Goal: Task Accomplishment & Management: Manage account settings

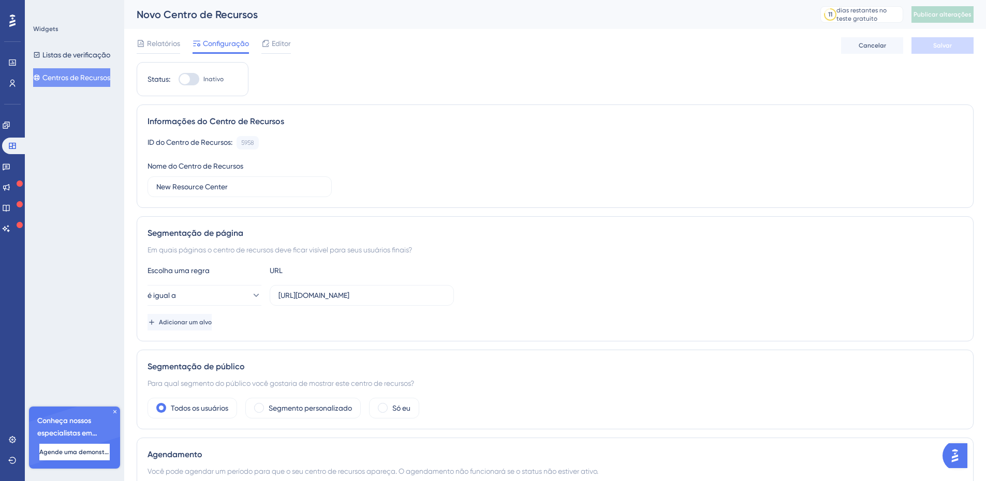
click at [194, 79] on div at bounding box center [189, 79] width 21 height 12
click at [179, 79] on input "Inativo" at bounding box center [178, 79] width 1 height 1
checkbox input "true"
click at [937, 44] on font "Salvar" at bounding box center [942, 45] width 19 height 7
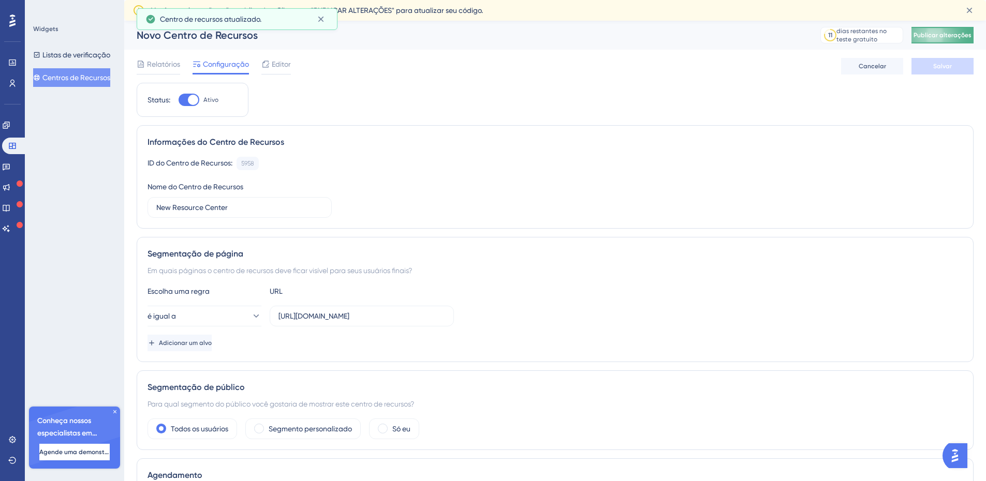
click at [941, 36] on font "Publicar alterações" at bounding box center [942, 35] width 58 height 7
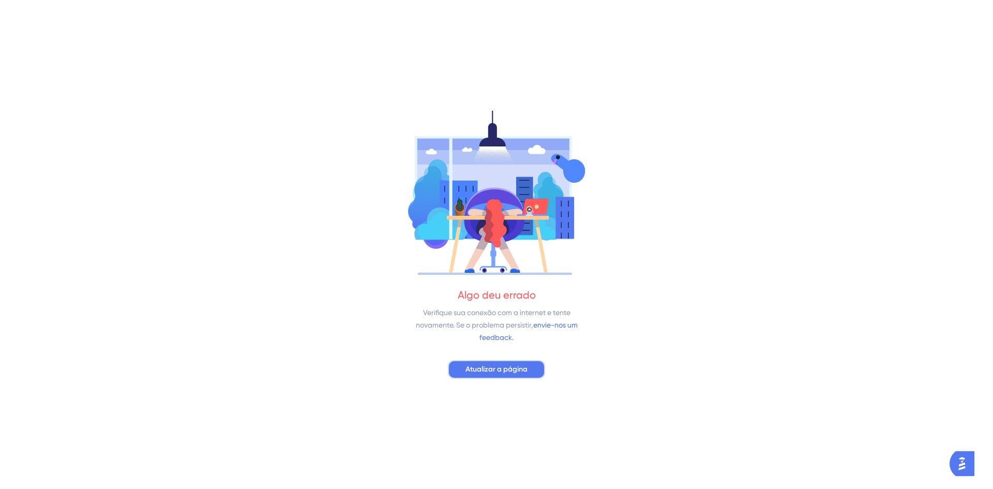
click at [525, 368] on font "Atualizar a página" at bounding box center [497, 369] width 62 height 9
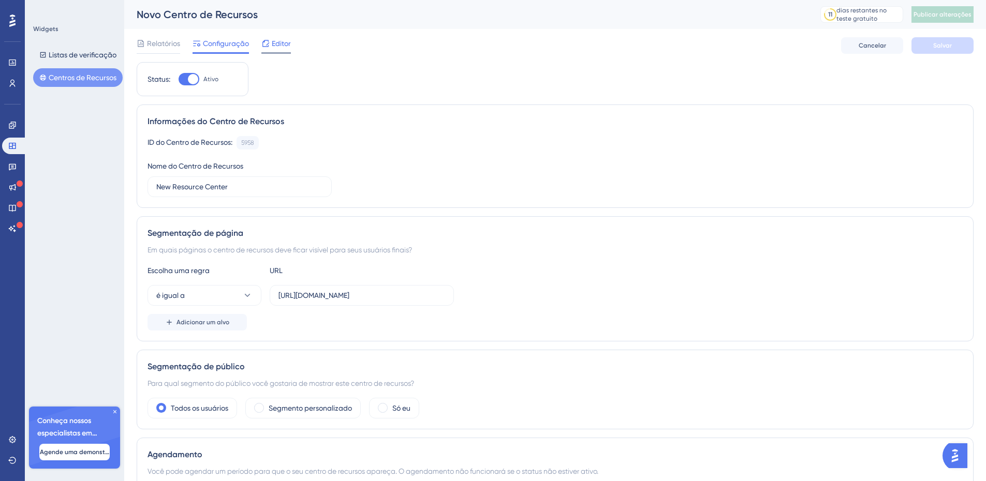
click at [281, 41] on font "Editor" at bounding box center [281, 43] width 19 height 8
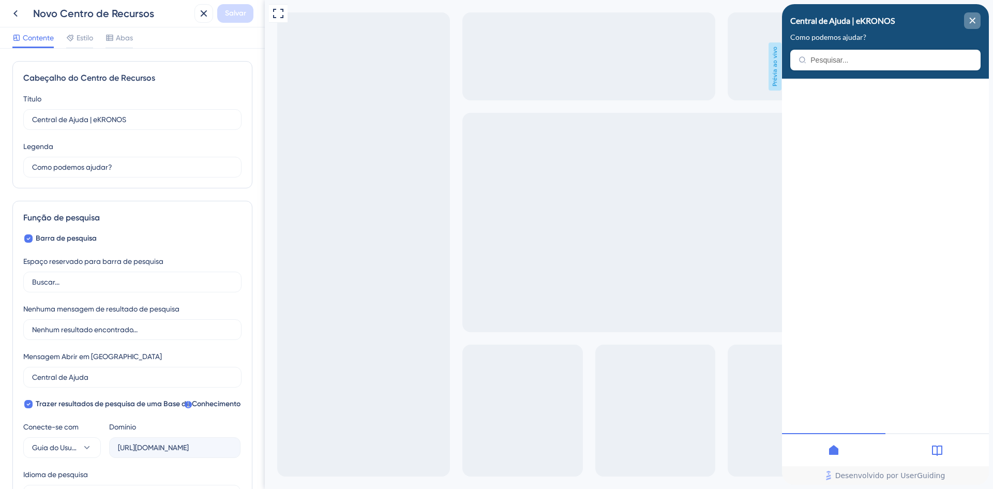
click at [969, 22] on div "fechar centro de recursos" at bounding box center [972, 20] width 17 height 17
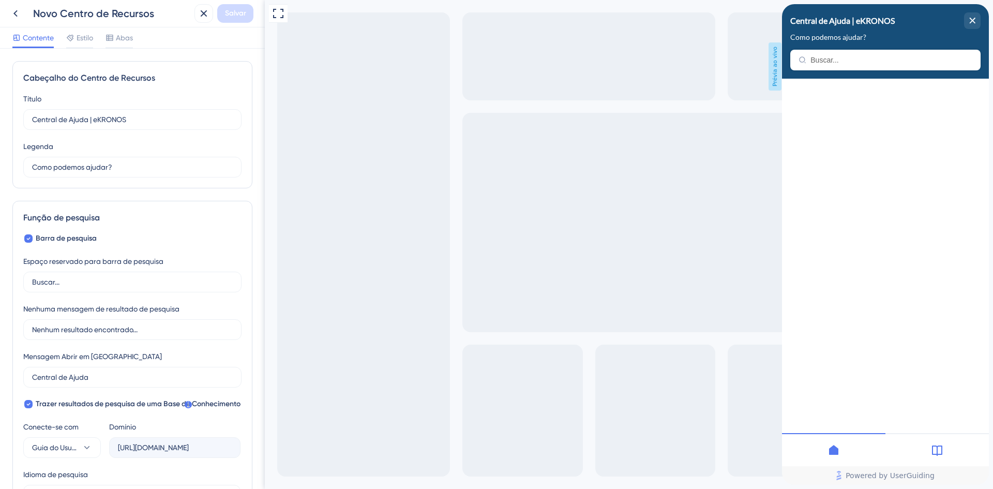
click at [939, 450] on icon at bounding box center [937, 450] width 12 height 12
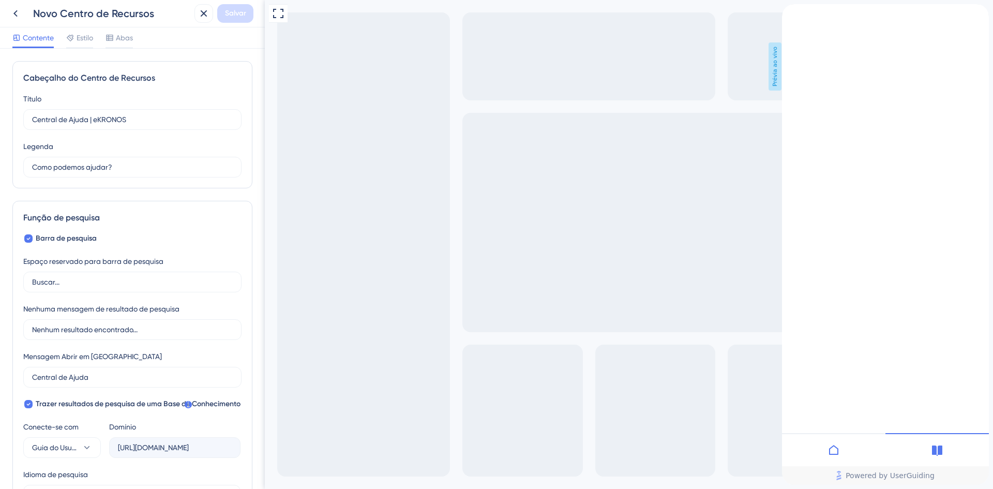
click at [794, 39] on icon "close resource center" at bounding box center [791, 42] width 6 height 6
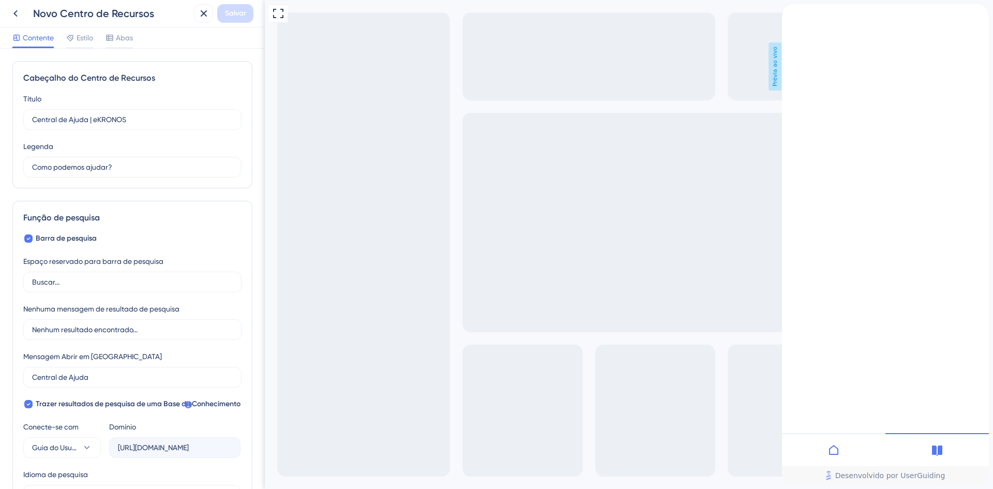
click at [794, 39] on icon "fechar centro de recursos" at bounding box center [791, 42] width 6 height 6
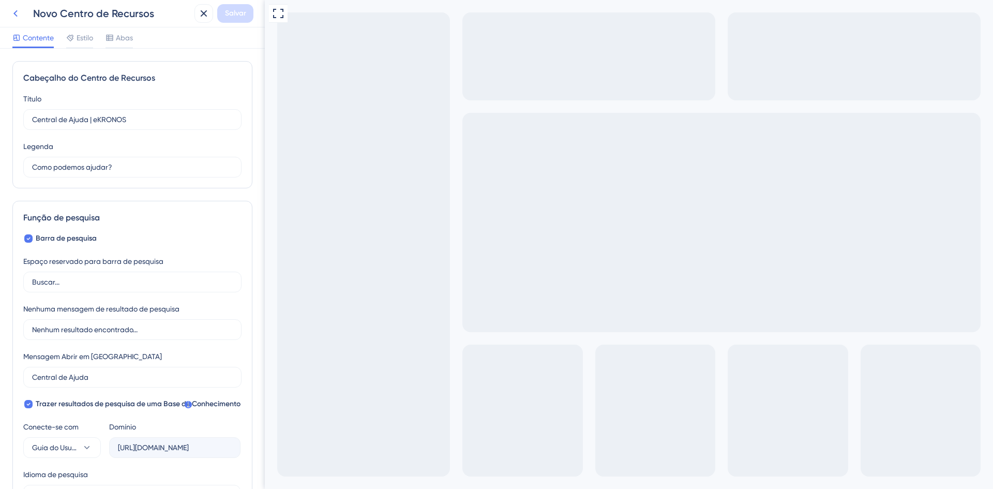
click at [13, 12] on icon at bounding box center [15, 13] width 12 height 12
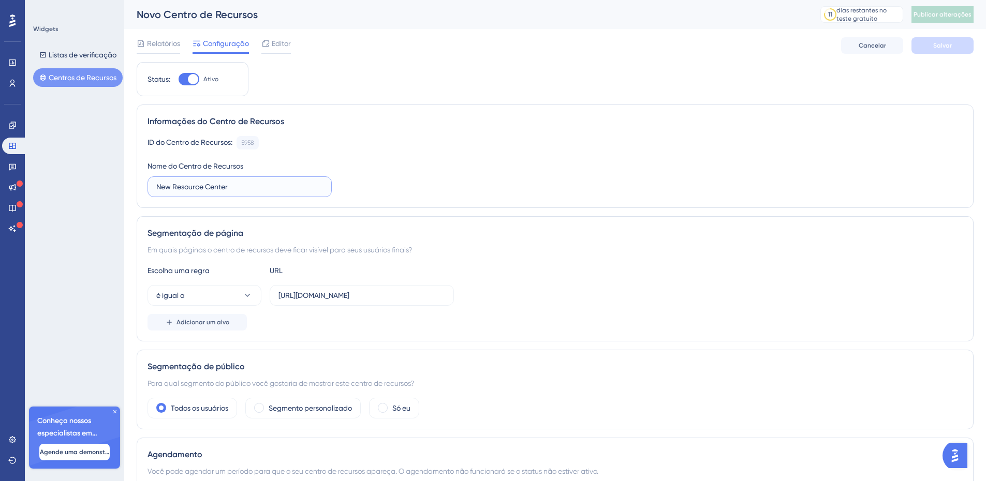
click at [241, 186] on input "New Resource Center" at bounding box center [239, 186] width 167 height 11
drag, startPoint x: 237, startPoint y: 185, endPoint x: 136, endPoint y: 182, distance: 100.9
click at [137, 182] on div "Informações do Centro de Recursos ID do Centro de Recursos: 5958 Cópia Nome do …" at bounding box center [555, 156] width 837 height 103
type input "New Resource Center"
click at [845, 289] on div "é igual a [URL][DOMAIN_NAME]" at bounding box center [554, 295] width 815 height 21
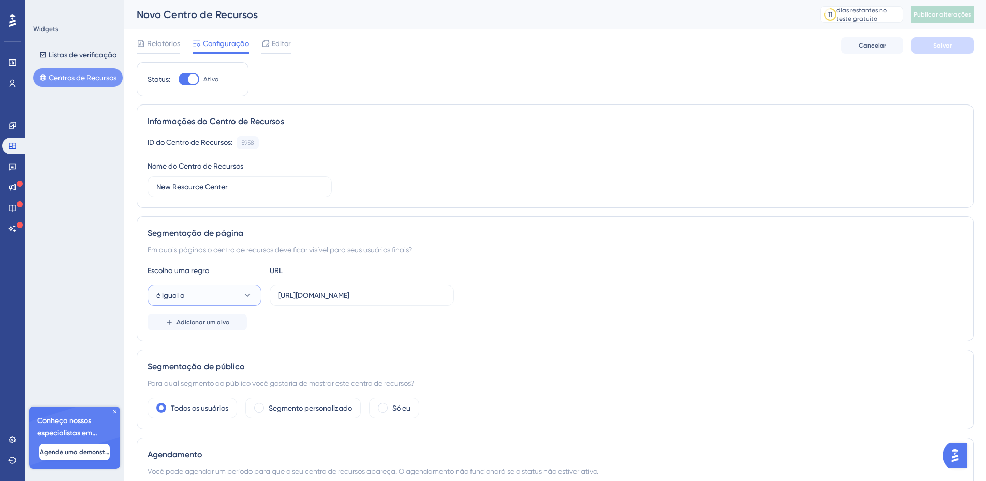
click at [222, 295] on button "é igual a" at bounding box center [204, 295] width 114 height 21
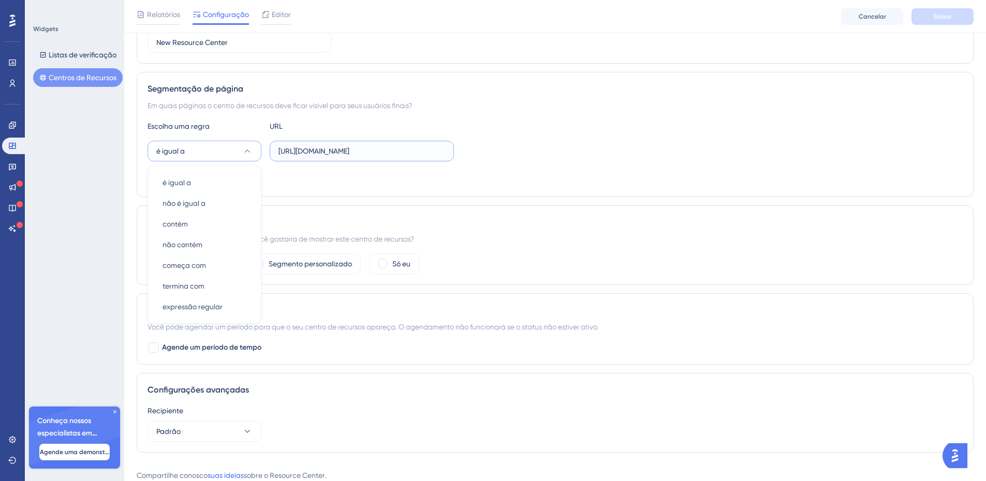
click at [319, 152] on input "[URL][DOMAIN_NAME]" at bounding box center [361, 150] width 167 height 11
paste input "Default.aspx"
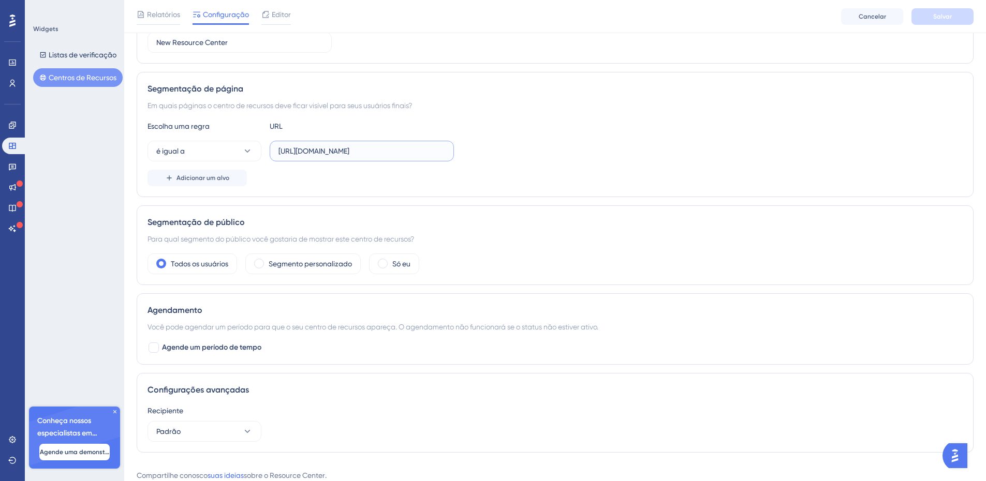
scroll to position [0, 57]
type input "[URL][DOMAIN_NAME]"
click at [503, 141] on div "é igual a [URL][DOMAIN_NAME]" at bounding box center [554, 151] width 815 height 21
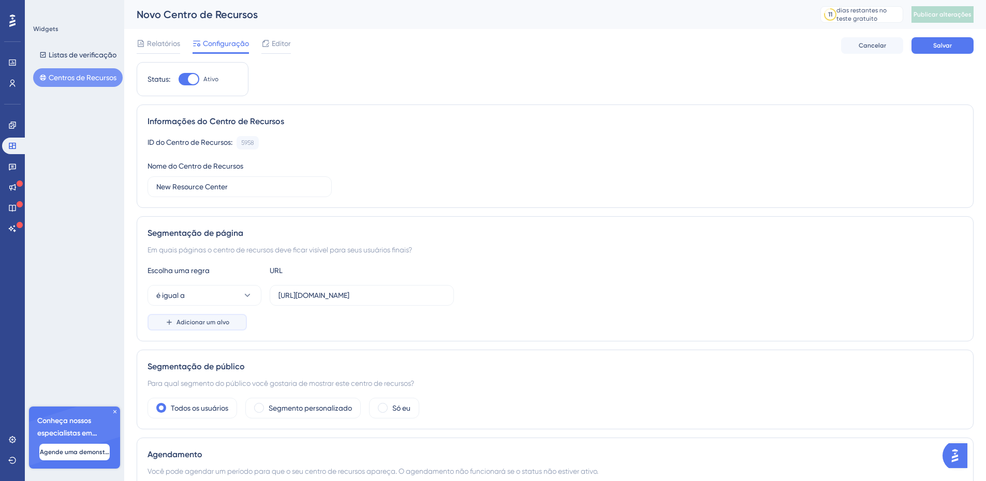
click at [204, 322] on font "Adicionar um alvo" at bounding box center [202, 322] width 53 height 7
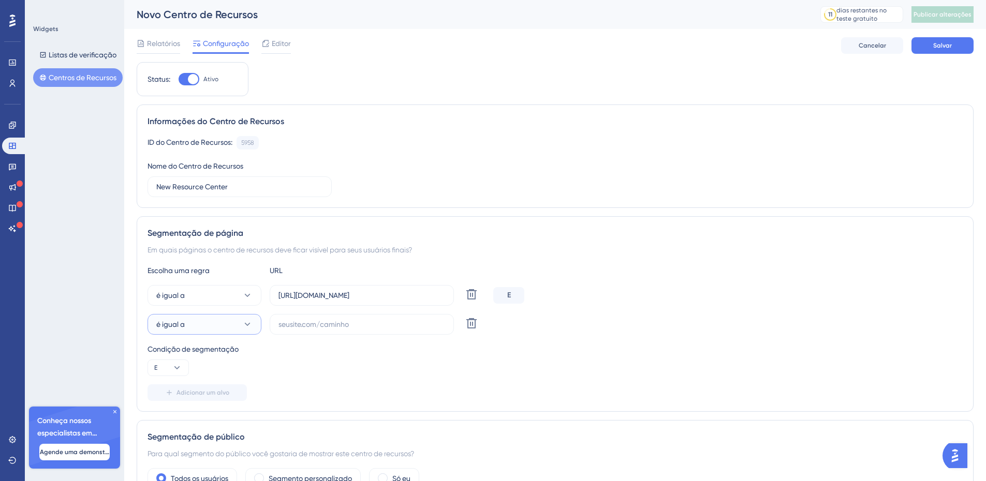
click at [200, 326] on button "é igual a" at bounding box center [204, 324] width 114 height 21
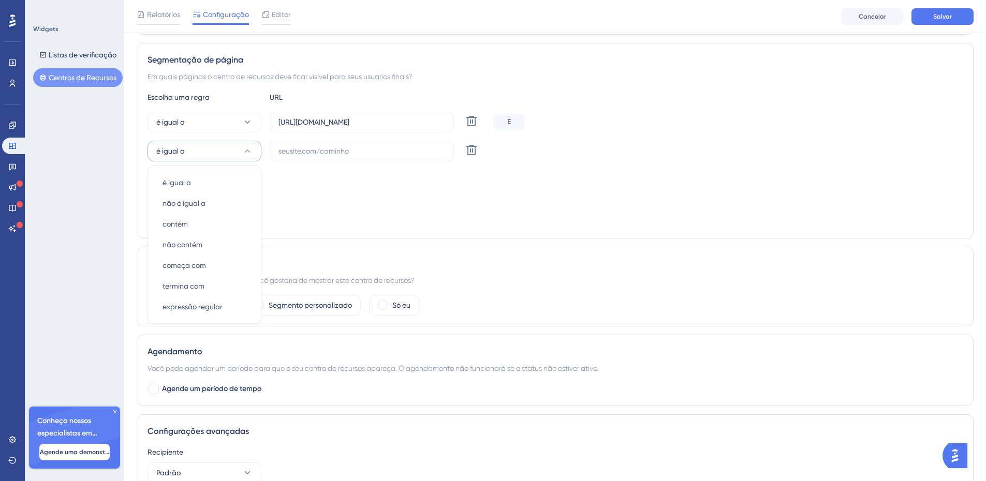
click at [322, 212] on div "Adicionar um alvo" at bounding box center [554, 219] width 815 height 17
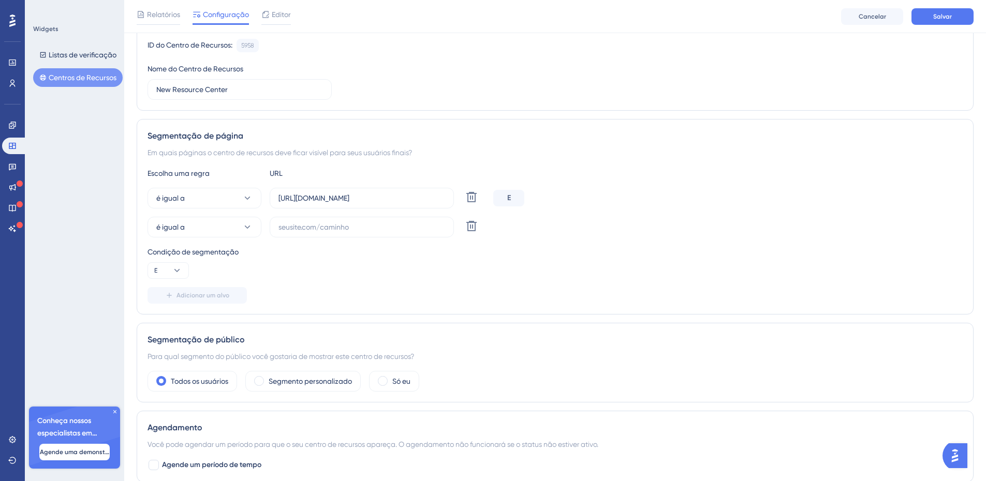
scroll to position [74, 0]
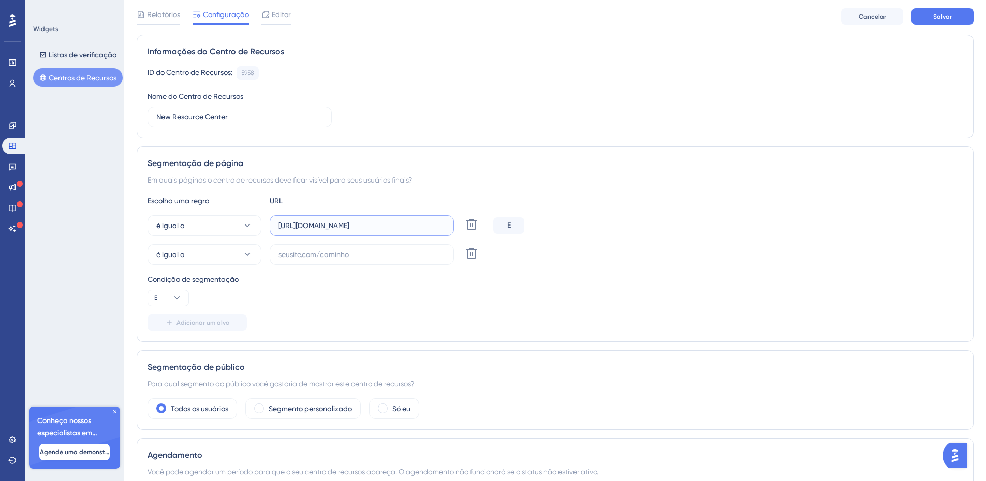
click at [382, 227] on input "[URL][DOMAIN_NAME]" at bounding box center [361, 225] width 167 height 11
click at [944, 19] on font "Salvar" at bounding box center [942, 16] width 19 height 7
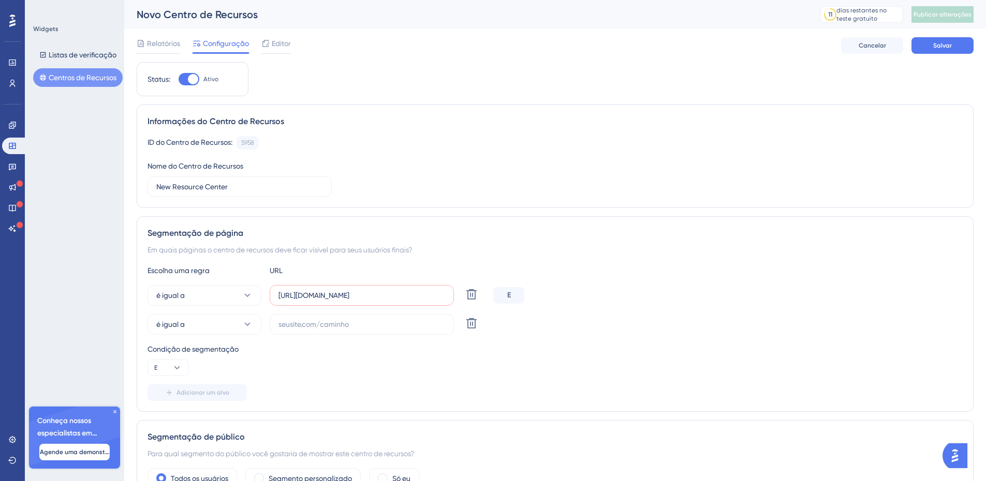
click at [518, 295] on div "E" at bounding box center [508, 295] width 31 height 17
click at [507, 295] on font "E" at bounding box center [509, 295] width 4 height 9
drag, startPoint x: 507, startPoint y: 295, endPoint x: 513, endPoint y: 295, distance: 6.2
click at [513, 295] on div "E" at bounding box center [508, 295] width 31 height 17
click at [421, 298] on input "[URL][DOMAIN_NAME]" at bounding box center [361, 295] width 167 height 11
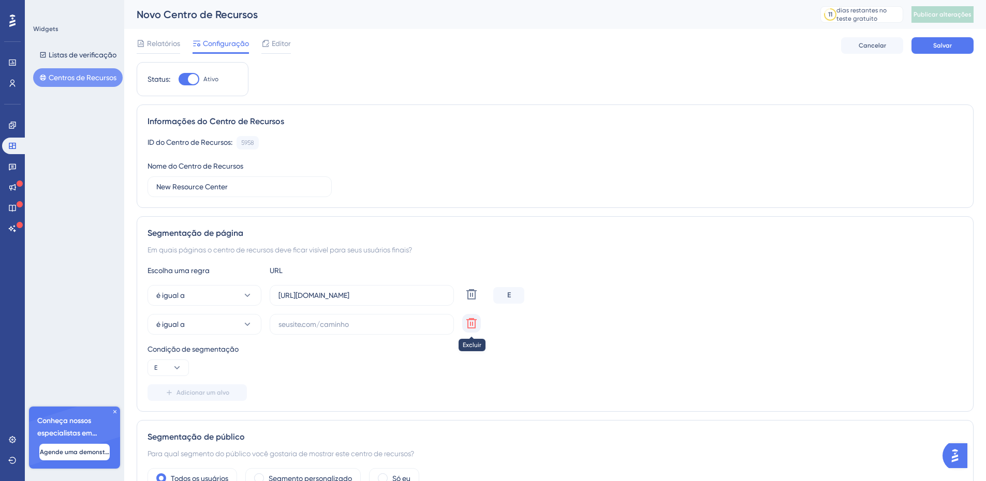
click at [468, 325] on icon at bounding box center [471, 323] width 10 height 10
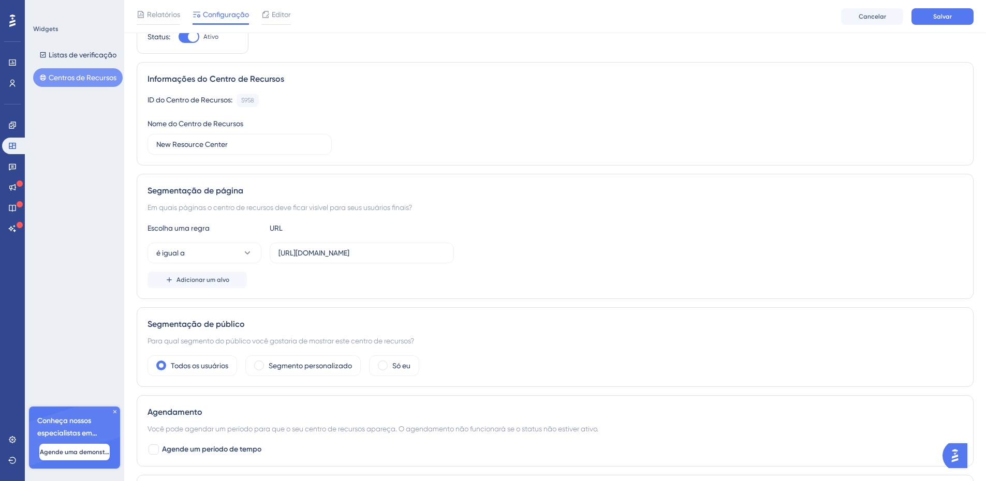
scroll to position [55, 0]
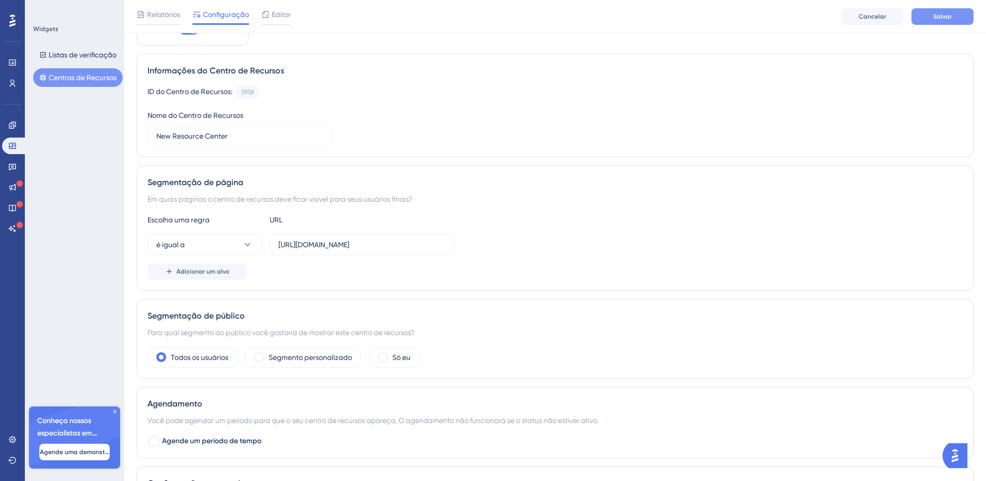
click at [956, 20] on button "Salvar" at bounding box center [942, 16] width 62 height 17
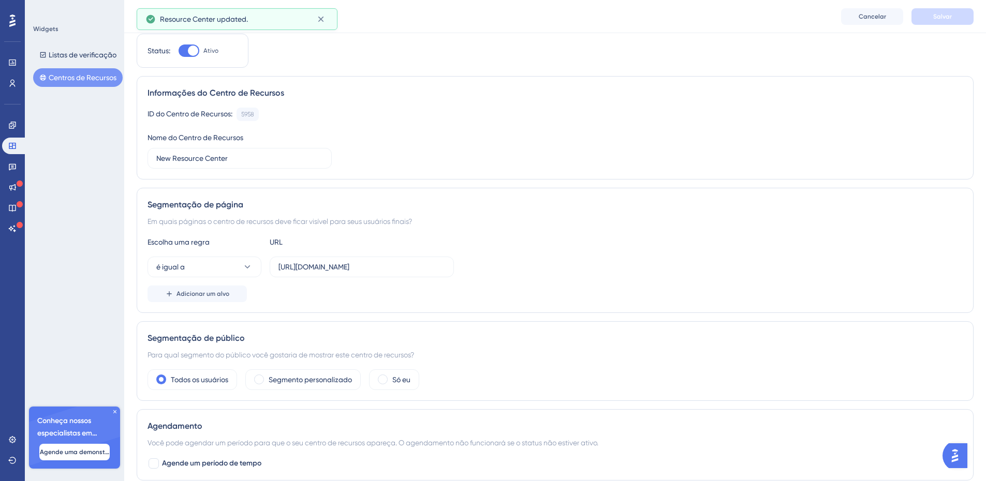
scroll to position [0, 0]
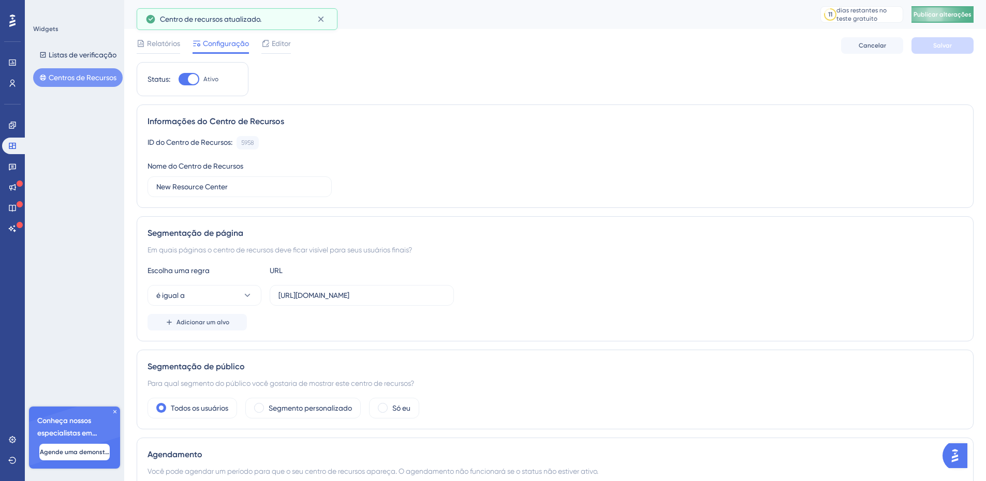
click at [943, 12] on font "Publicar alterações" at bounding box center [942, 14] width 58 height 7
click at [251, 296] on icon at bounding box center [247, 295] width 10 height 10
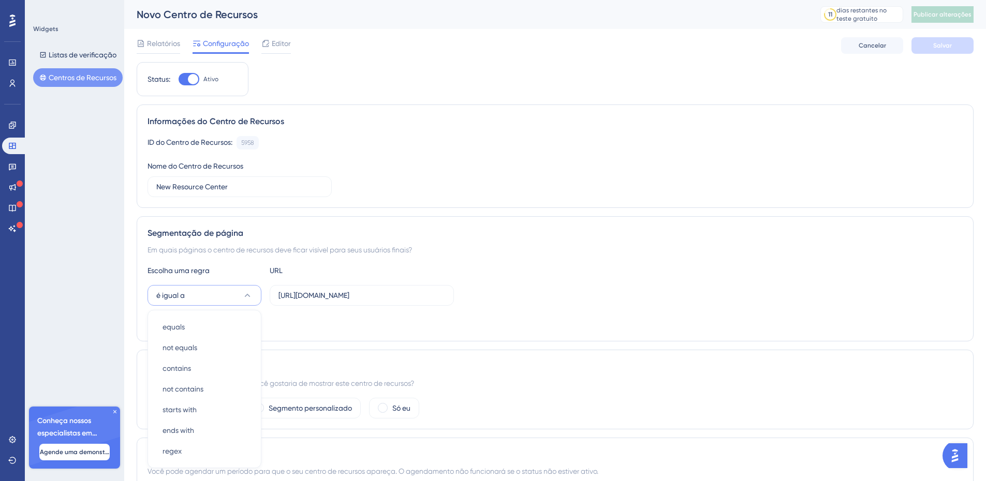
scroll to position [148, 0]
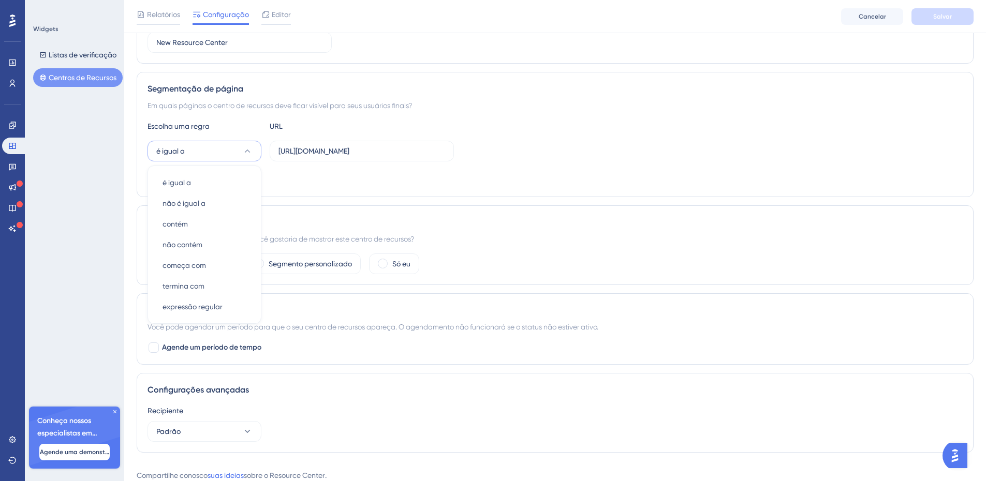
click at [559, 255] on div "Todos os usuários Segmento personalizado Só eu" at bounding box center [554, 264] width 815 height 21
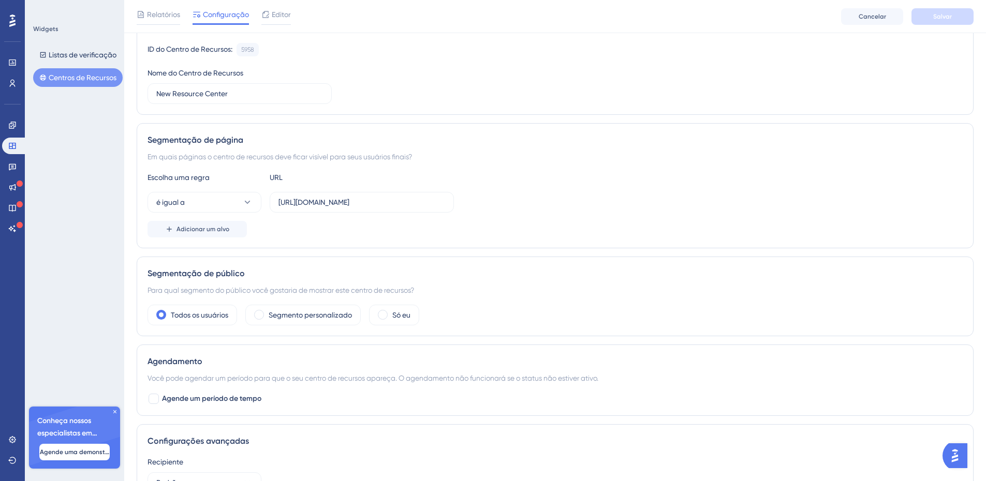
scroll to position [97, 0]
click at [325, 225] on div "Adicionar um alvo" at bounding box center [554, 229] width 815 height 17
click at [213, 197] on button "é igual a" at bounding box center [204, 202] width 114 height 21
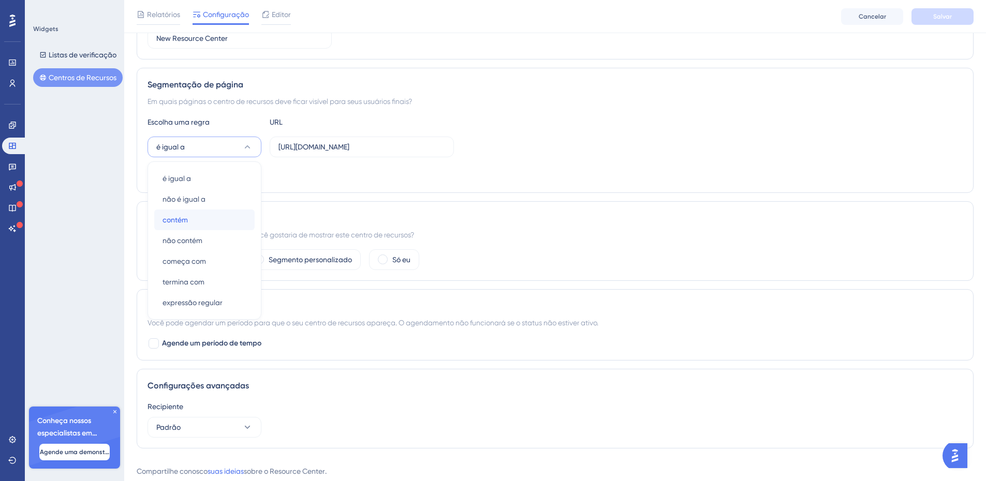
click at [196, 219] on div "contém contém" at bounding box center [204, 220] width 84 height 21
click at [287, 150] on input "[URL][DOMAIN_NAME]" at bounding box center [361, 146] width 167 height 11
click at [842, 235] on div "Para qual segmento do público você gostaria de mostrar este centro de recursos?" at bounding box center [554, 235] width 815 height 12
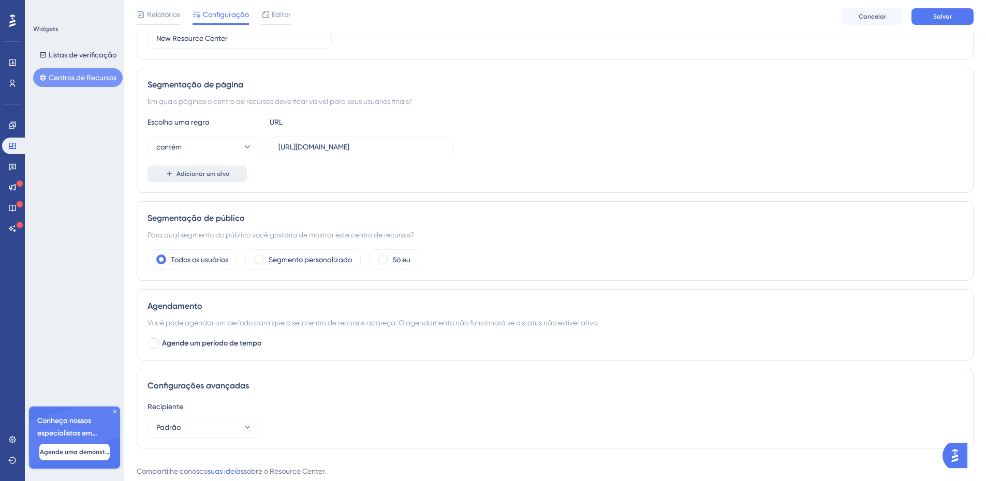
click at [203, 175] on font "Adicionar um alvo" at bounding box center [202, 173] width 53 height 7
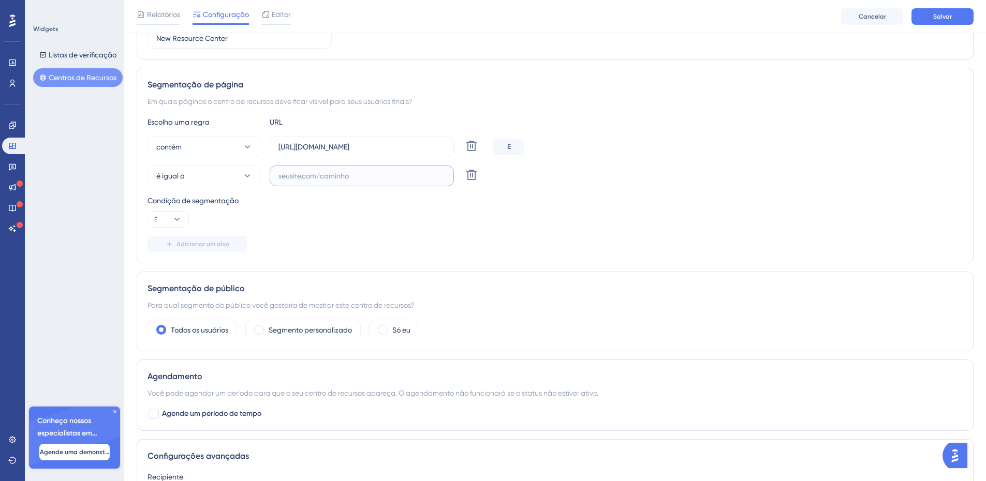
click at [289, 175] on input "text" at bounding box center [361, 175] width 167 height 11
paste input "[URL][DOMAIN_NAME]"
type input "[URL][DOMAIN_NAME]"
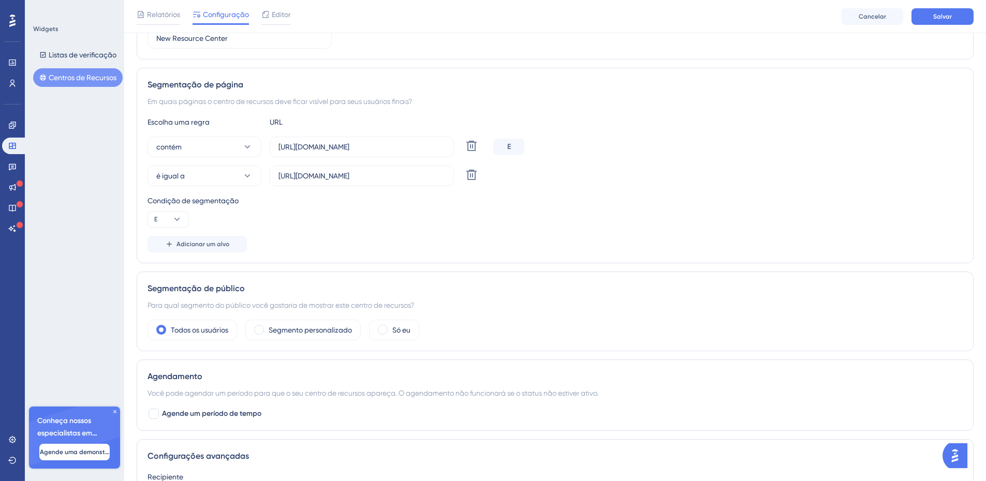
click at [296, 227] on div "Condição de segmentação E" at bounding box center [554, 211] width 815 height 33
click at [930, 12] on button "Salvar" at bounding box center [942, 16] width 62 height 17
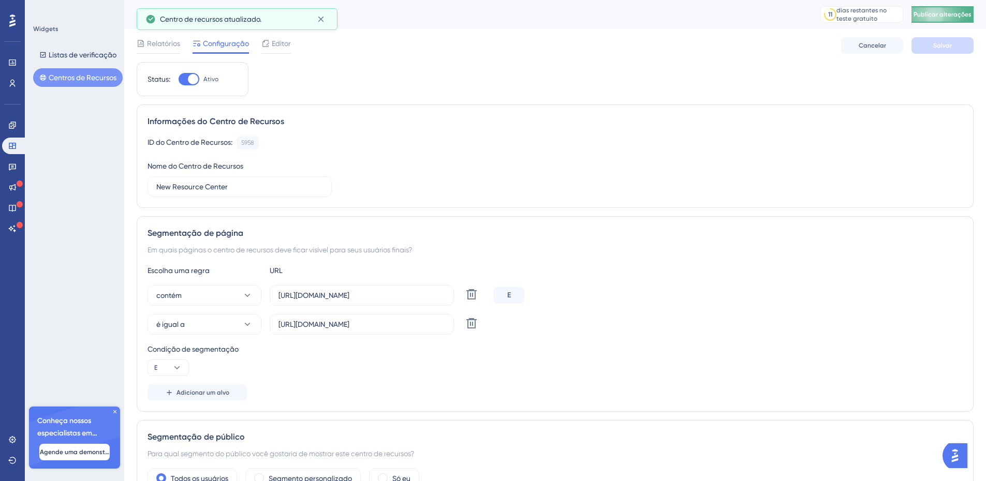
click at [945, 14] on font "Publicar alterações" at bounding box center [942, 14] width 58 height 7
click at [222, 324] on button "é igual a" at bounding box center [204, 324] width 114 height 21
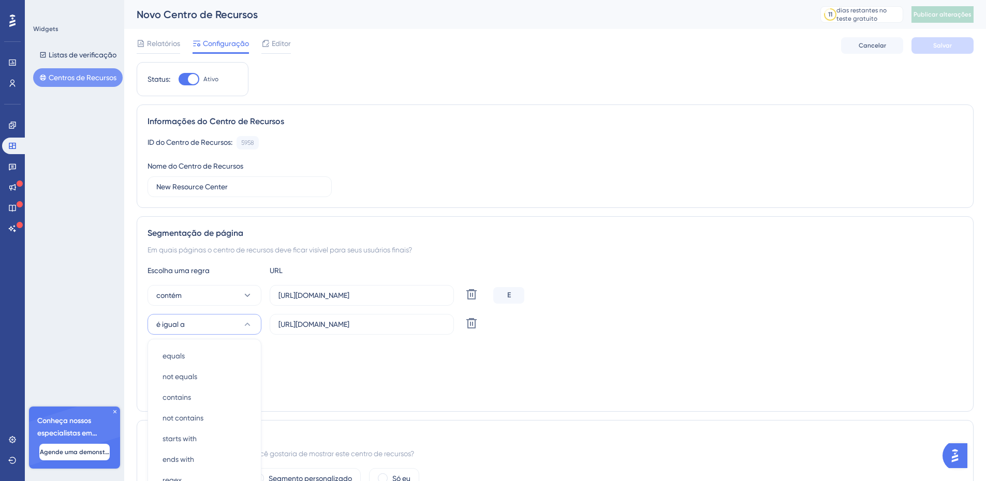
scroll to position [177, 0]
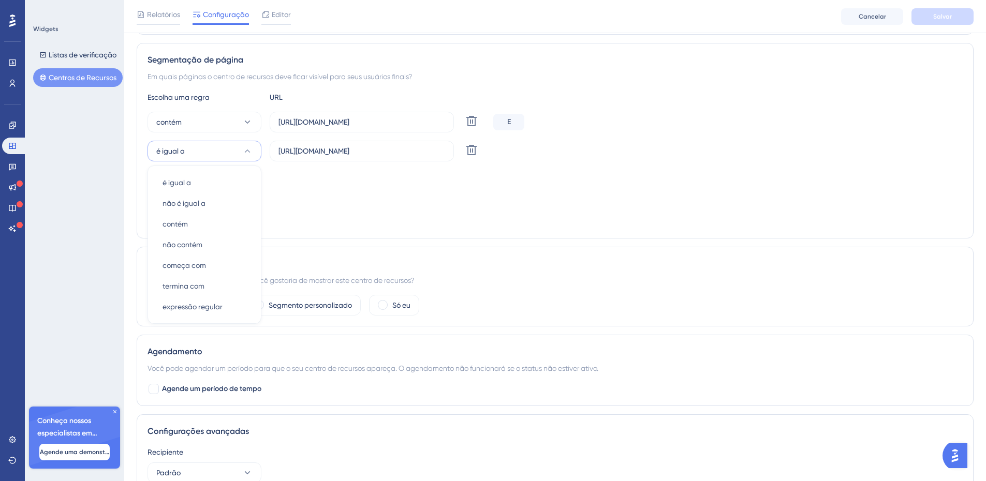
click at [495, 282] on div "Para qual segmento do público você gostaria de mostrar este centro de recursos?" at bounding box center [554, 280] width 815 height 12
click at [352, 122] on input "[URL][DOMAIN_NAME]" at bounding box center [361, 121] width 167 height 11
drag, startPoint x: 354, startPoint y: 122, endPoint x: 253, endPoint y: 129, distance: 101.6
click at [253, 129] on div "contém [URL][DOMAIN_NAME] Excluir" at bounding box center [317, 122] width 341 height 21
click at [872, 246] on div "Status: Ativo Informações do Centro de Recursos ID do Centro de Recursos: 5958 …" at bounding box center [555, 196] width 837 height 614
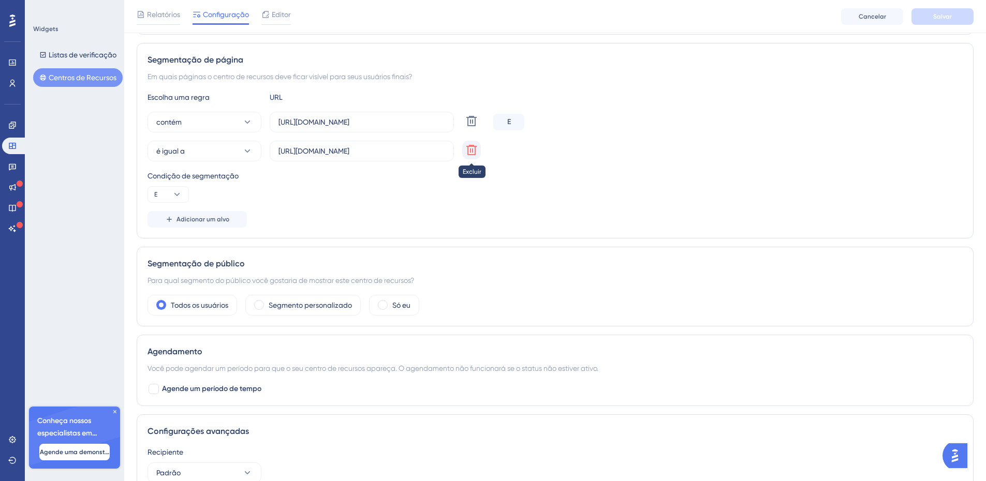
click at [472, 152] on icon at bounding box center [471, 150] width 10 height 10
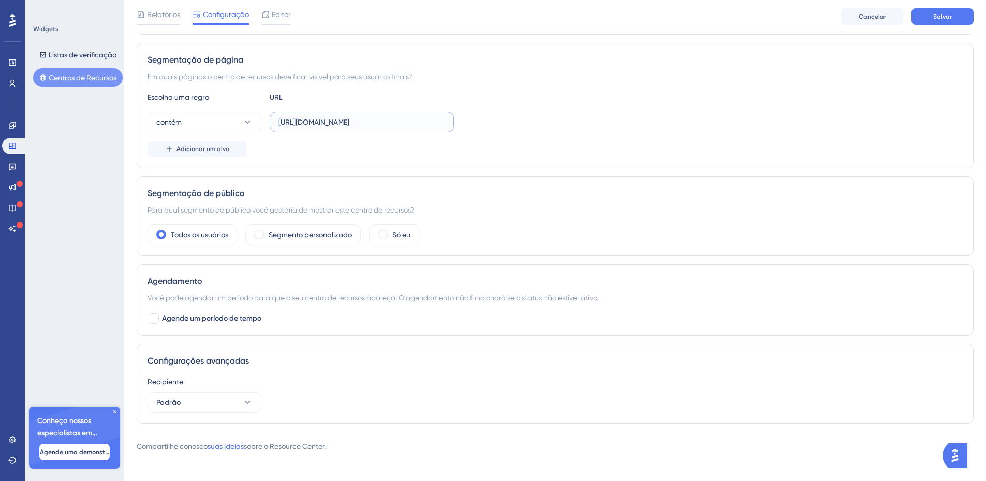
click at [322, 123] on input "[URL][DOMAIN_NAME]" at bounding box center [361, 121] width 167 height 11
paste input "ekronos"
type input "ekronos"
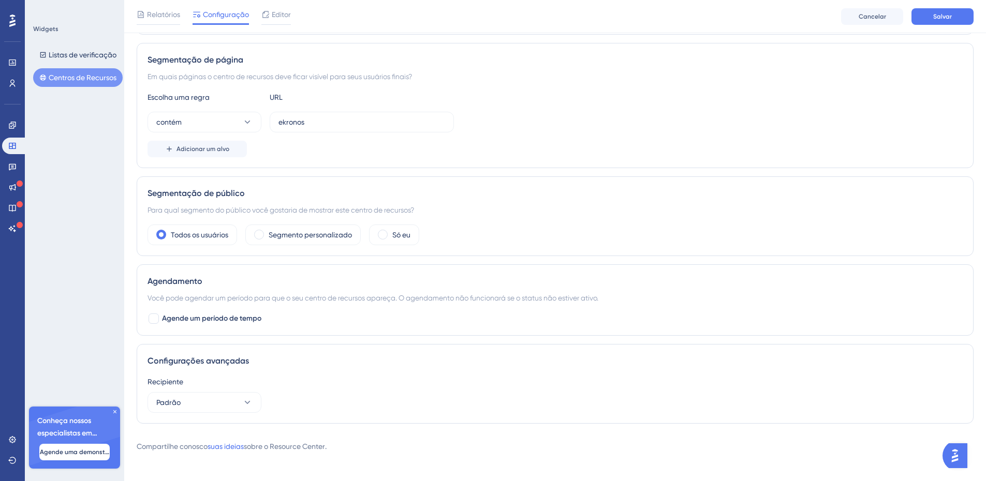
click at [542, 119] on div "contém ekronos" at bounding box center [554, 122] width 815 height 21
click at [944, 18] on font "Salvar" at bounding box center [942, 16] width 19 height 7
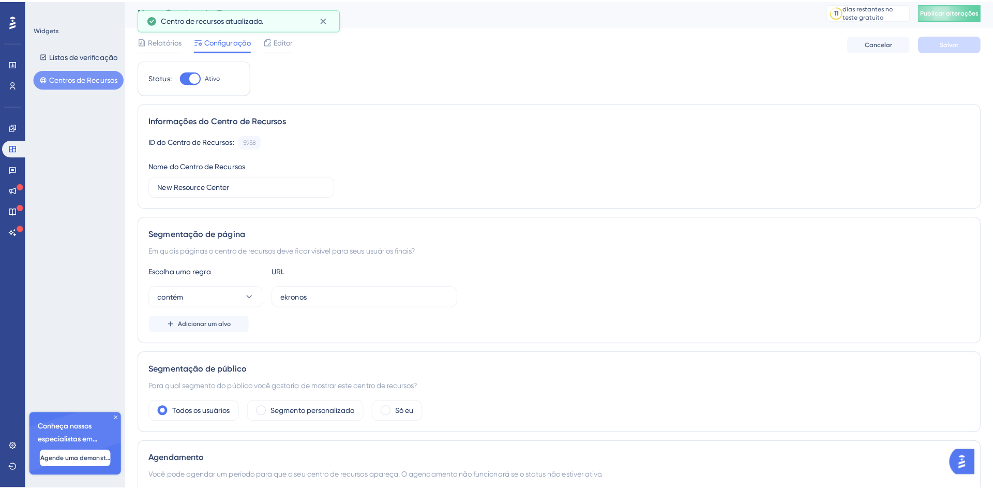
scroll to position [0, 0]
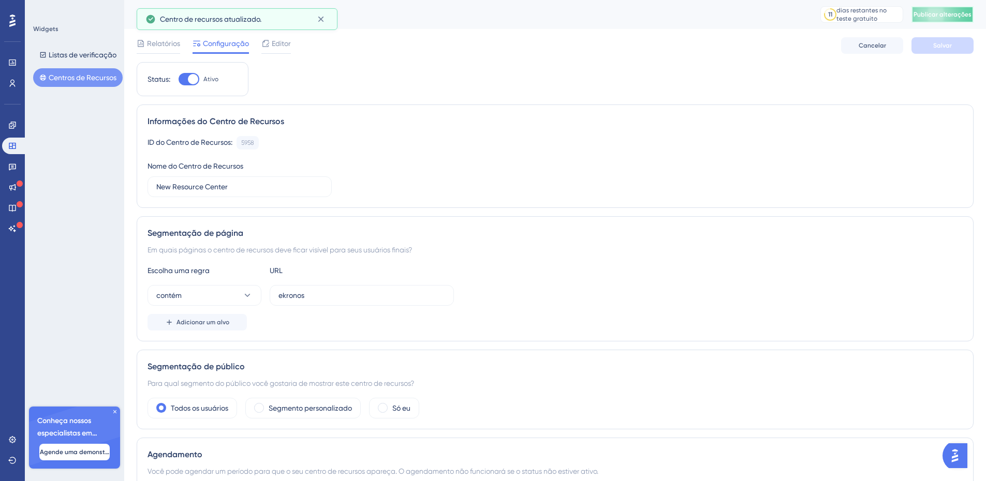
click at [971, 14] on font "Publicar alterações" at bounding box center [942, 14] width 58 height 7
click at [276, 42] on font "Editor" at bounding box center [281, 43] width 19 height 8
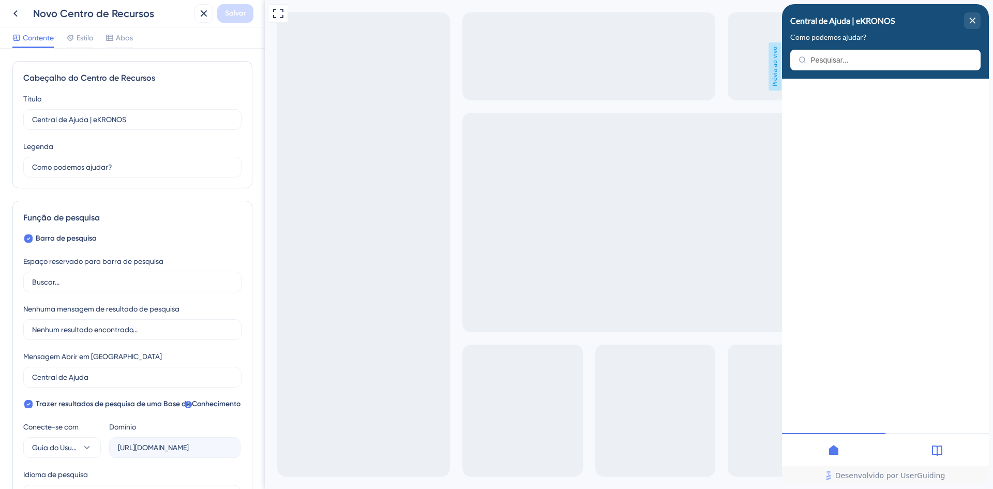
click at [973, 22] on icon "close resource center" at bounding box center [973, 21] width 6 height 6
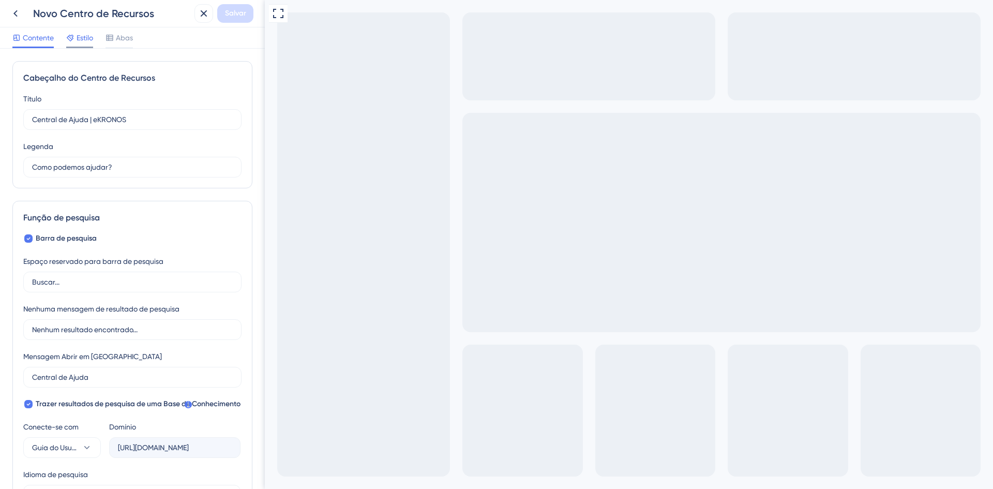
click at [87, 38] on font "Estilo" at bounding box center [85, 38] width 17 height 8
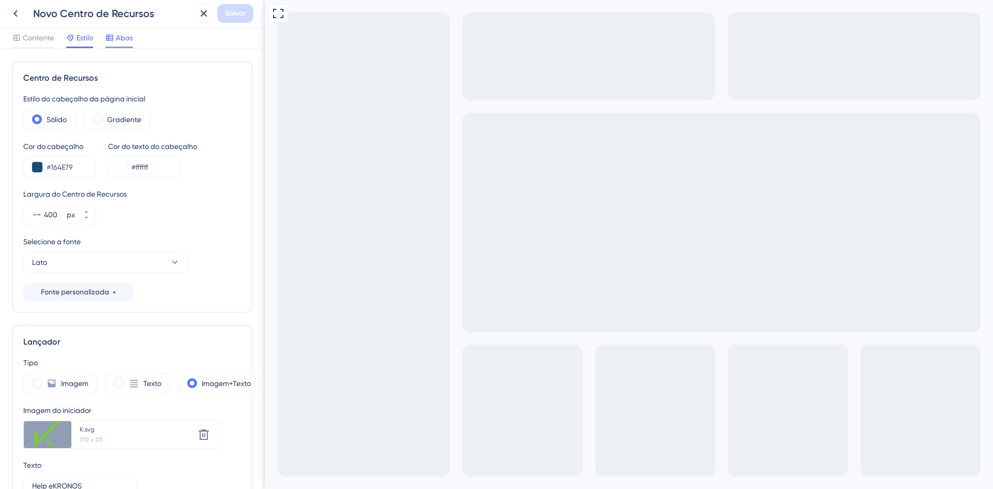
click at [122, 40] on font "Abas" at bounding box center [124, 38] width 17 height 8
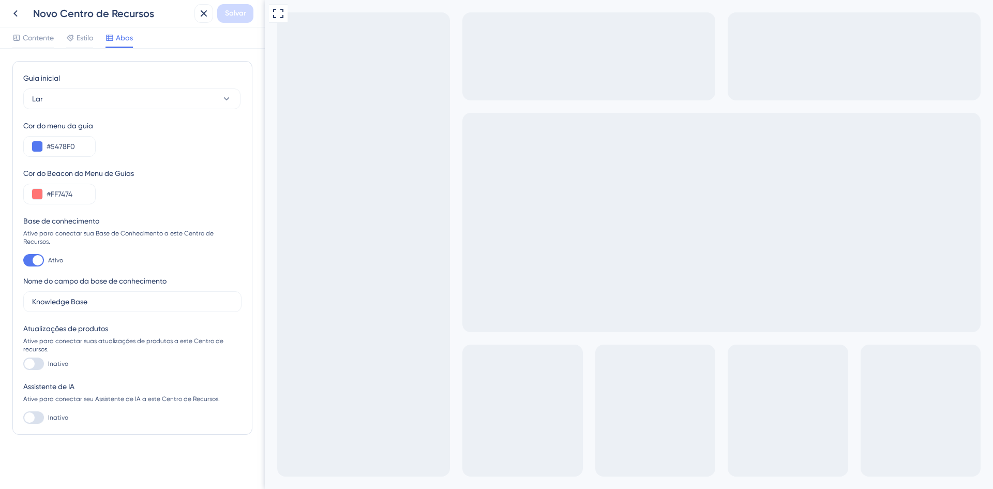
click at [43, 358] on div at bounding box center [33, 364] width 21 height 12
click at [23, 364] on input "Inativo" at bounding box center [23, 364] width 1 height 1
checkbox input "false"
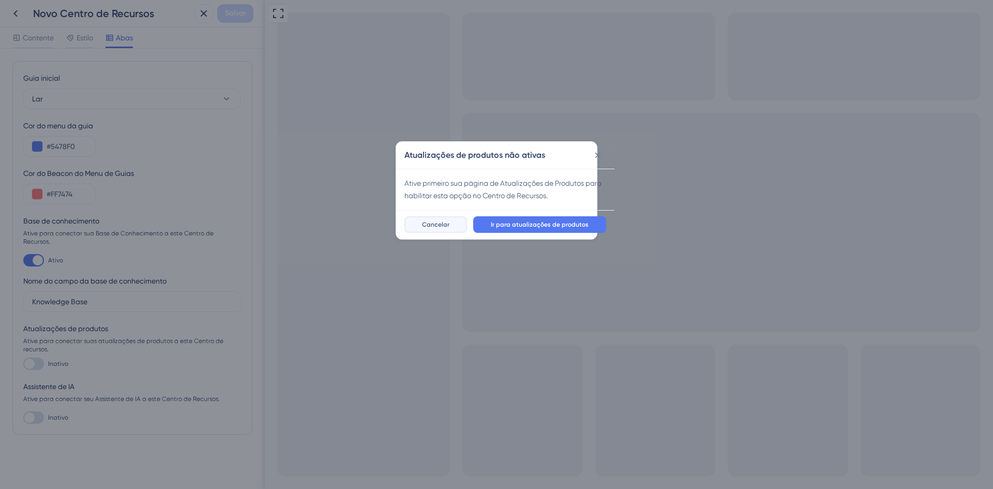
drag, startPoint x: 453, startPoint y: 229, endPoint x: 173, endPoint y: 229, distance: 279.4
click at [453, 229] on button "Cancelar" at bounding box center [436, 224] width 63 height 17
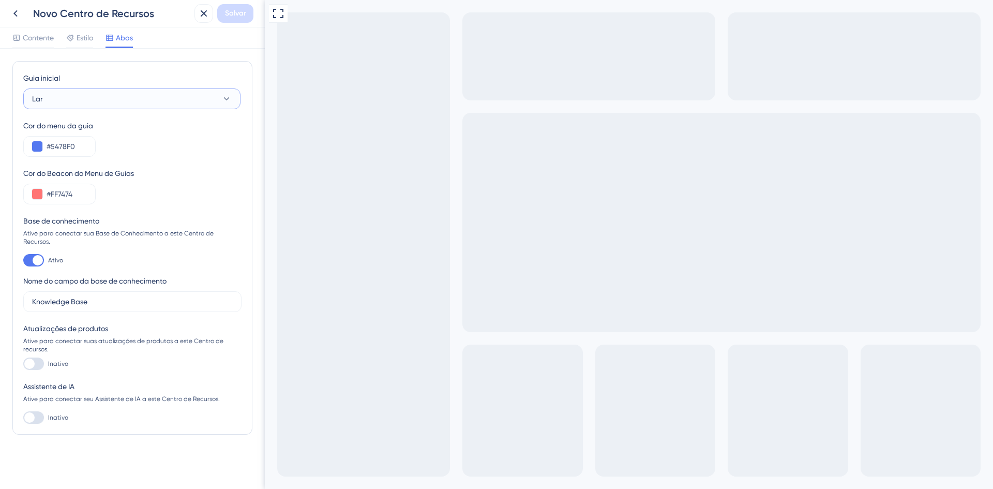
click at [181, 100] on button "Lar" at bounding box center [131, 98] width 217 height 21
click at [39, 99] on font "Lar" at bounding box center [37, 99] width 11 height 8
click at [55, 132] on div "Lar Lar" at bounding box center [131, 130] width 187 height 21
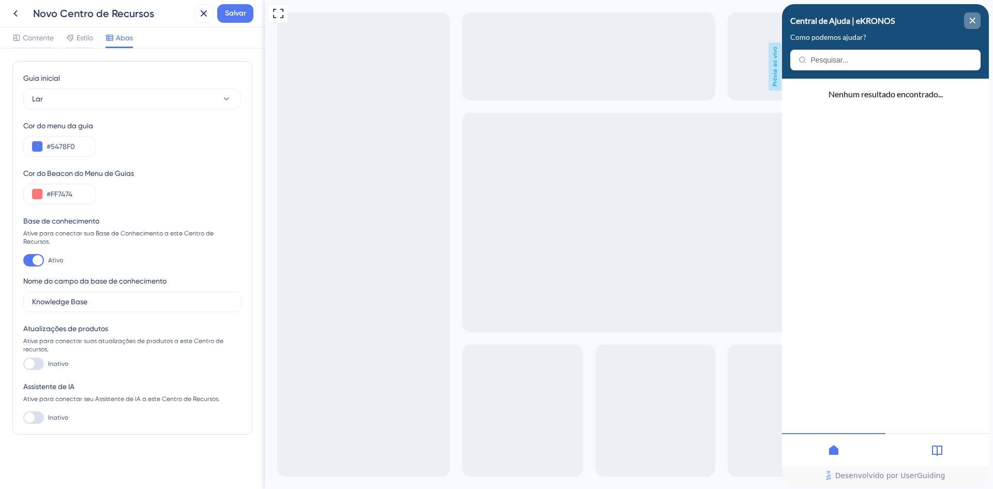
click at [976, 19] on div "close resource center" at bounding box center [972, 20] width 17 height 17
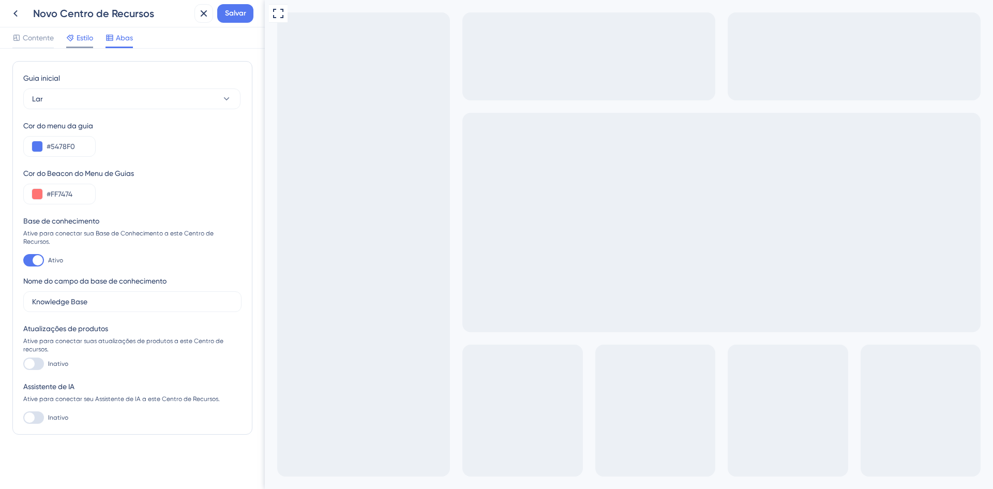
click at [88, 36] on font "Estilo" at bounding box center [85, 38] width 17 height 8
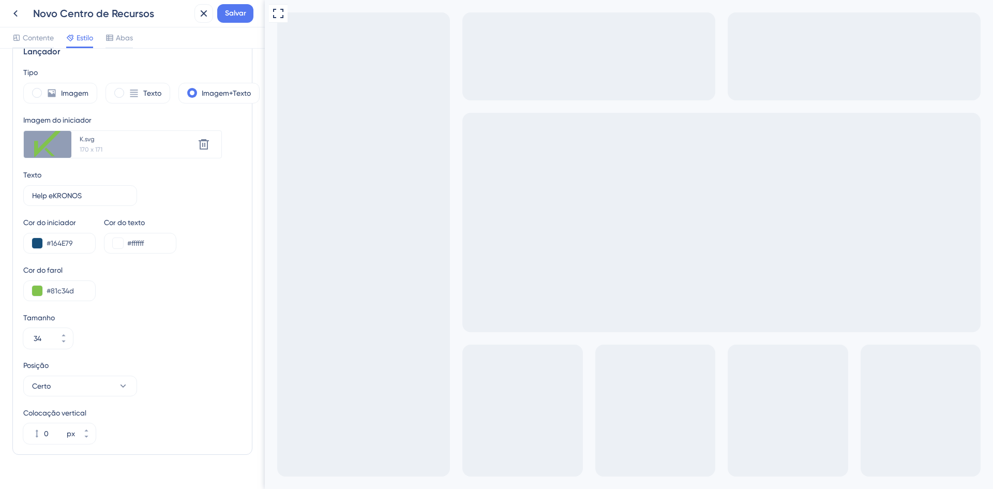
scroll to position [310, 0]
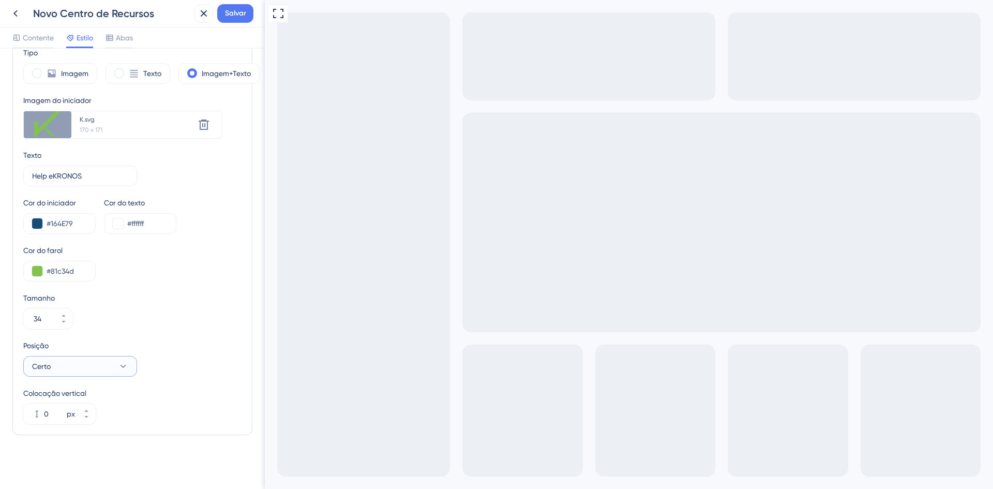
click at [109, 368] on button "Certo" at bounding box center [80, 366] width 114 height 21
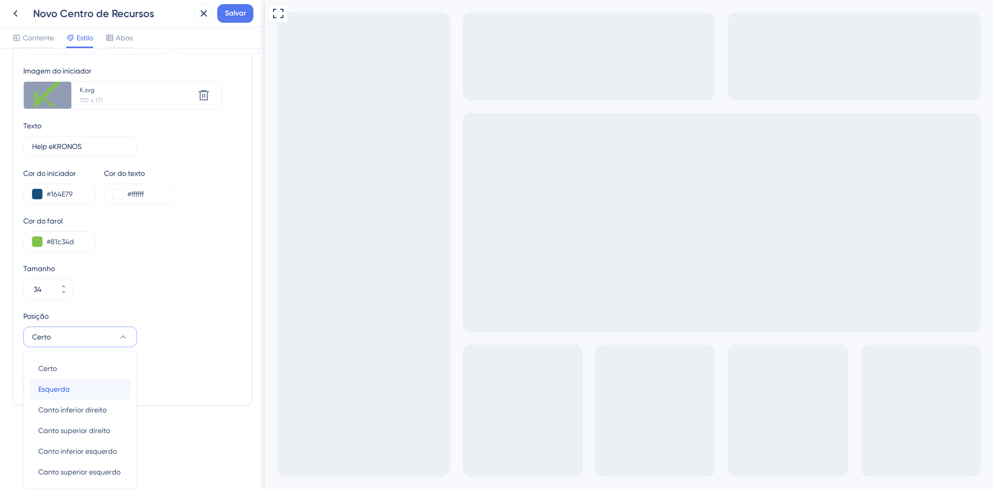
click at [98, 387] on div "Esquerda Esquerda" at bounding box center [80, 389] width 84 height 21
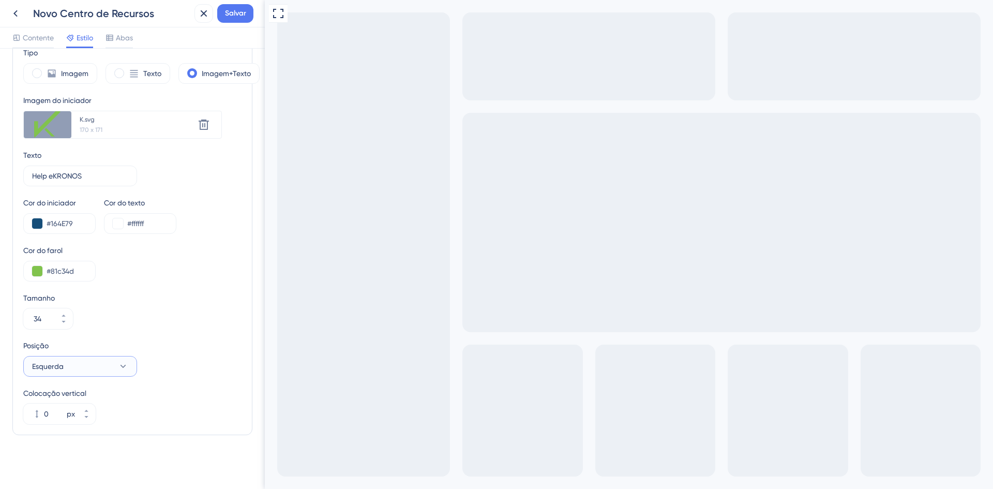
click at [68, 370] on button "Esquerda" at bounding box center [80, 366] width 114 height 21
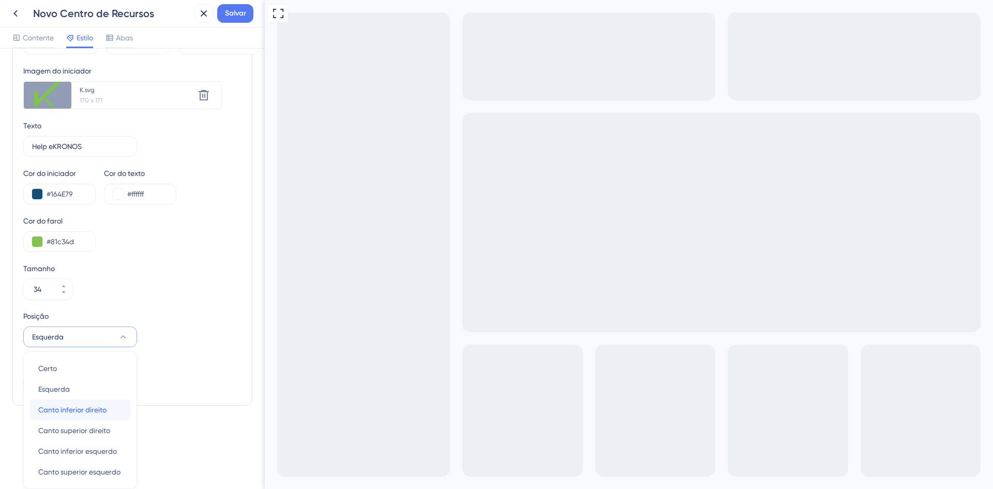
click at [67, 407] on font "Canto inferior direito" at bounding box center [72, 410] width 68 height 8
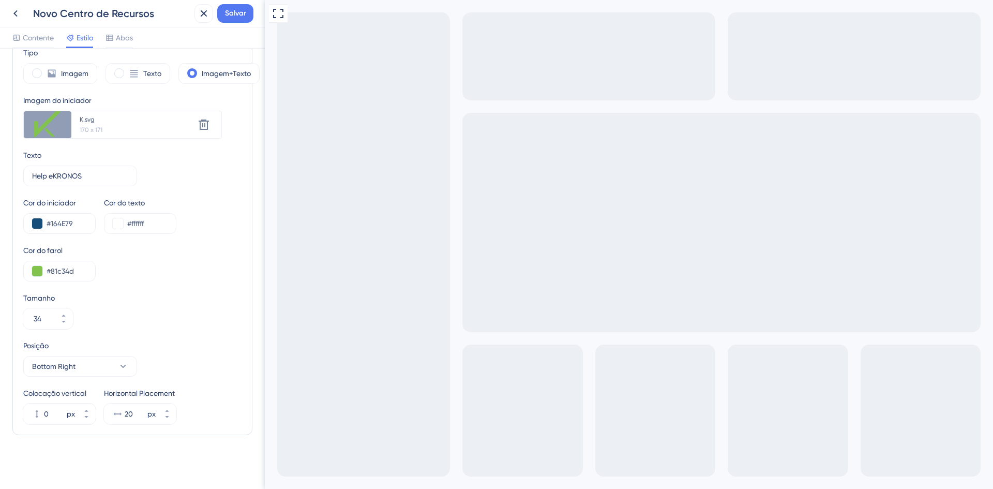
scroll to position [310, 0]
click at [91, 364] on font "Canto inferior direito" at bounding box center [66, 366] width 68 height 8
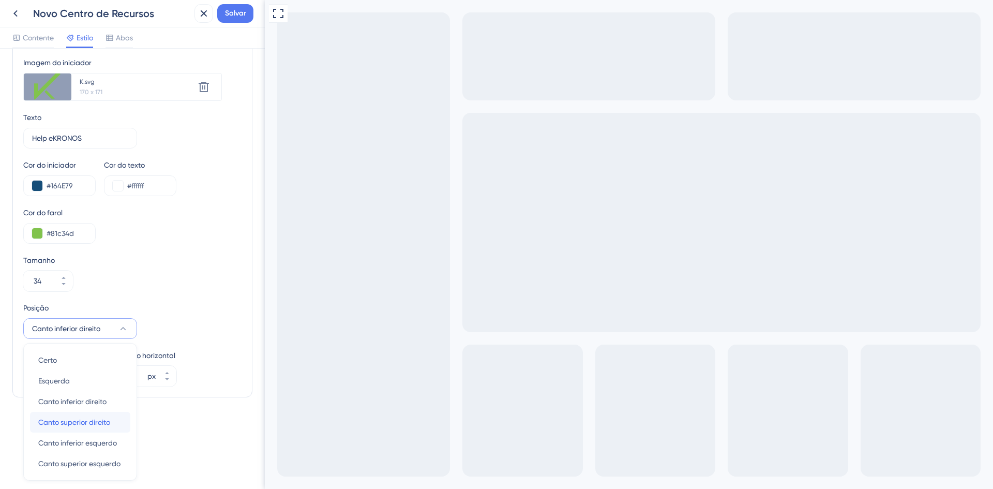
click at [71, 421] on font "Canto superior direito" at bounding box center [74, 422] width 72 height 8
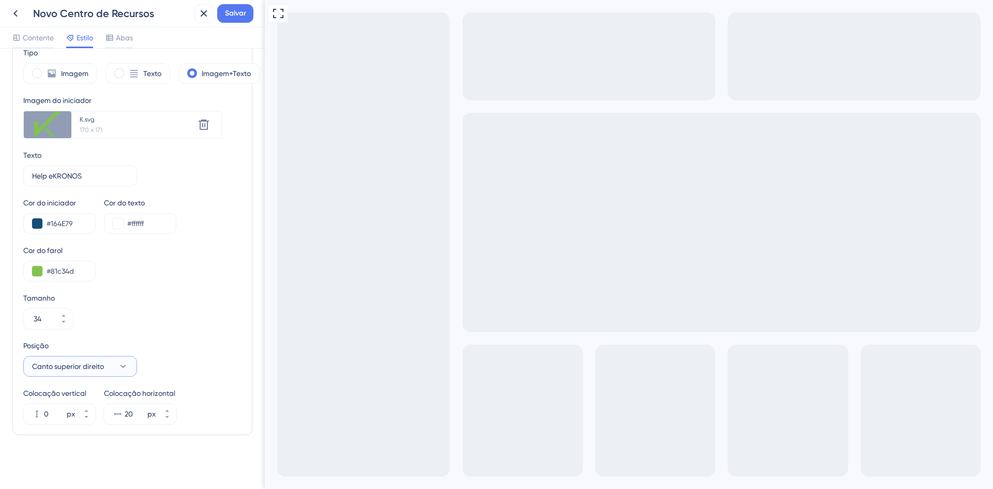
click at [68, 367] on font "Canto superior direito" at bounding box center [68, 366] width 72 height 8
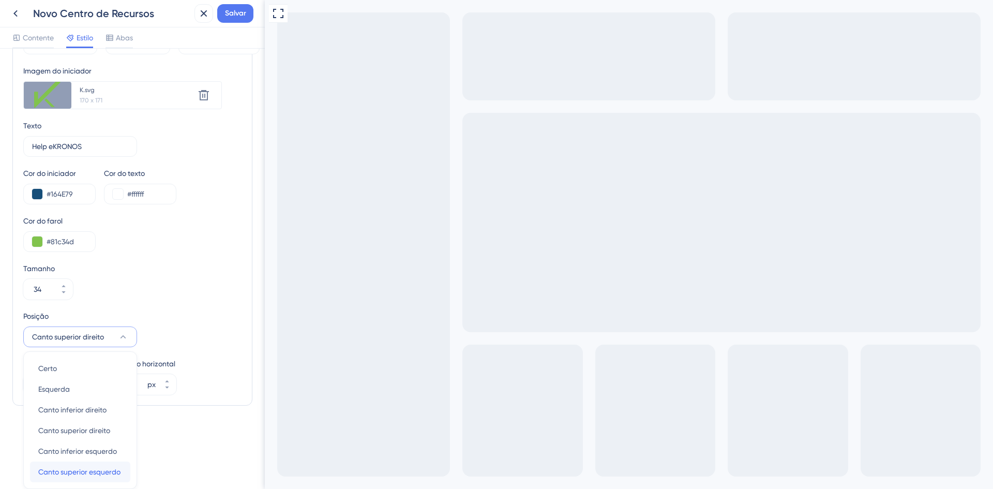
click at [78, 472] on font "Canto superior esquerdo" at bounding box center [79, 472] width 82 height 8
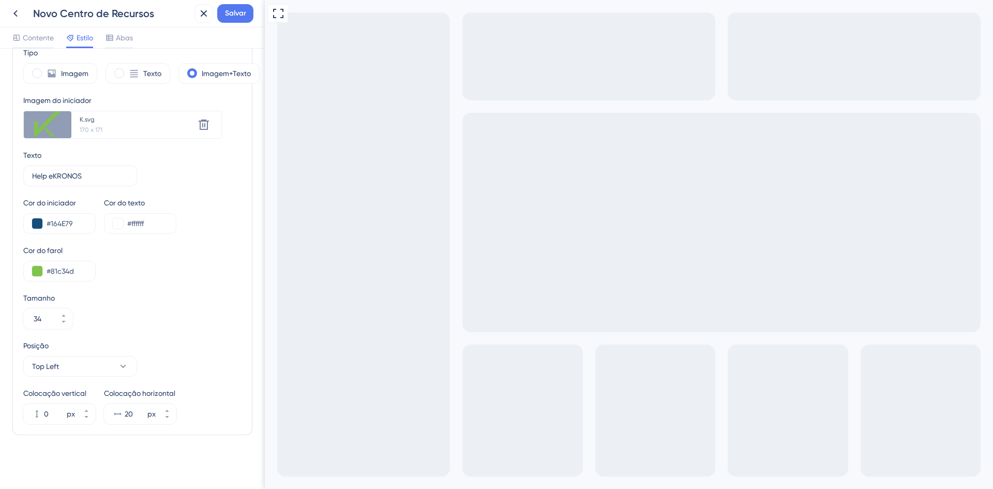
scroll to position [310, 0]
click at [91, 367] on font "Canto superior esquerdo" at bounding box center [73, 366] width 82 height 8
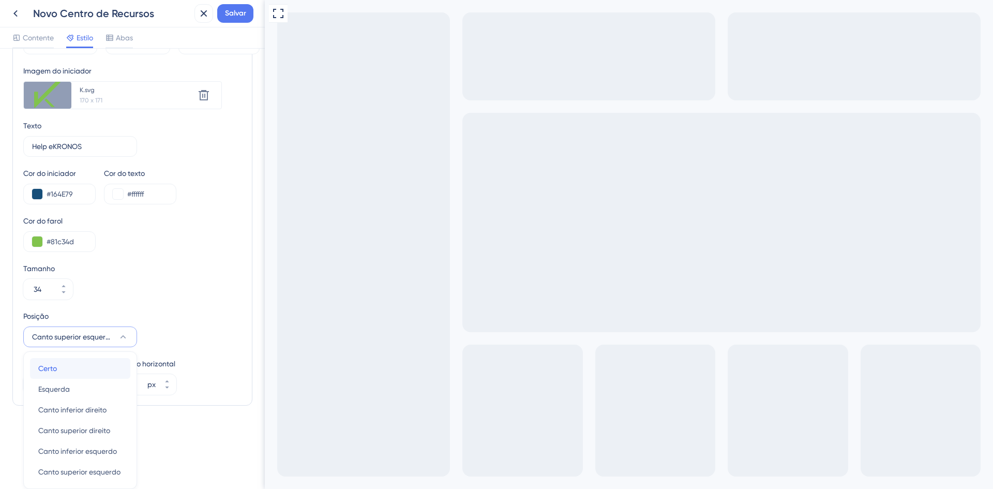
click at [91, 368] on div "Certo Certo" at bounding box center [80, 368] width 84 height 21
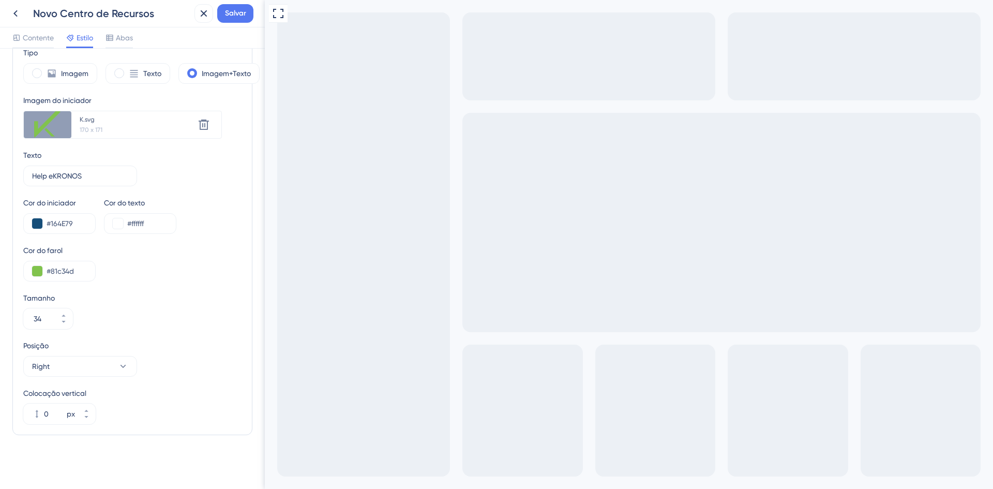
scroll to position [310, 0]
click at [233, 12] on font "Salvar" at bounding box center [235, 13] width 21 height 9
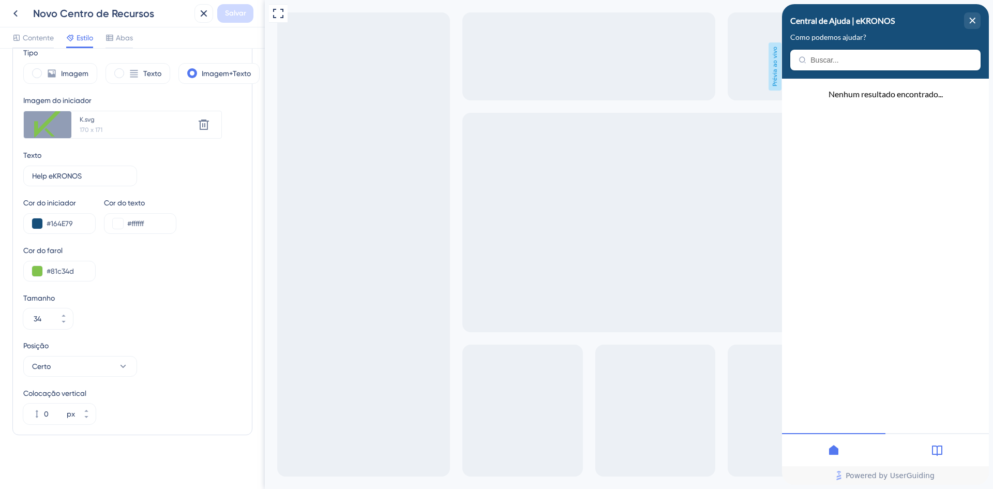
click at [834, 454] on icon at bounding box center [833, 450] width 9 height 10
click at [939, 453] on icon at bounding box center [937, 450] width 12 height 12
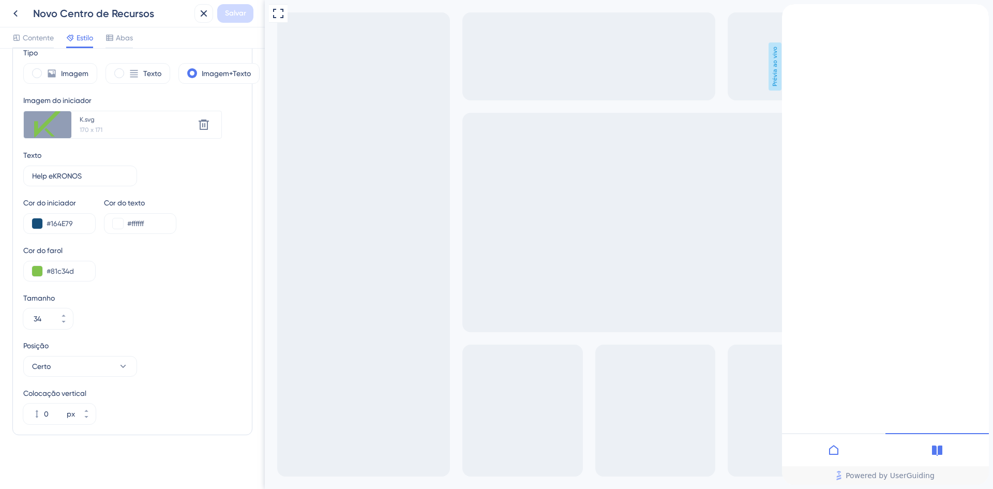
click at [836, 454] on icon at bounding box center [833, 450] width 9 height 10
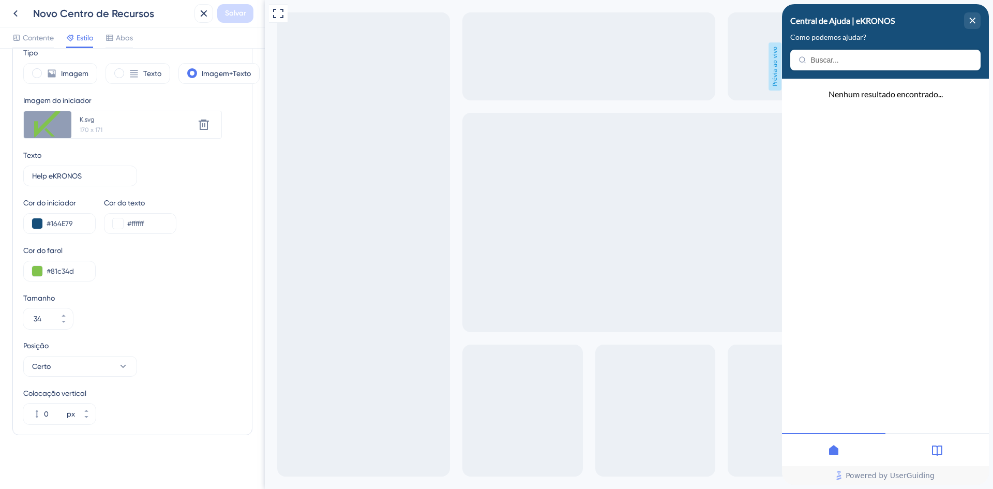
click at [893, 99] on span "Nenhum resultado encontrado..." at bounding box center [886, 94] width 114 height 10
click at [887, 271] on div "Nenhum resultado encontrado..." at bounding box center [885, 259] width 207 height 360
click at [837, 453] on icon at bounding box center [833, 450] width 9 height 10
click at [935, 457] on div at bounding box center [937, 449] width 103 height 33
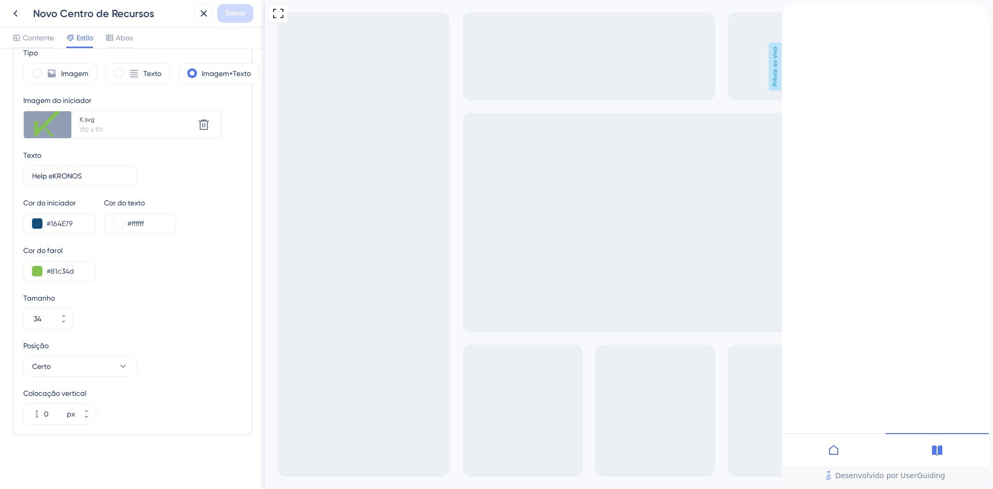
click at [834, 449] on icon at bounding box center [834, 450] width 12 height 12
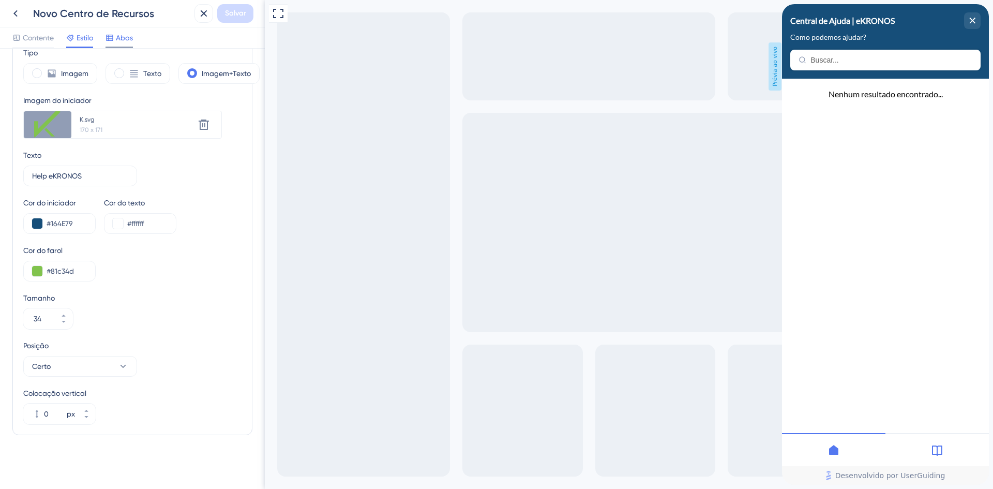
click at [130, 39] on font "Abas" at bounding box center [124, 38] width 17 height 8
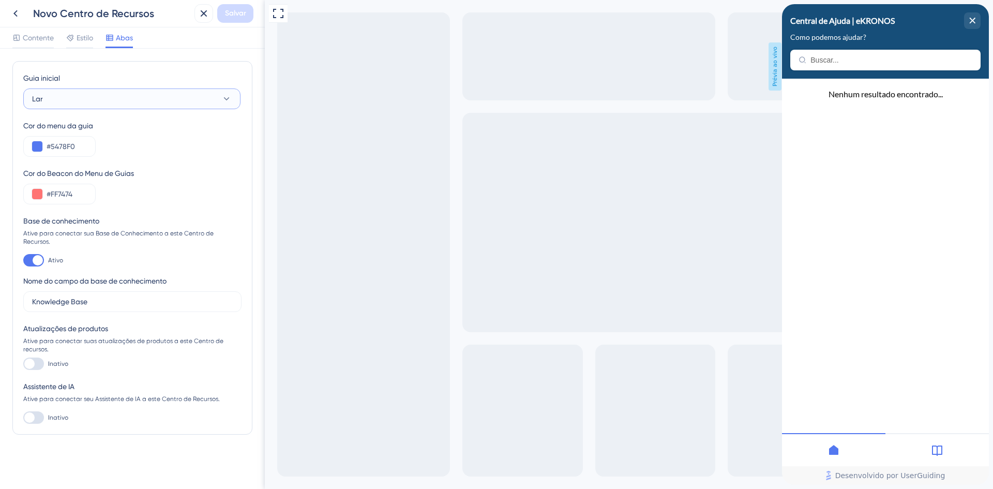
click at [70, 98] on button "Lar" at bounding box center [131, 98] width 217 height 21
click at [70, 93] on button "Lar" at bounding box center [131, 98] width 217 height 21
click at [66, 100] on button "Lar" at bounding box center [131, 98] width 217 height 21
click at [47, 101] on button "Lar" at bounding box center [131, 98] width 217 height 21
click at [41, 38] on font "Contente" at bounding box center [38, 38] width 31 height 8
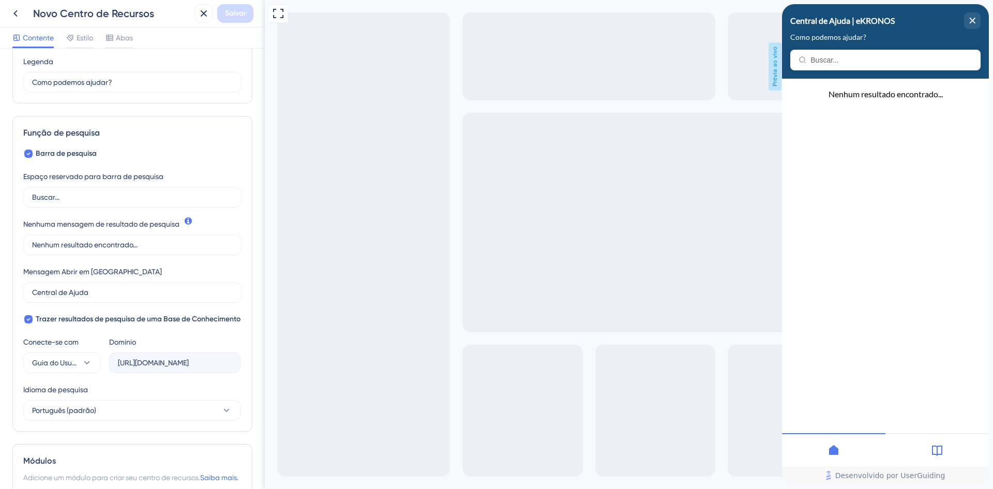
scroll to position [184, 0]
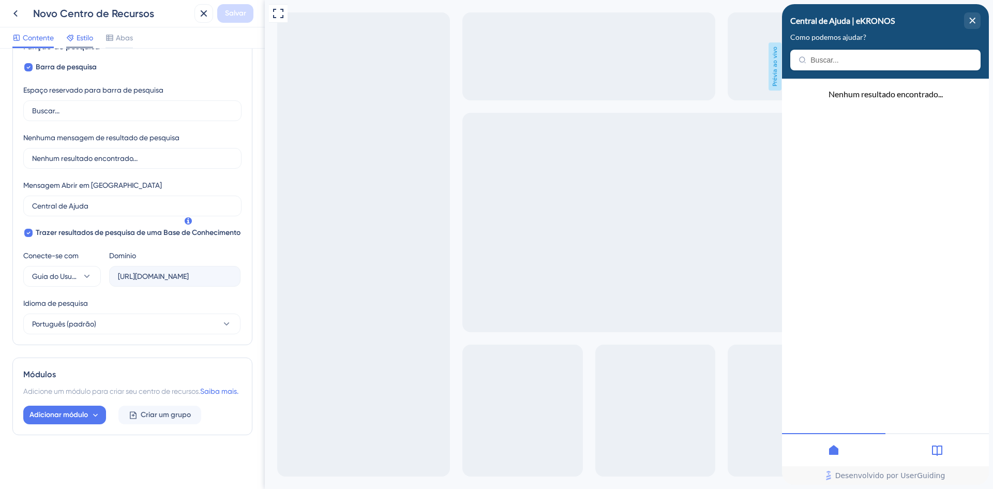
click at [78, 34] on font "Estilo" at bounding box center [85, 38] width 17 height 8
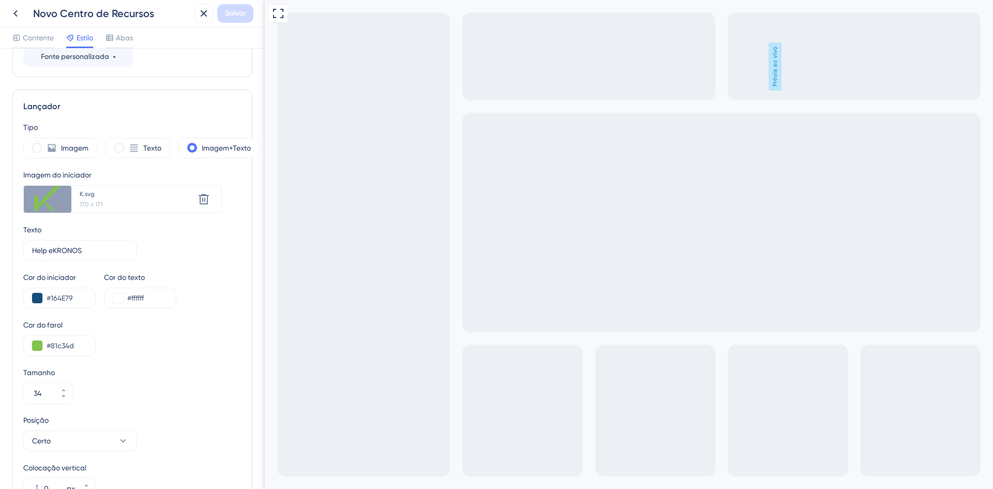
scroll to position [250, 0]
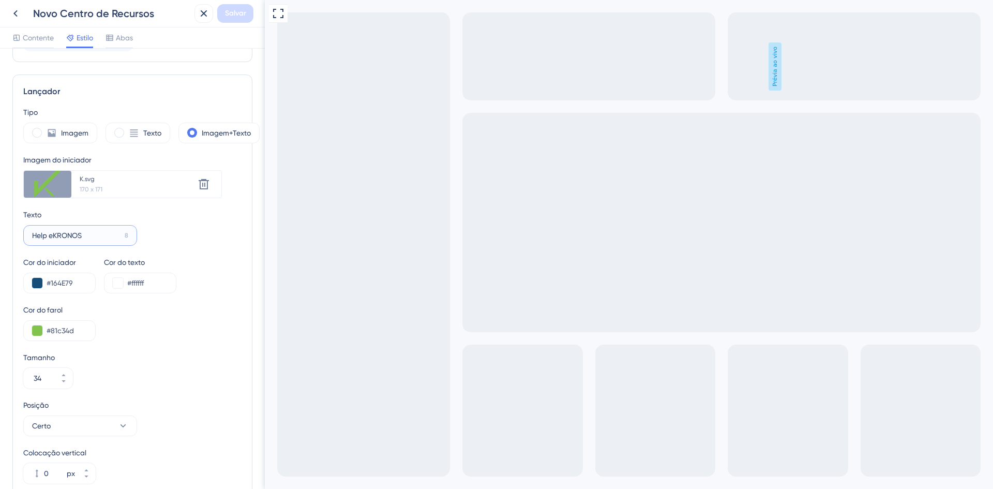
click at [37, 231] on input "Help eKRONOS" at bounding box center [76, 235] width 88 height 11
type input "Ajuda eKRONOS"
click at [234, 16] on font "Salvar" at bounding box center [235, 13] width 21 height 9
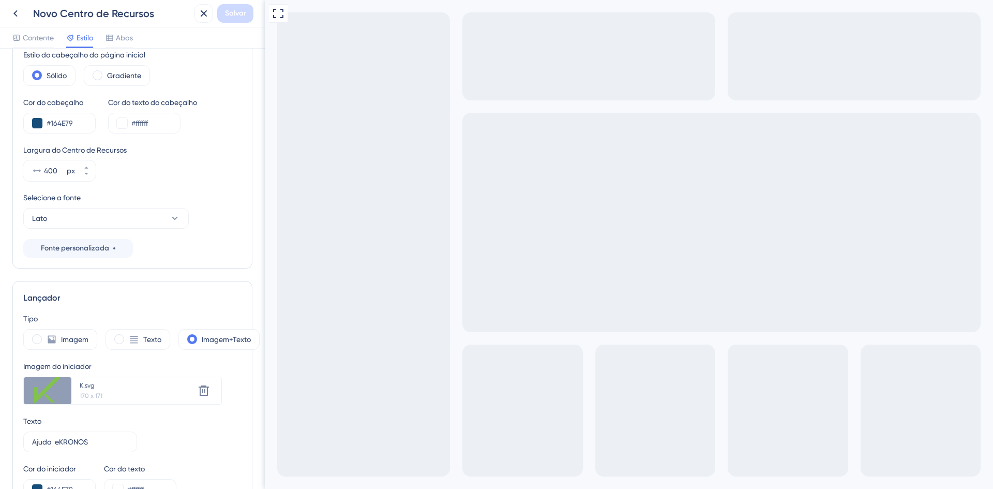
scroll to position [0, 0]
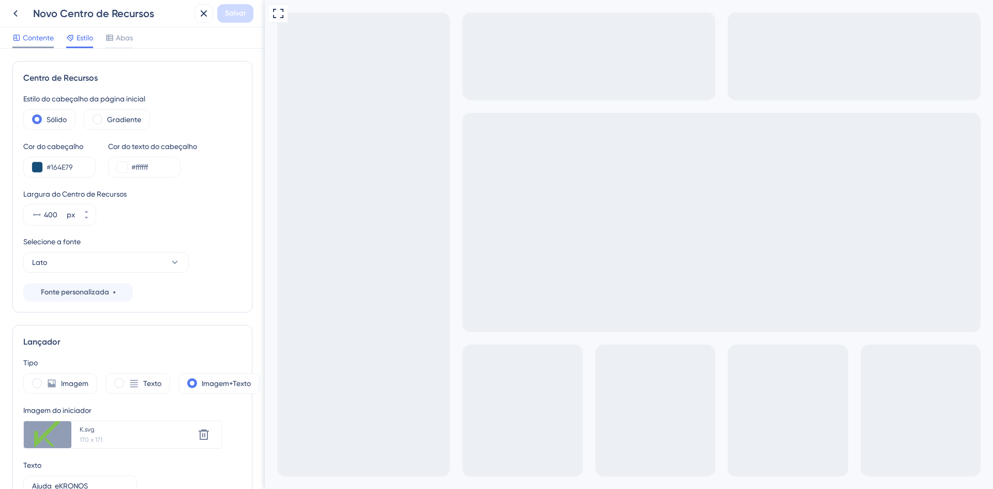
click at [40, 39] on font "Contente" at bounding box center [38, 38] width 31 height 8
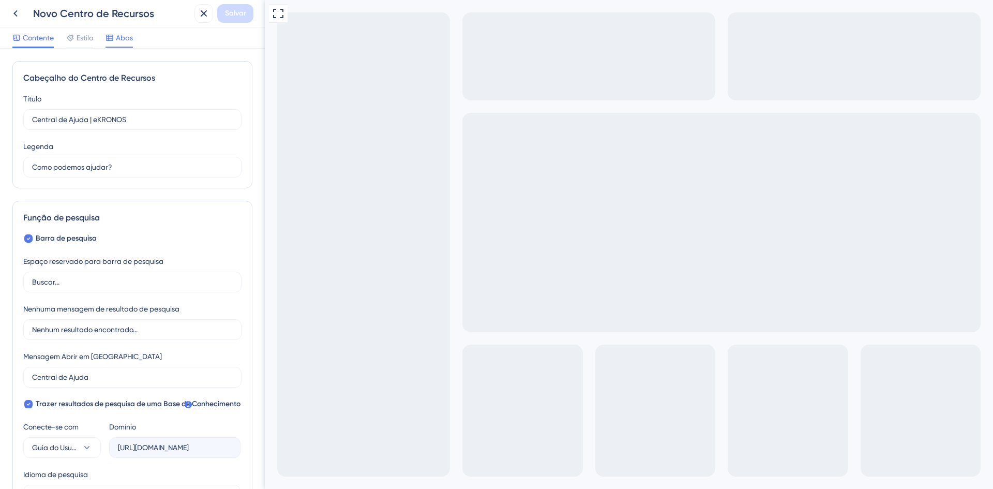
click at [118, 36] on font "Abas" at bounding box center [124, 38] width 17 height 8
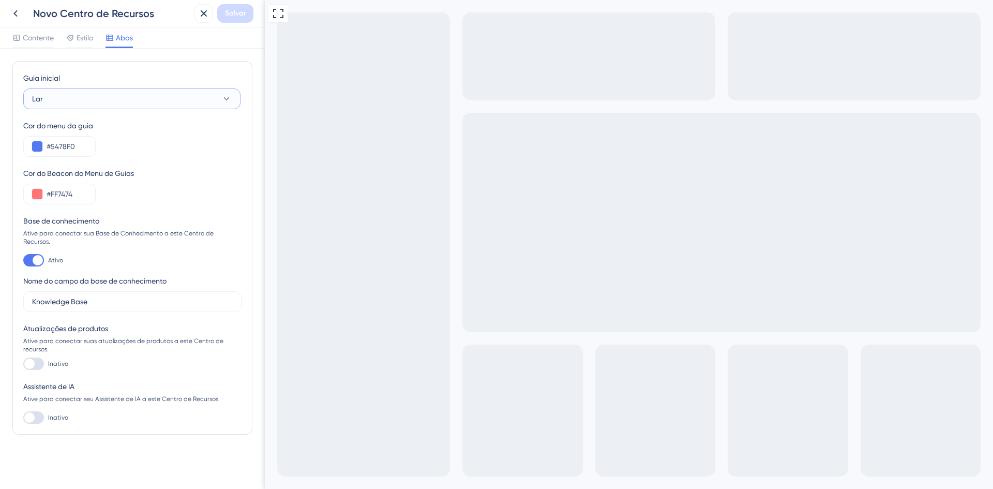
click at [97, 100] on button "Lar" at bounding box center [131, 98] width 217 height 21
click at [231, 99] on icon at bounding box center [226, 99] width 10 height 10
click at [227, 101] on icon at bounding box center [226, 99] width 10 height 10
click at [39, 359] on div at bounding box center [33, 364] width 21 height 12
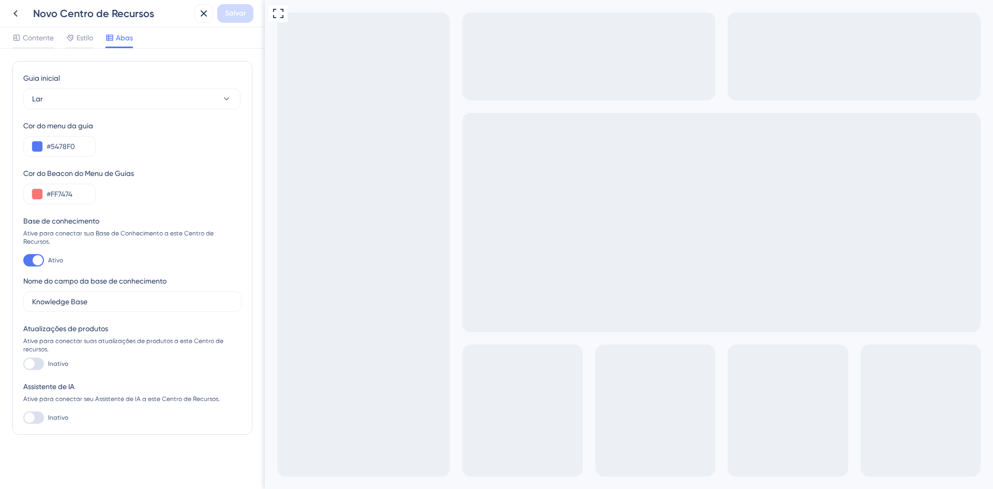
click at [23, 364] on input "Inativo" at bounding box center [23, 364] width 1 height 1
checkbox input "false"
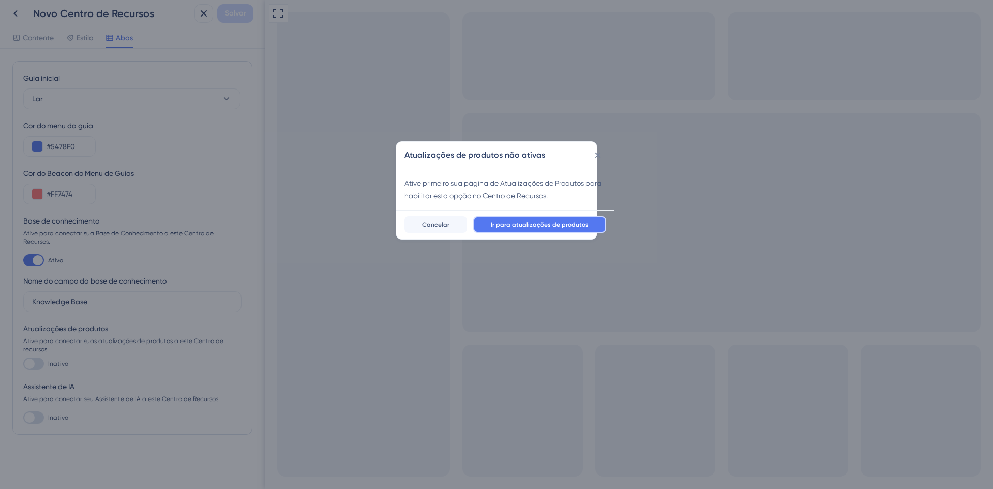
click at [511, 222] on font "Ir para atualizações de produtos" at bounding box center [540, 224] width 98 height 7
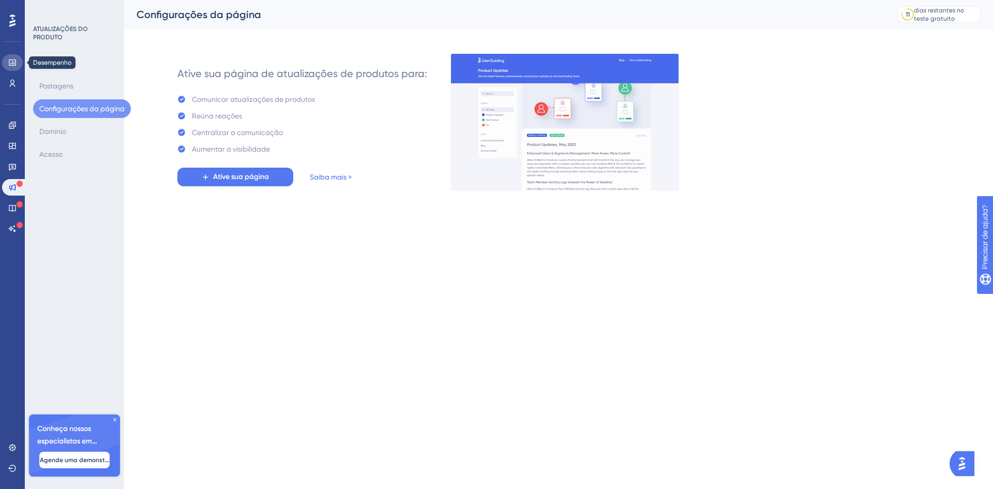
click at [13, 65] on icon at bounding box center [12, 63] width 7 height 6
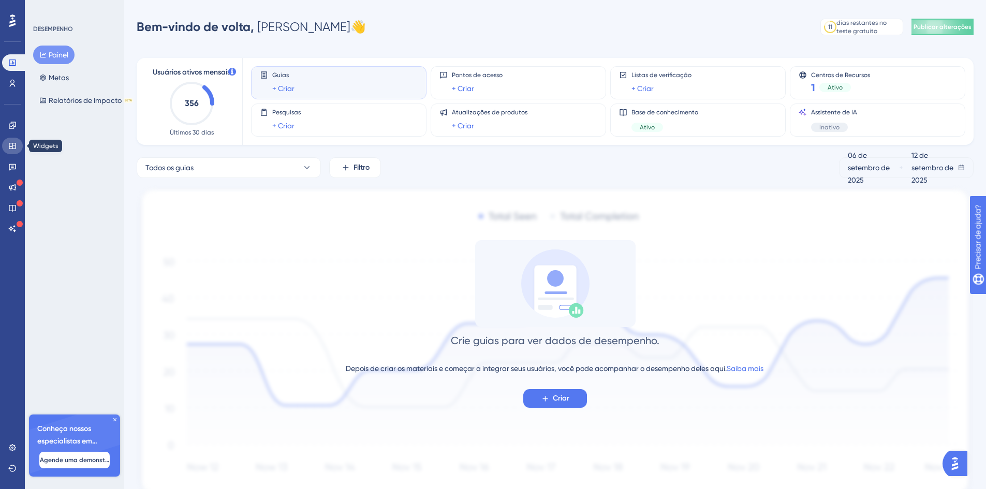
click at [12, 148] on icon at bounding box center [12, 146] width 8 height 8
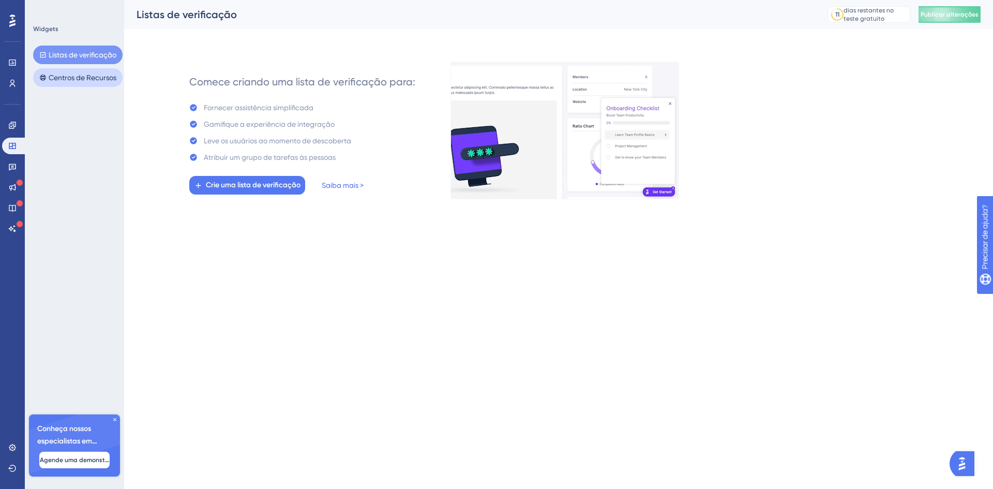
click at [81, 77] on font "Centros de Recursos" at bounding box center [83, 77] width 68 height 8
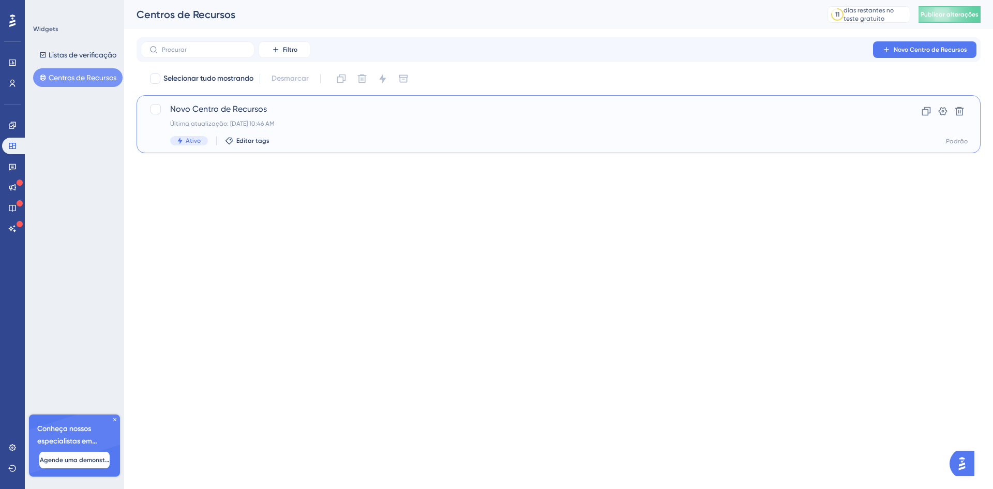
click at [190, 140] on font "Ativo" at bounding box center [193, 140] width 15 height 7
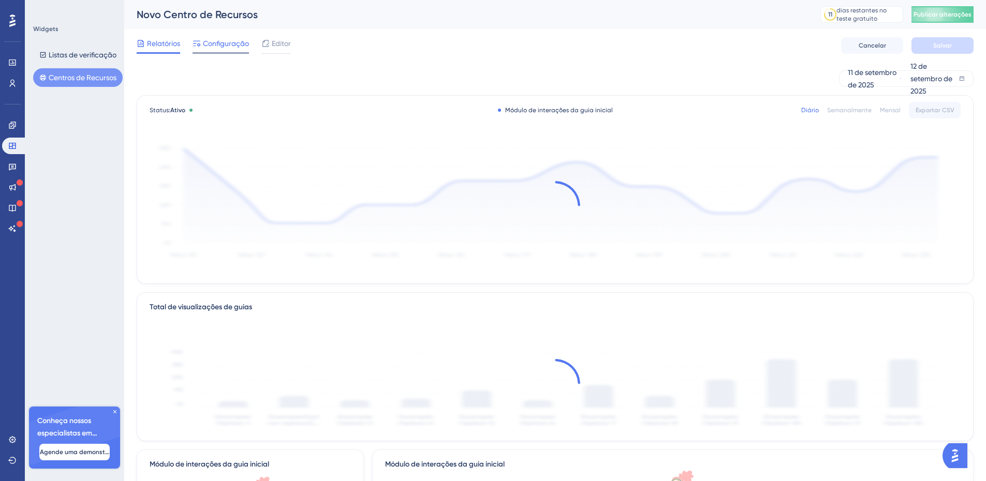
click at [216, 46] on font "Configuração" at bounding box center [226, 43] width 46 height 8
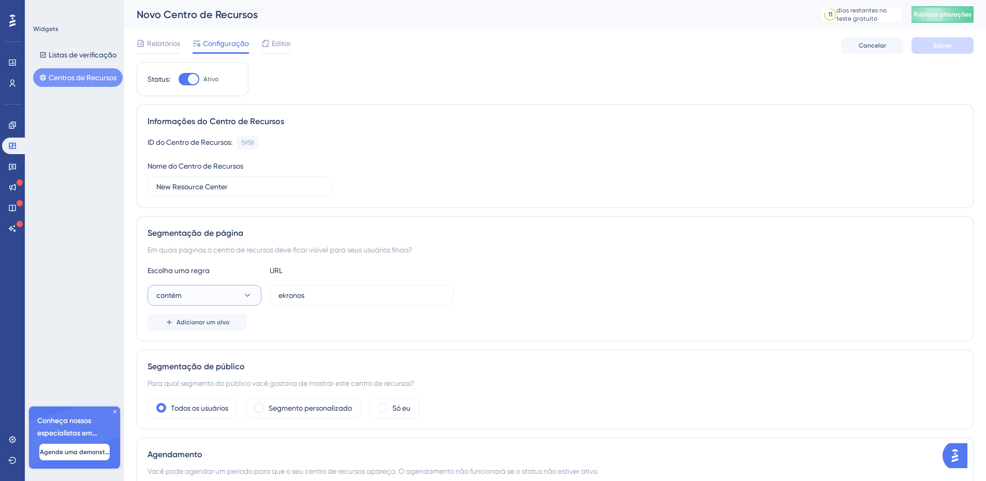
click at [206, 298] on button "contém" at bounding box center [204, 295] width 114 height 21
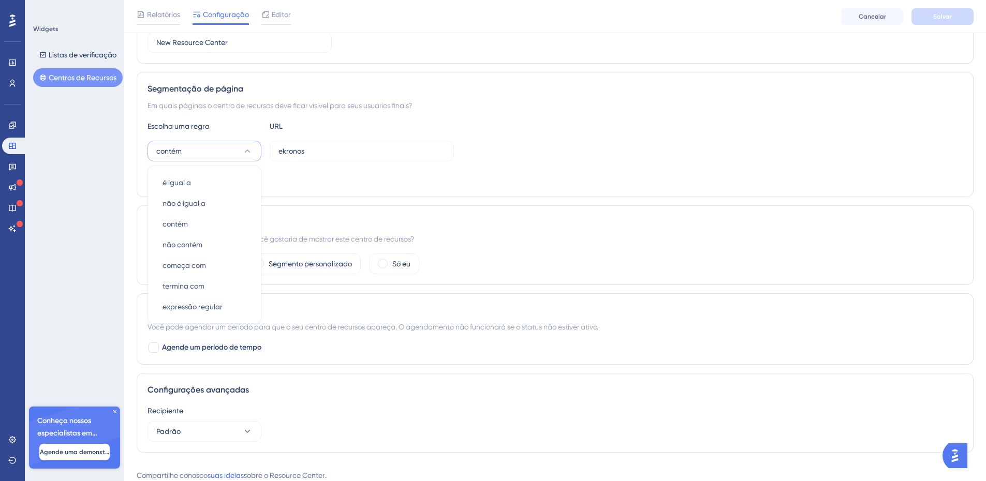
click at [567, 150] on div "contém é igual a é igual a não é igual a não é igual a contém contém não contém…" at bounding box center [554, 151] width 815 height 21
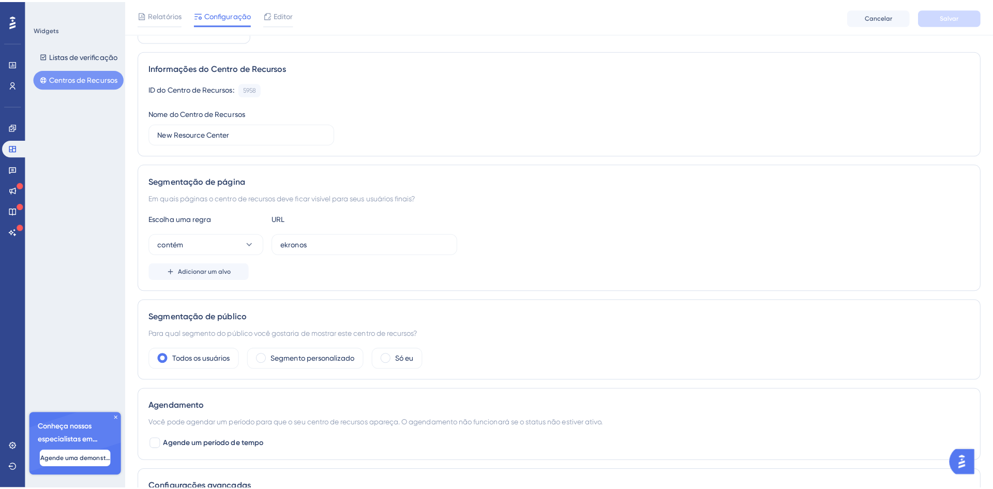
scroll to position [0, 0]
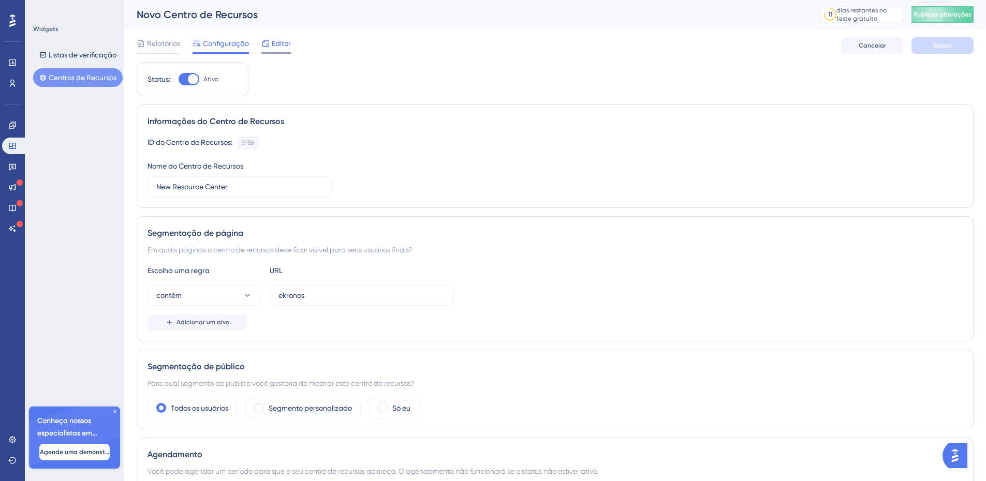
click at [277, 43] on font "Editor" at bounding box center [281, 43] width 19 height 8
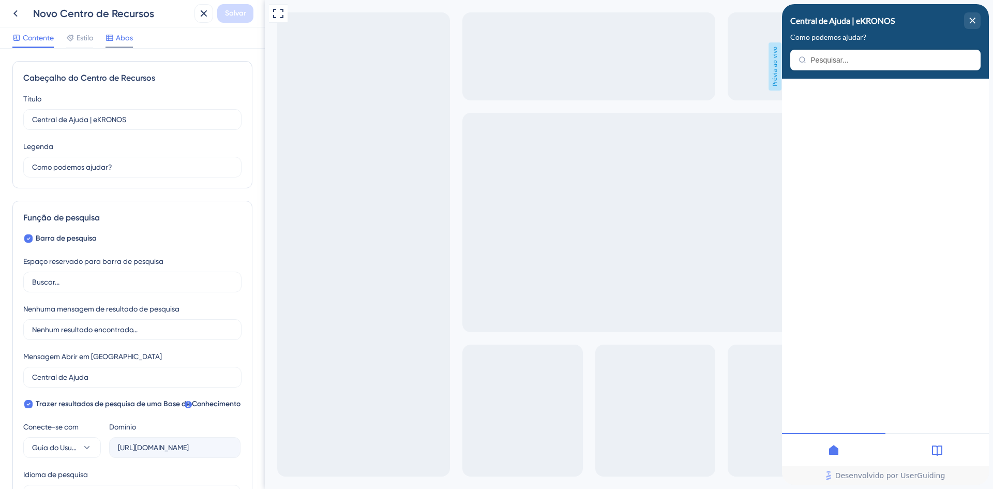
click at [121, 38] on font "Abas" at bounding box center [124, 38] width 17 height 8
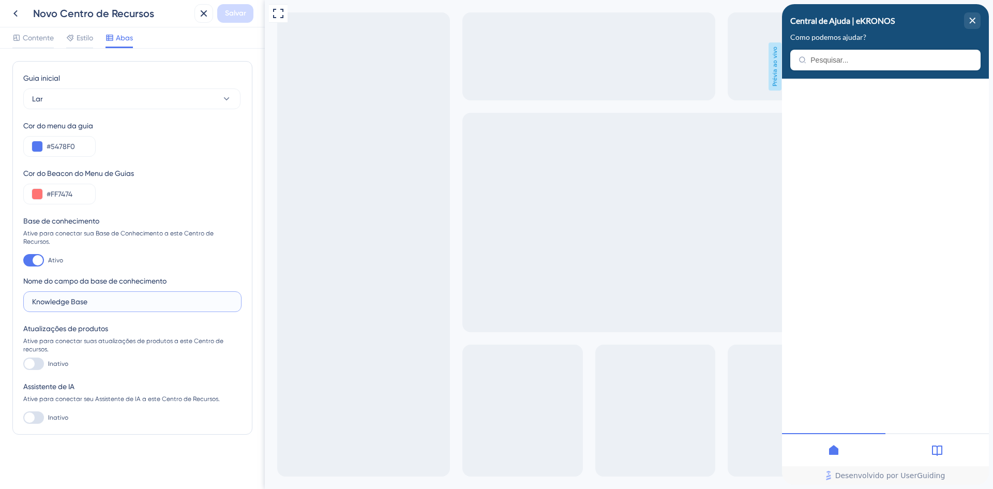
click at [107, 296] on input "Knowledge Base" at bounding box center [132, 301] width 201 height 11
drag, startPoint x: 101, startPoint y: 296, endPoint x: 19, endPoint y: 293, distance: 81.8
click at [19, 293] on div "Guia inicial Lar Cor do menu da guia #5478F0 Cor do Beacon do Menu de Guias #FF…" at bounding box center [132, 248] width 240 height 374
type input "Guia do Usuário"
click at [128, 358] on div "Atualizações de produtos Ative para conectar suas atualizações de produtos a es…" at bounding box center [132, 346] width 218 height 48
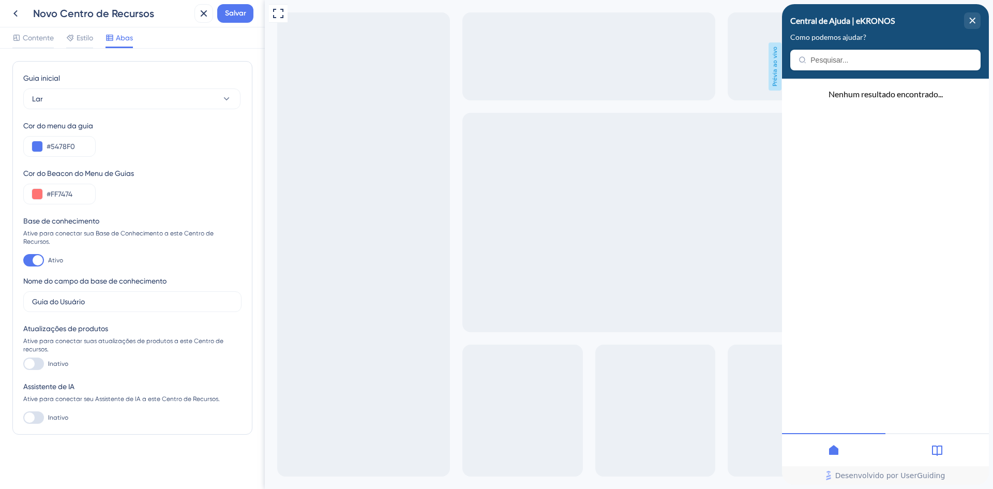
click at [40, 358] on div at bounding box center [33, 364] width 21 height 12
click at [23, 364] on input "Inativo" at bounding box center [23, 364] width 1 height 1
checkbox input "false"
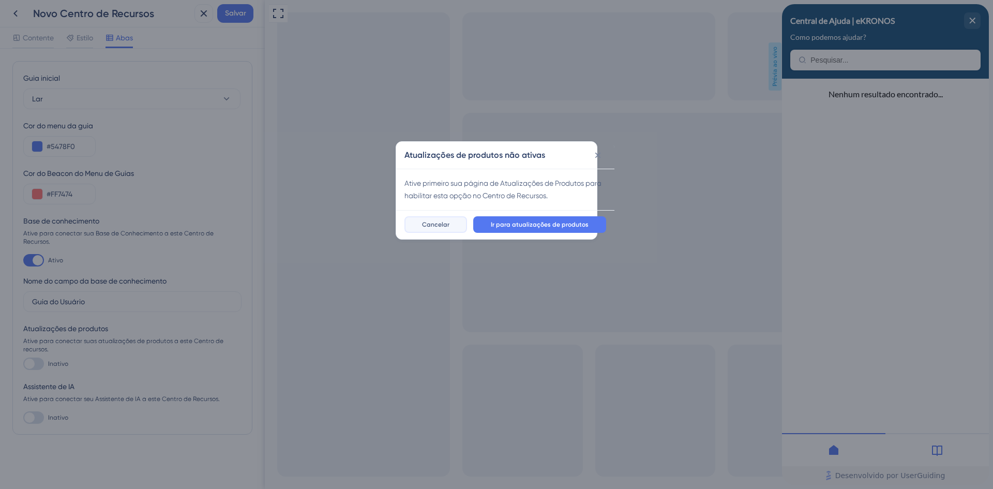
click at [444, 227] on font "Cancelar" at bounding box center [435, 224] width 27 height 7
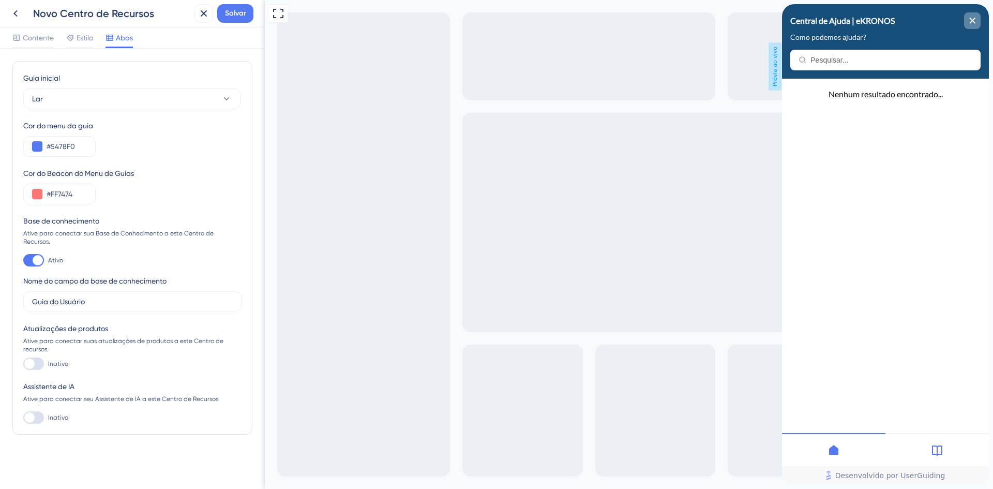
click at [970, 16] on div "close resource center" at bounding box center [972, 20] width 17 height 17
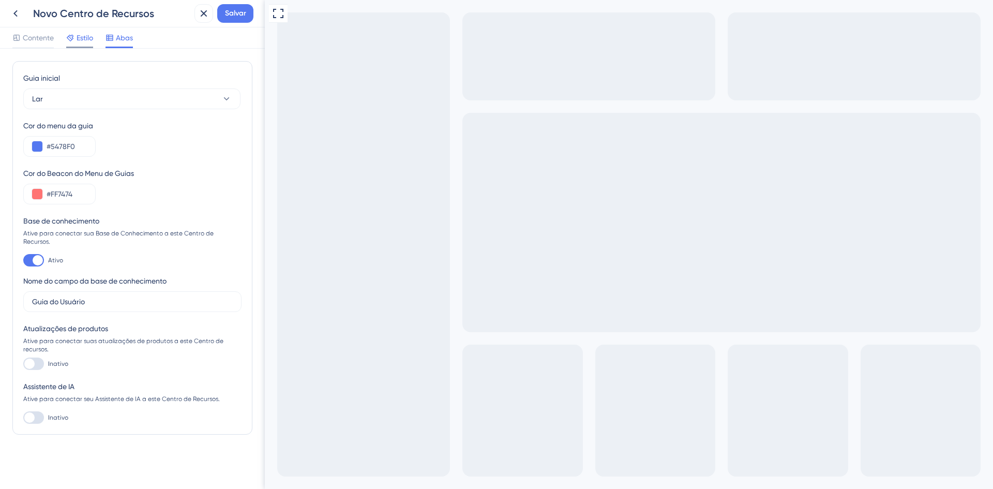
click at [81, 39] on font "Estilo" at bounding box center [85, 38] width 17 height 8
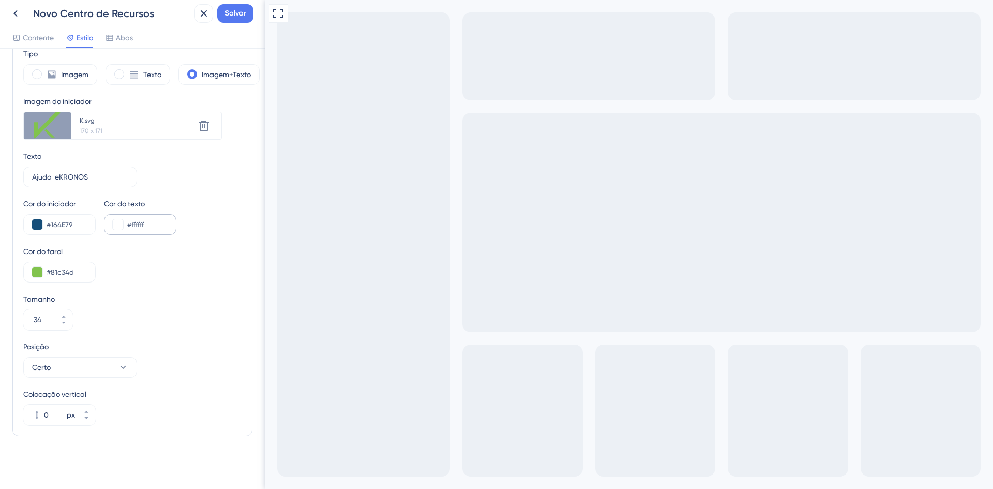
scroll to position [310, 0]
click at [249, 14] on button "Salvar" at bounding box center [235, 13] width 36 height 19
click at [36, 33] on span "Contente" at bounding box center [38, 38] width 31 height 12
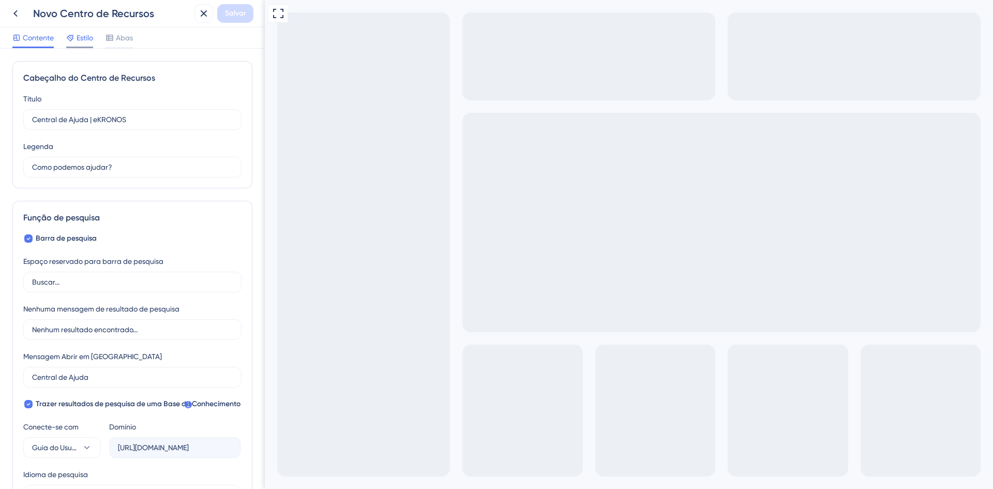
click at [82, 37] on font "Estilo" at bounding box center [85, 38] width 17 height 8
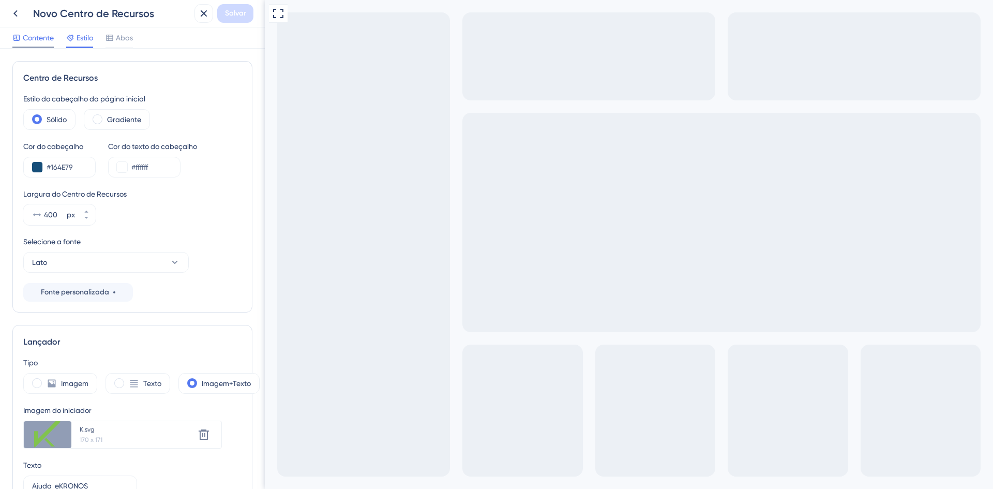
click at [48, 35] on font "Contente" at bounding box center [38, 38] width 31 height 8
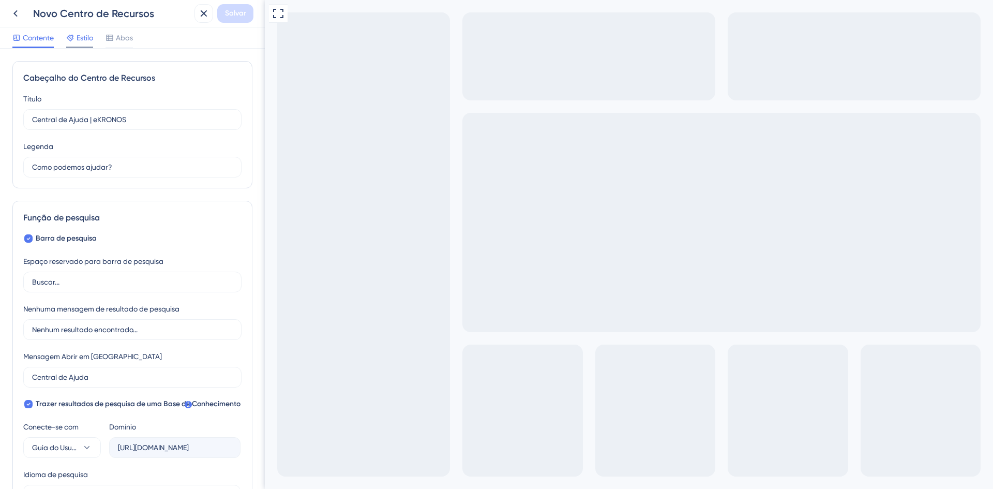
click at [81, 38] on font "Estilo" at bounding box center [85, 38] width 17 height 8
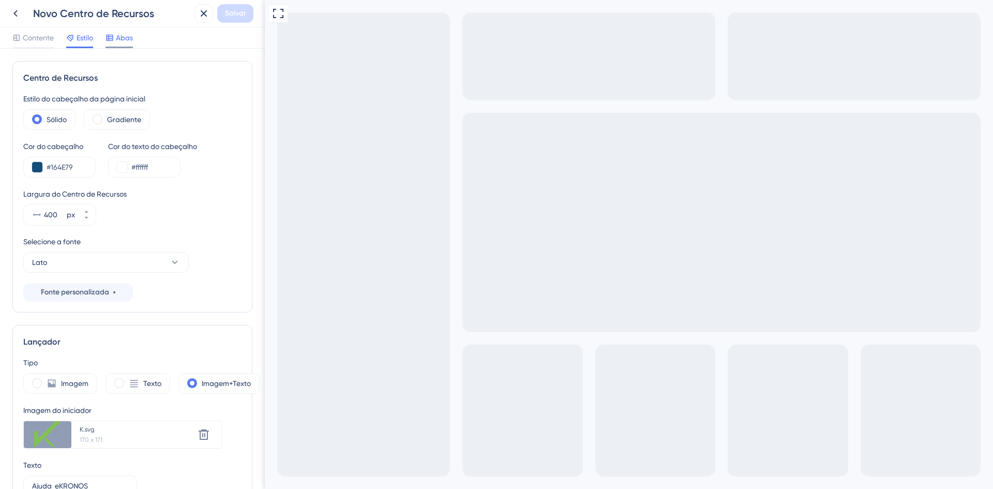
click at [127, 38] on font "Abas" at bounding box center [124, 38] width 17 height 8
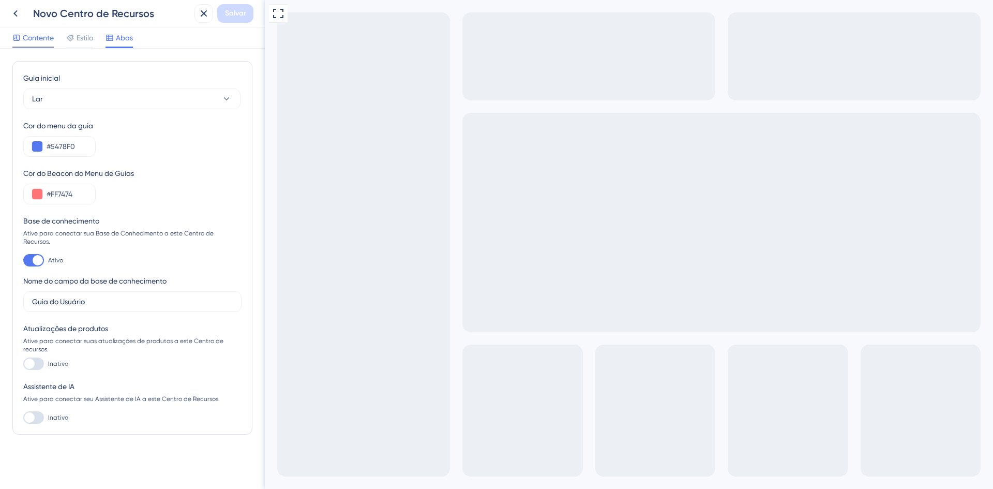
click at [36, 38] on font "Contente" at bounding box center [38, 38] width 31 height 8
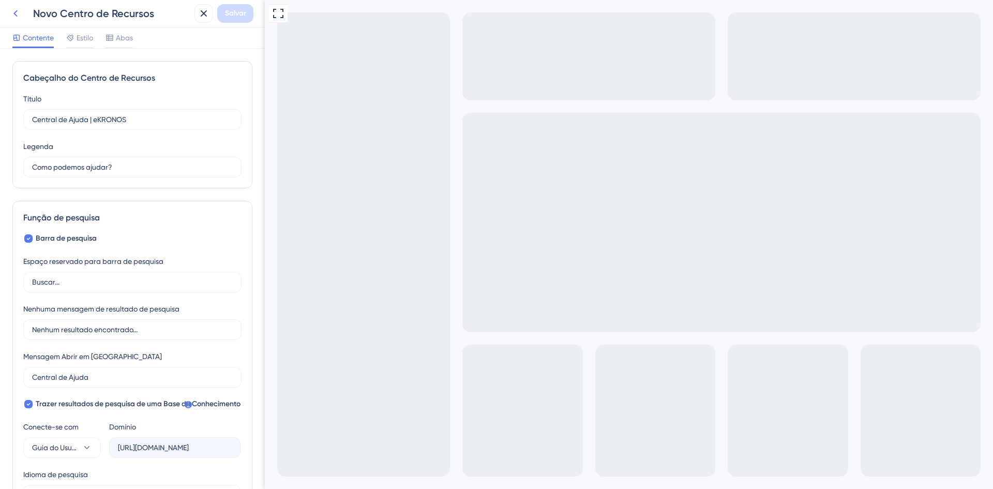
click at [14, 16] on icon at bounding box center [15, 13] width 12 height 12
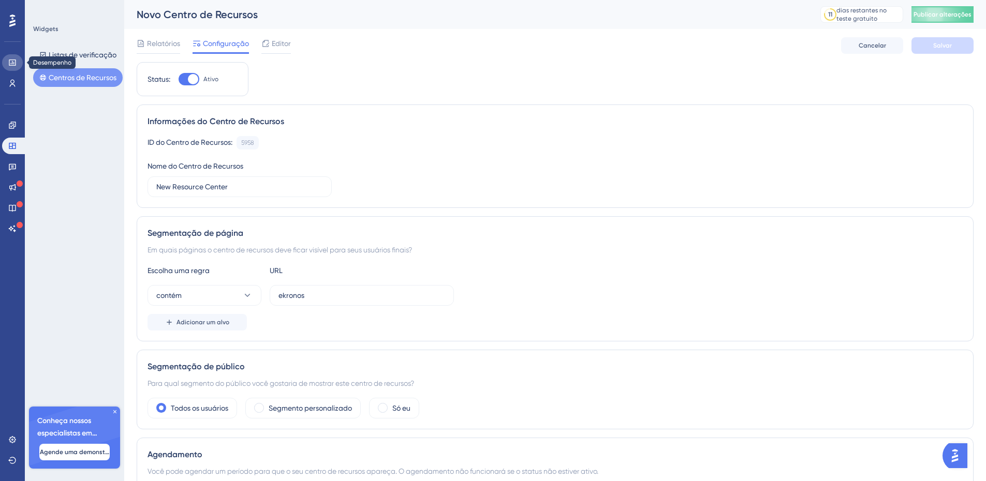
click at [11, 65] on icon at bounding box center [12, 62] width 8 height 8
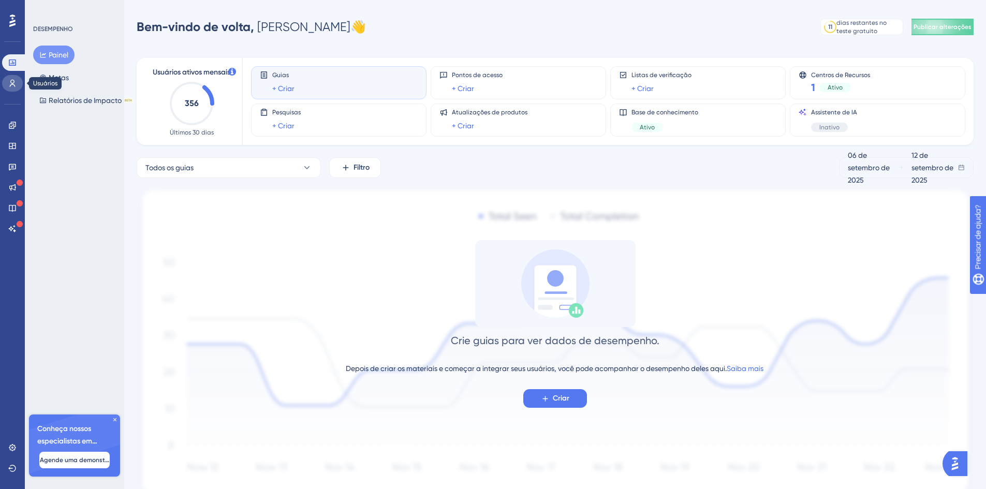
click at [17, 84] on link at bounding box center [12, 83] width 21 height 17
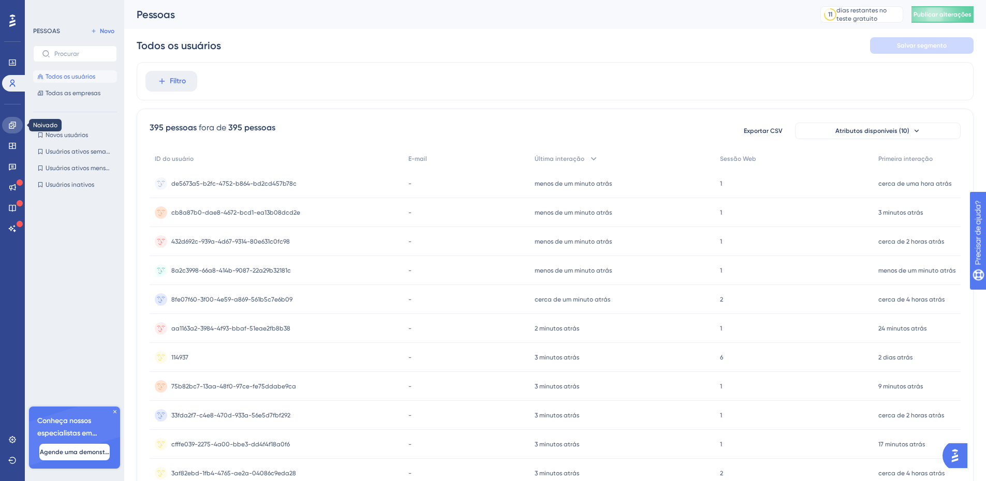
click at [8, 124] on icon at bounding box center [12, 125] width 8 height 8
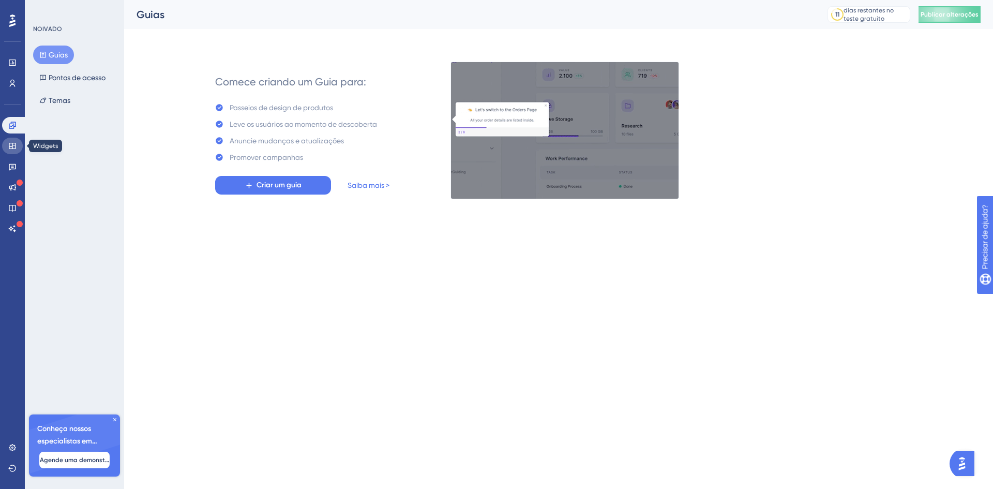
click at [13, 146] on icon at bounding box center [12, 146] width 8 height 8
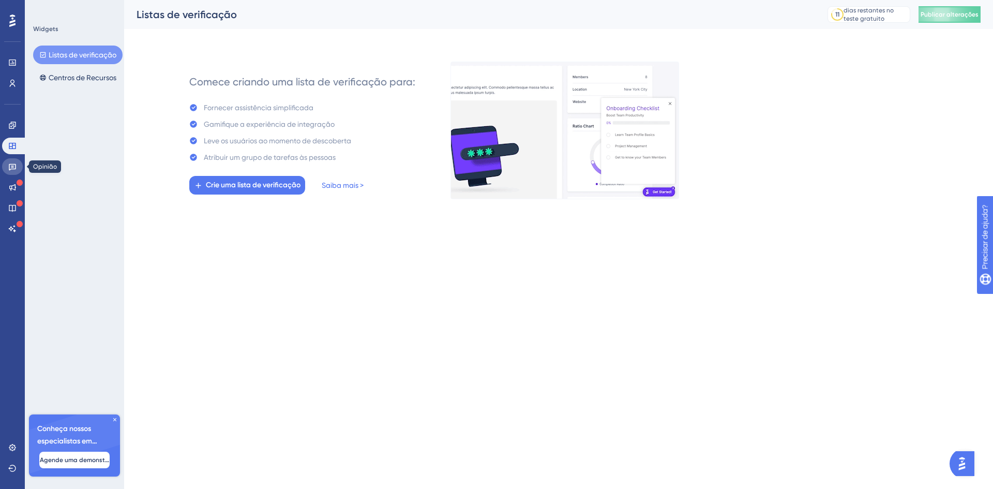
click at [14, 167] on icon at bounding box center [12, 166] width 8 height 8
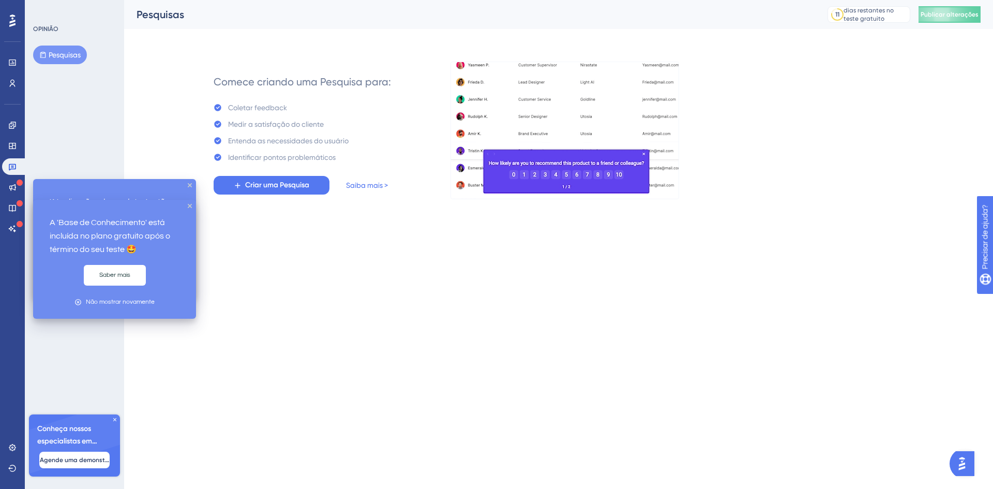
click at [18, 203] on icon at bounding box center [20, 203] width 6 height 6
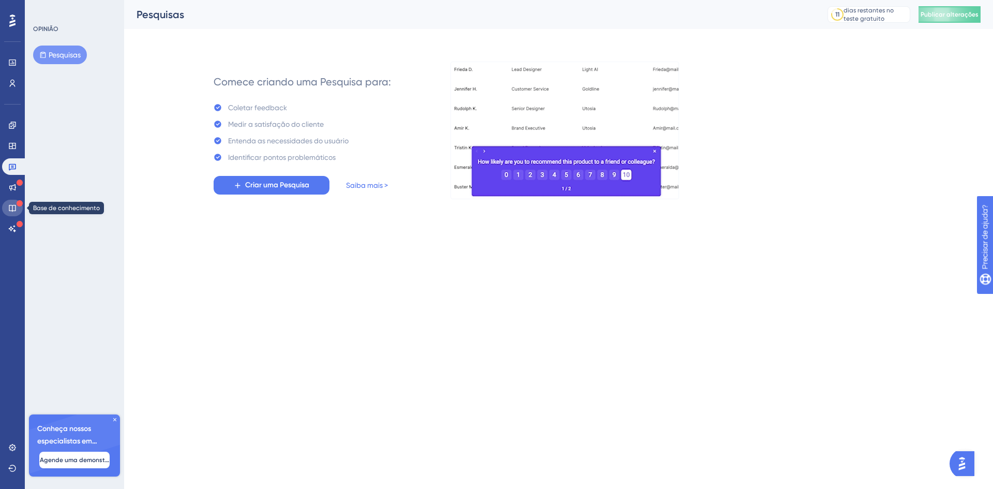
click at [11, 209] on icon at bounding box center [12, 208] width 8 height 8
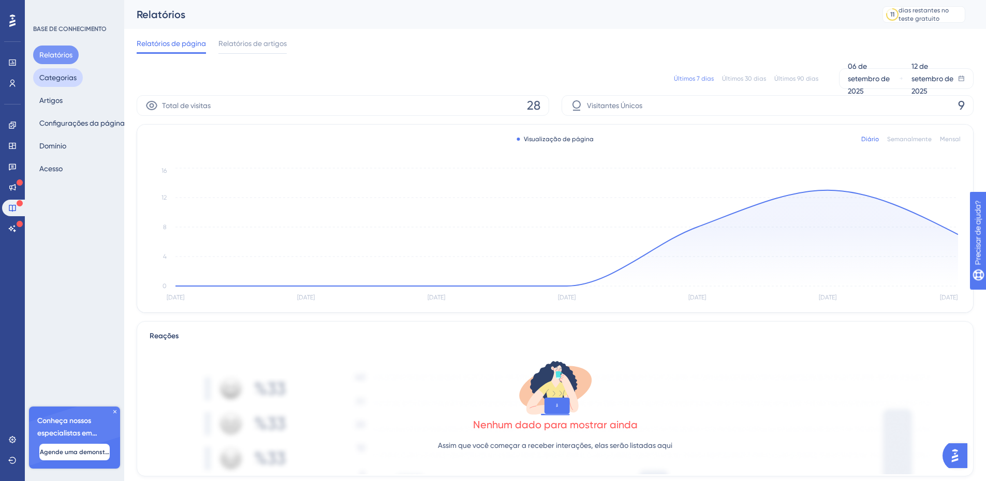
click at [61, 79] on font "Categorias" at bounding box center [57, 77] width 37 height 8
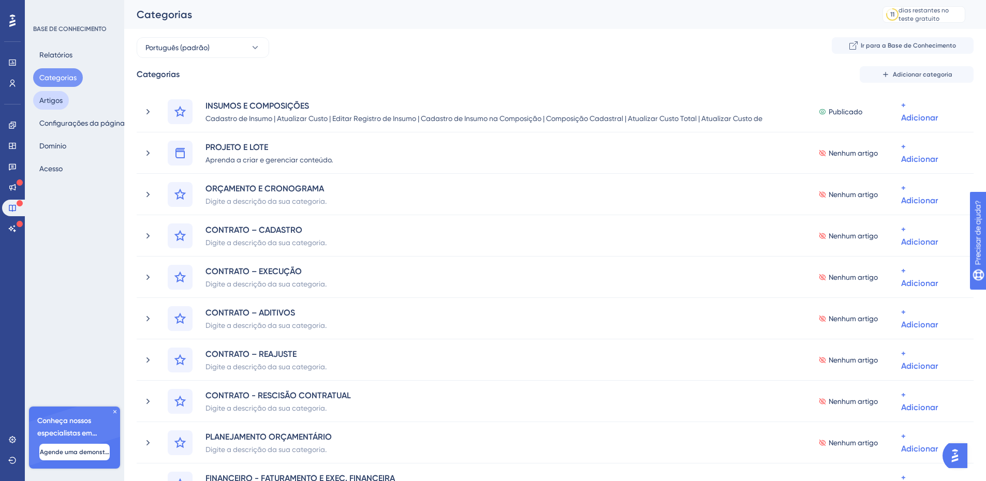
drag, startPoint x: 60, startPoint y: 99, endPoint x: 59, endPoint y: 106, distance: 6.2
click at [60, 99] on font "Artigos" at bounding box center [50, 100] width 23 height 8
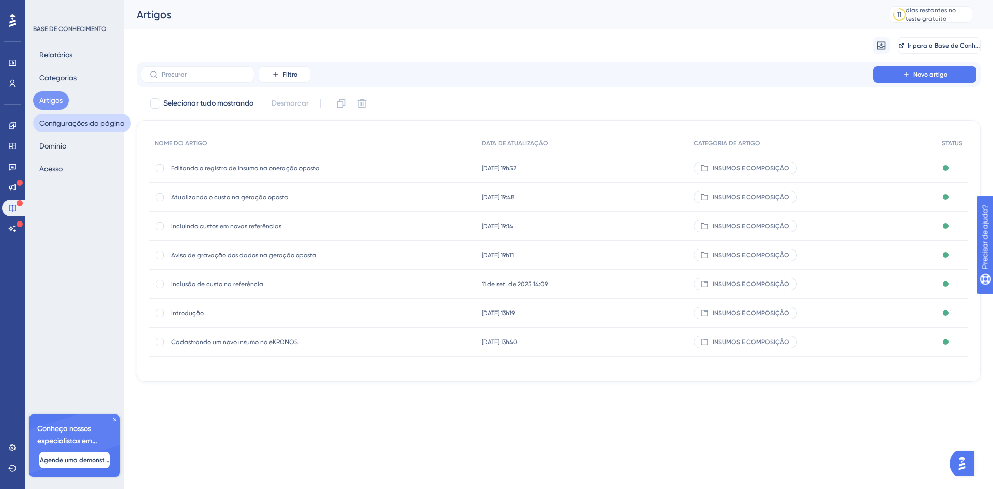
click at [71, 125] on font "Configurações da página" at bounding box center [81, 123] width 85 height 8
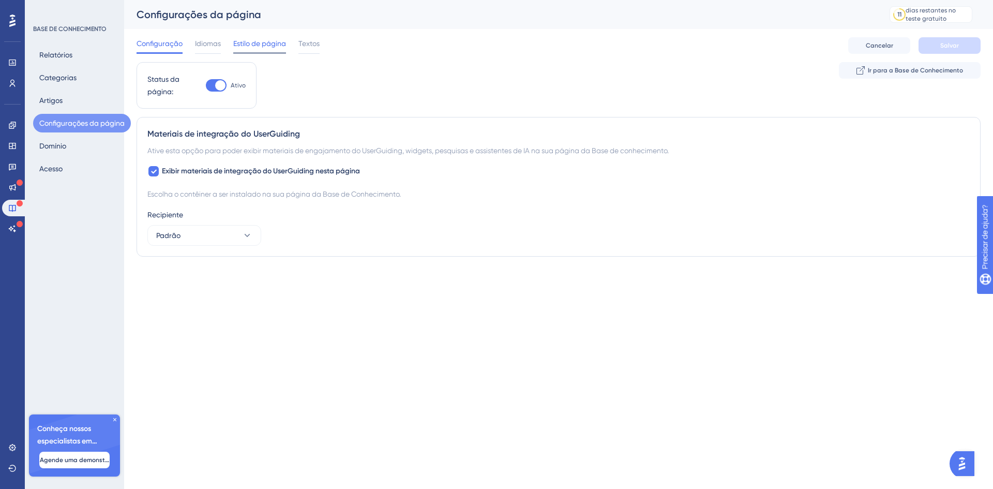
click at [248, 42] on font "Estilo de página" at bounding box center [259, 43] width 53 height 8
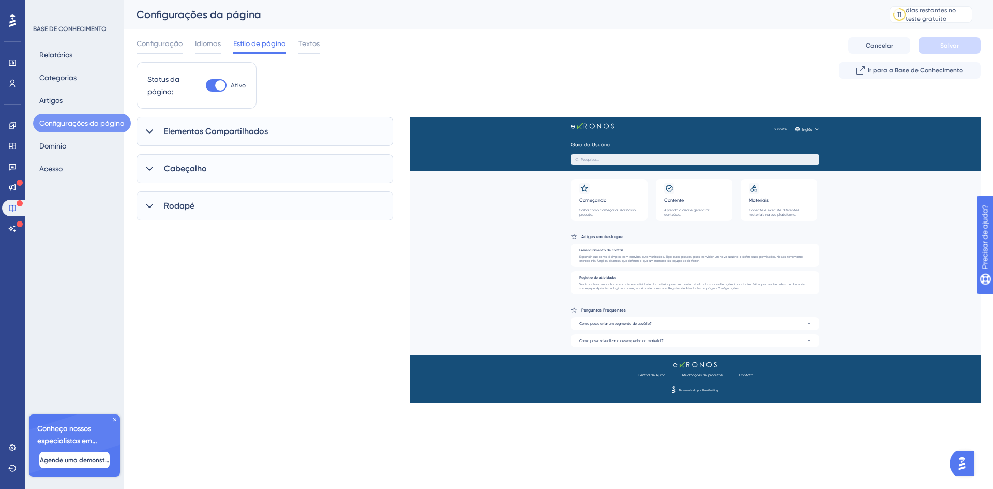
click at [160, 131] on div "Elementos Compartilhados" at bounding box center [265, 131] width 257 height 29
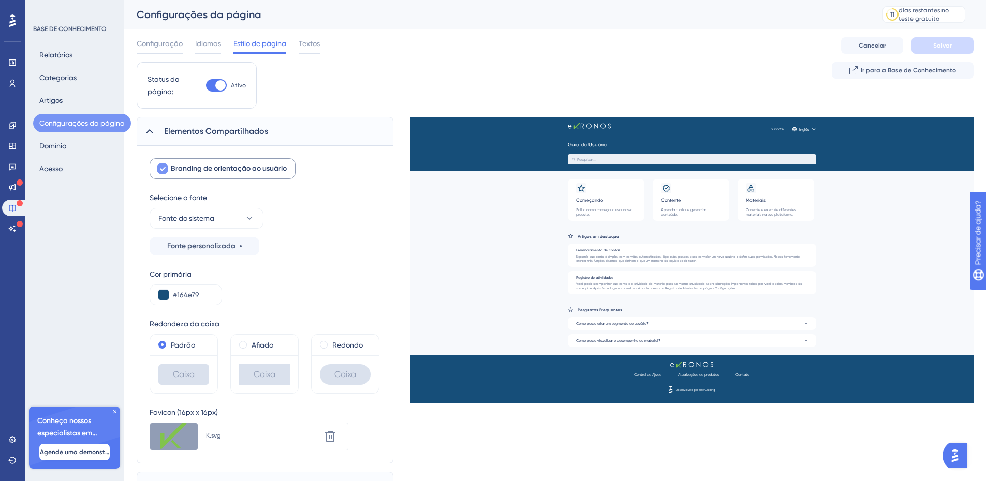
click at [167, 167] on div at bounding box center [162, 169] width 10 height 10
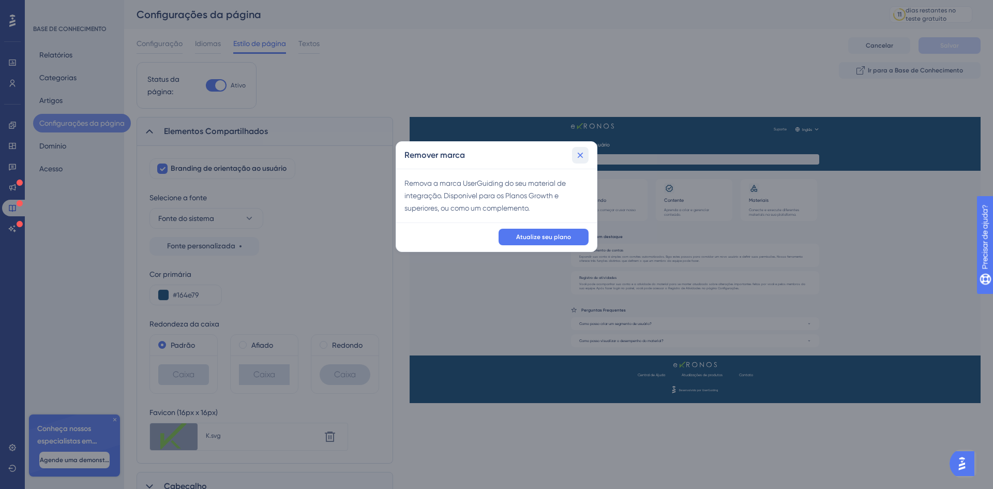
click at [583, 153] on icon at bounding box center [580, 155] width 10 height 10
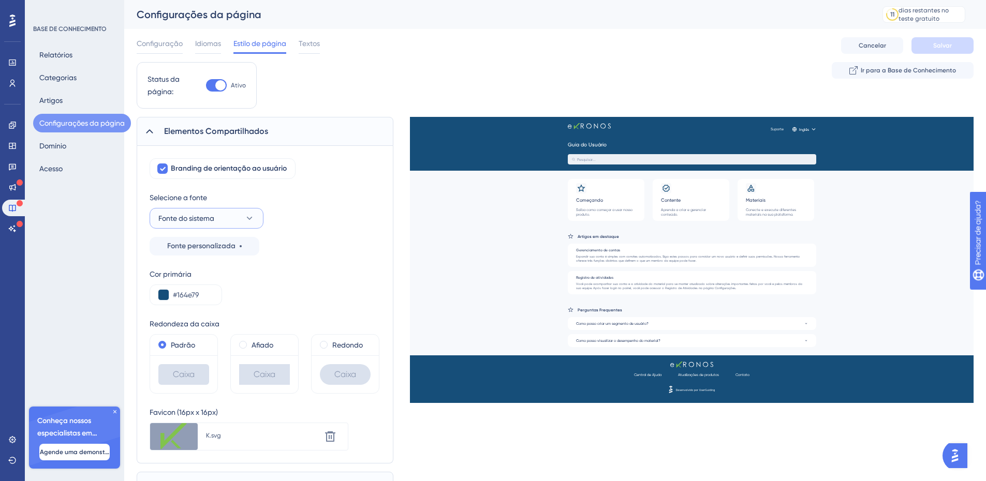
click at [253, 217] on icon at bounding box center [249, 218] width 10 height 10
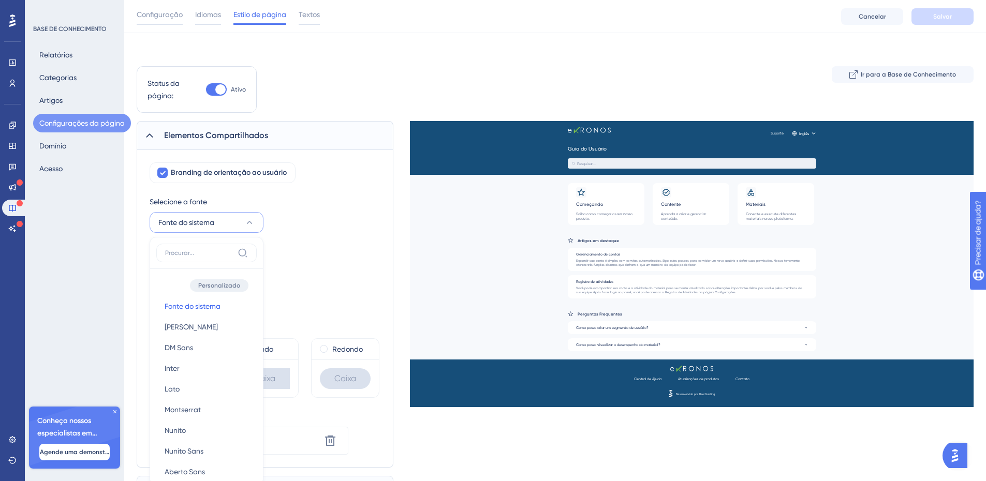
scroll to position [115, 0]
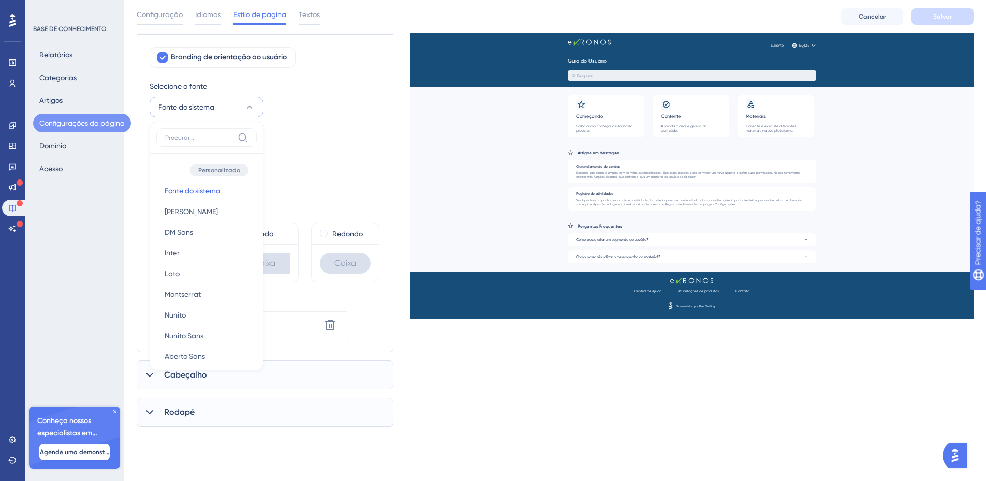
click at [310, 177] on div "Cor primária #164e79" at bounding box center [265, 175] width 231 height 37
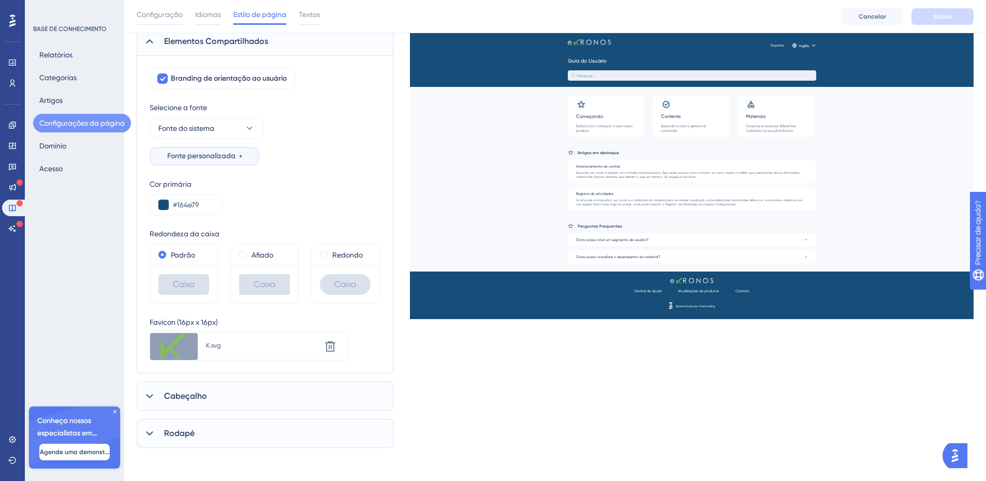
click at [213, 160] on font "Fonte personalizada" at bounding box center [201, 156] width 68 height 9
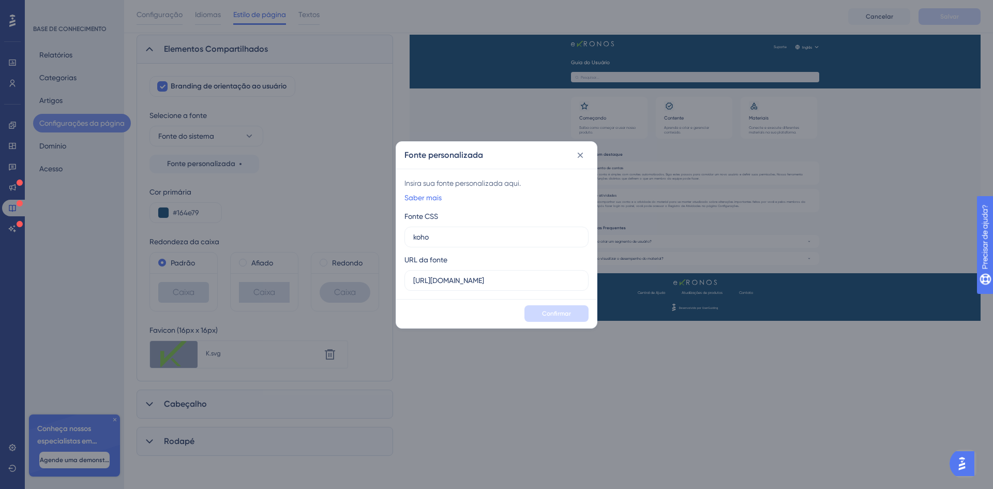
click at [589, 154] on div "Fonte personalizada" at bounding box center [496, 155] width 201 height 27
click at [582, 155] on icon at bounding box center [580, 155] width 10 height 10
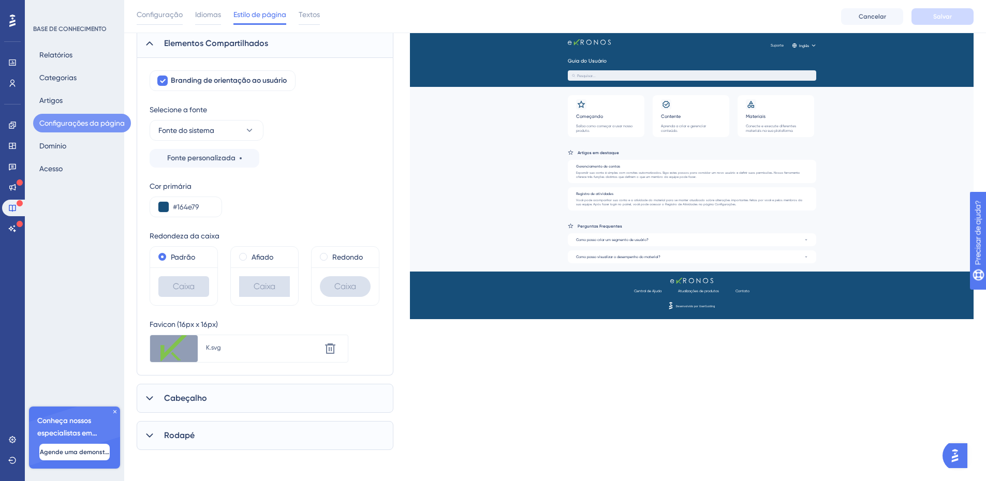
scroll to position [94, 0]
click at [155, 393] on div at bounding box center [149, 396] width 12 height 12
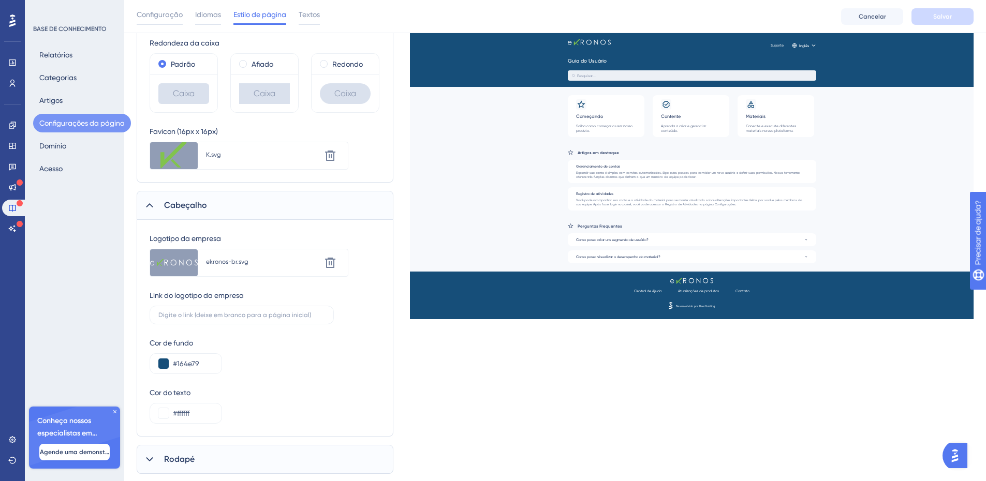
scroll to position [286, 0]
click at [252, 317] on input "text" at bounding box center [241, 314] width 167 height 7
paste input "text"
type input "[URL][DOMAIN_NAME]"
click at [312, 355] on div "Cor de fundo #164e79" at bounding box center [265, 354] width 231 height 37
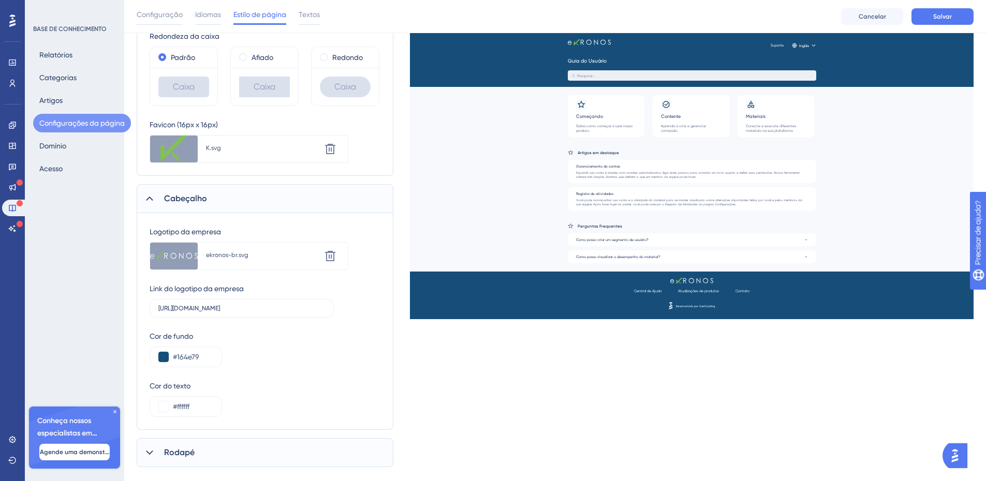
scroll to position [311, 0]
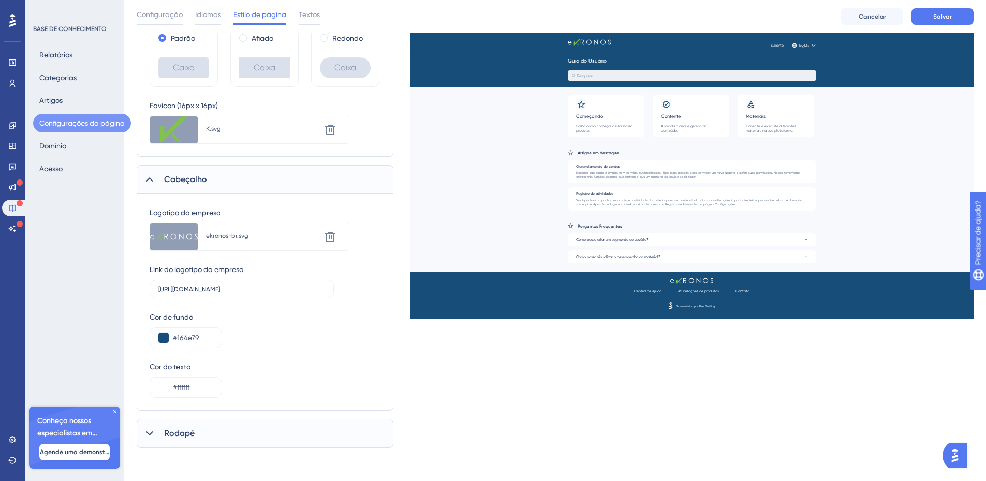
click at [147, 437] on icon at bounding box center [149, 433] width 10 height 10
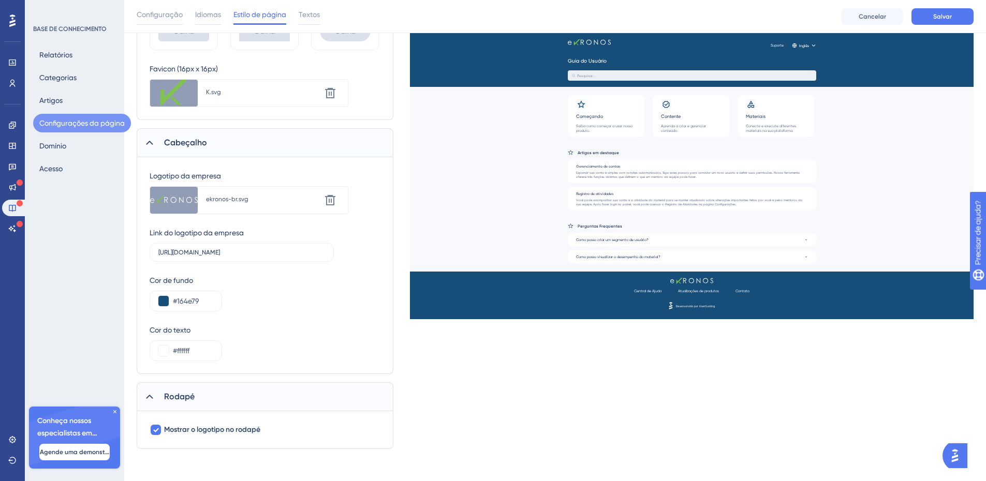
scroll to position [349, 0]
click at [170, 429] on font "Mostrar o logotipo no rodapé" at bounding box center [212, 428] width 96 height 9
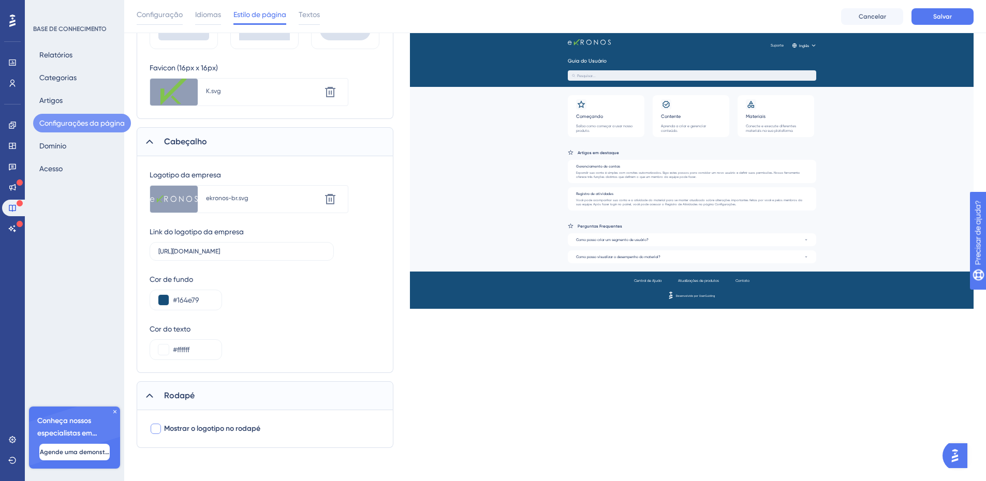
click at [170, 429] on font "Mostrar o logotipo no rodapé" at bounding box center [212, 428] width 96 height 9
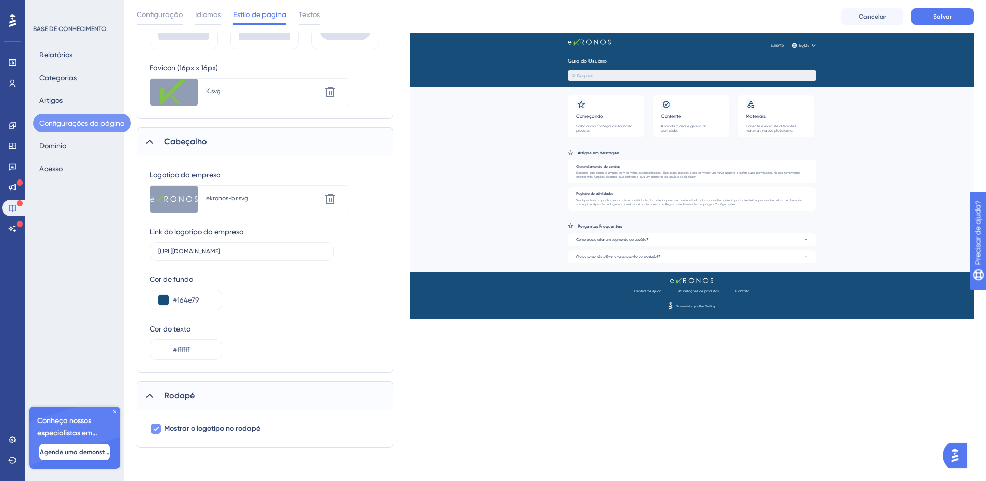
click at [170, 429] on font "Mostrar o logotipo no rodapé" at bounding box center [212, 428] width 96 height 9
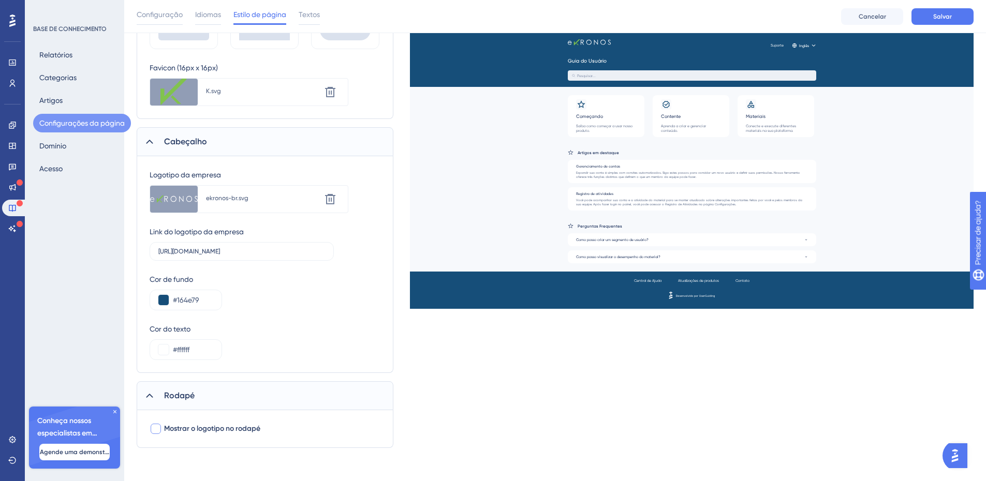
click at [170, 429] on font "Mostrar o logotipo no rodapé" at bounding box center [212, 428] width 96 height 9
checkbox input "true"
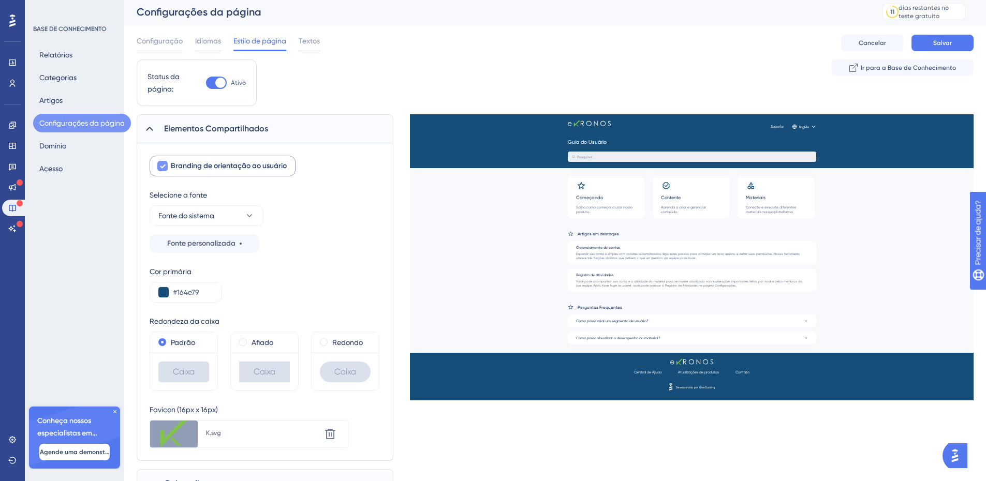
scroll to position [0, 0]
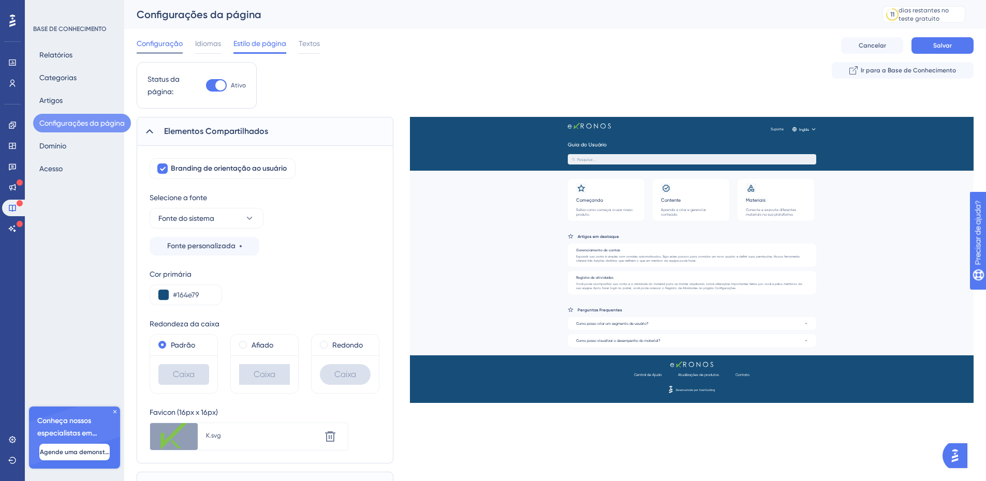
click at [172, 40] on font "Configuração" at bounding box center [160, 43] width 46 height 8
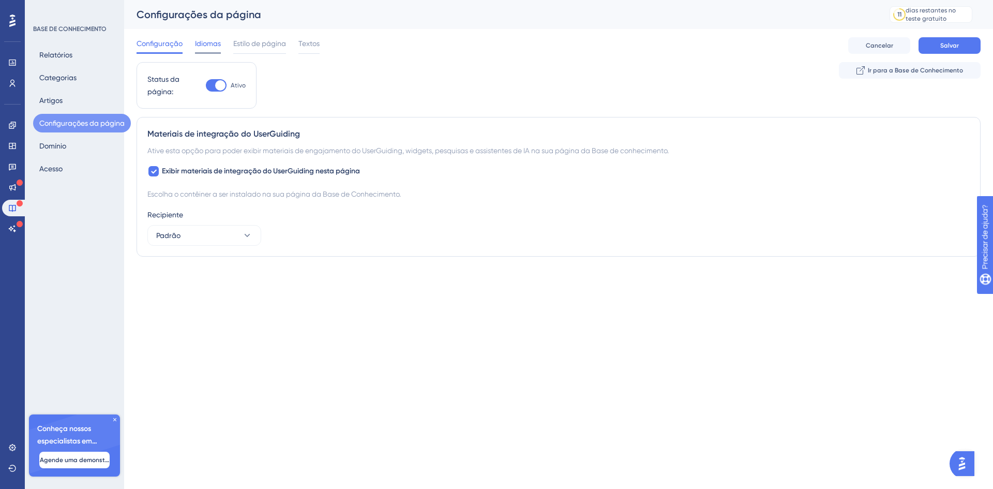
click at [211, 40] on font "Idiomas" at bounding box center [208, 43] width 26 height 8
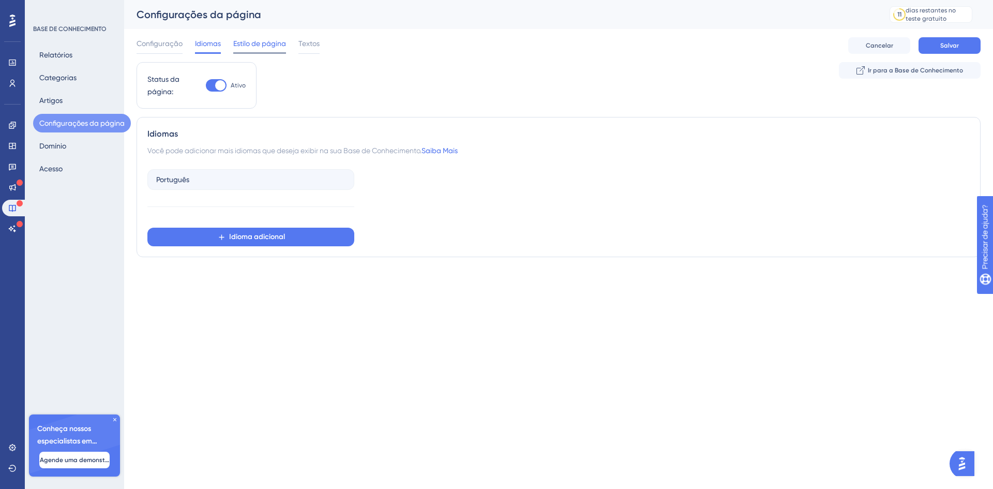
click at [263, 42] on font "Estilo de página" at bounding box center [259, 43] width 53 height 8
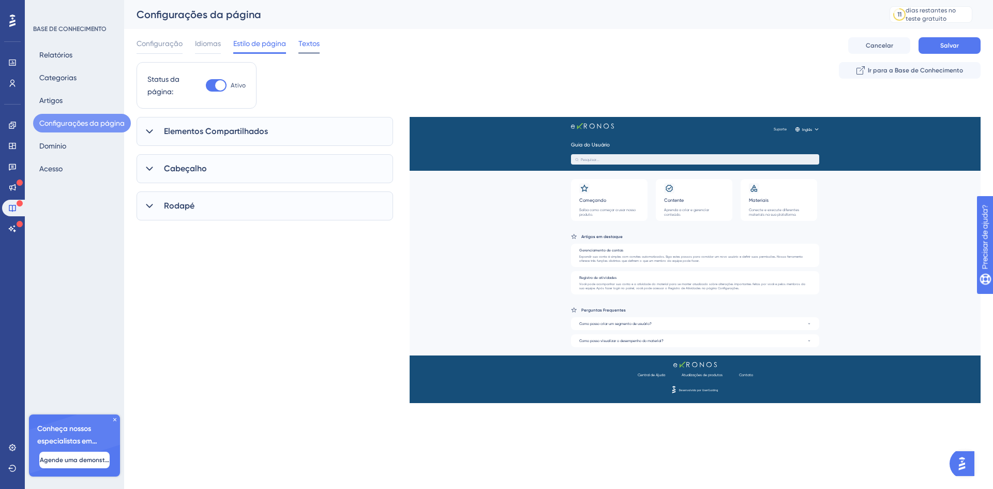
click at [307, 44] on font "Textos" at bounding box center [309, 43] width 21 height 8
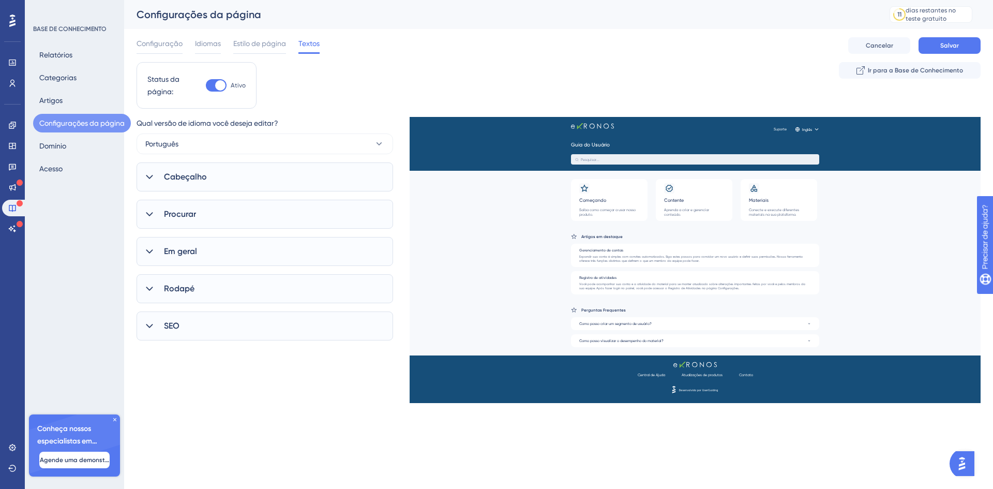
click at [153, 177] on icon at bounding box center [149, 177] width 10 height 10
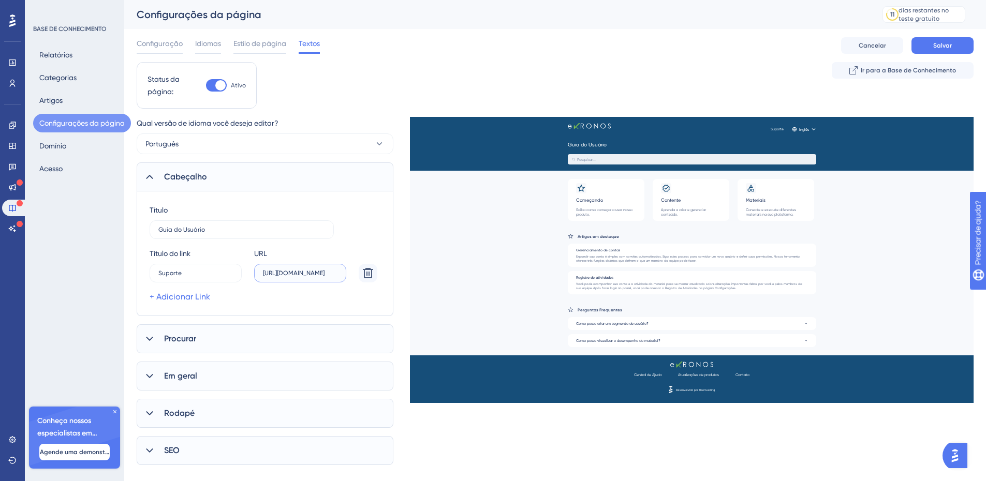
click at [305, 273] on input "[URL][DOMAIN_NAME]" at bounding box center [300, 273] width 75 height 7
click at [304, 273] on input "[URL][DOMAIN_NAME]" at bounding box center [300, 273] width 75 height 7
paste input "text"
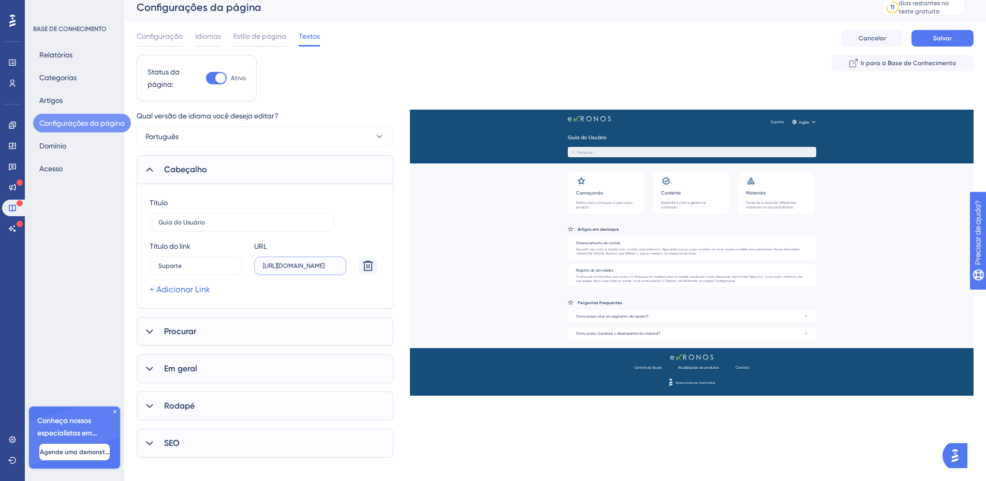
scroll to position [17, 0]
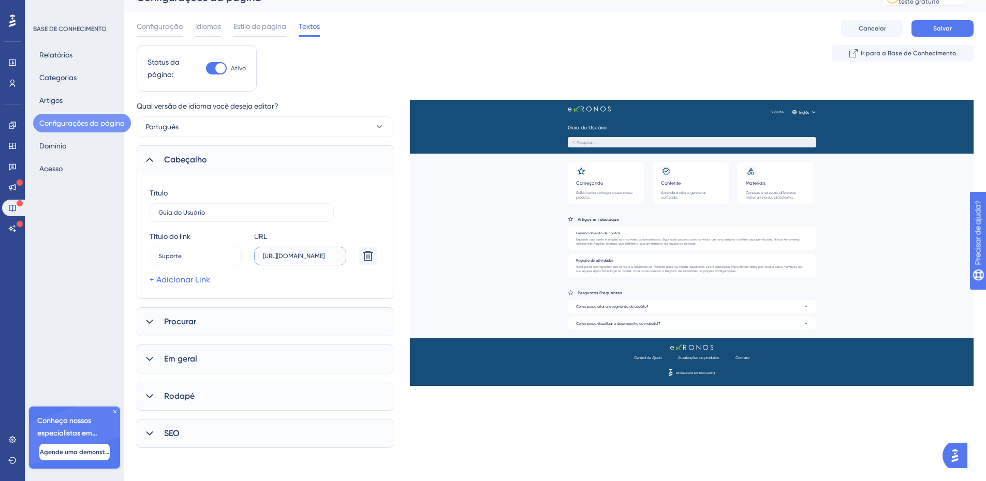
type input "[URL][DOMAIN_NAME]"
click at [153, 322] on icon at bounding box center [149, 322] width 10 height 10
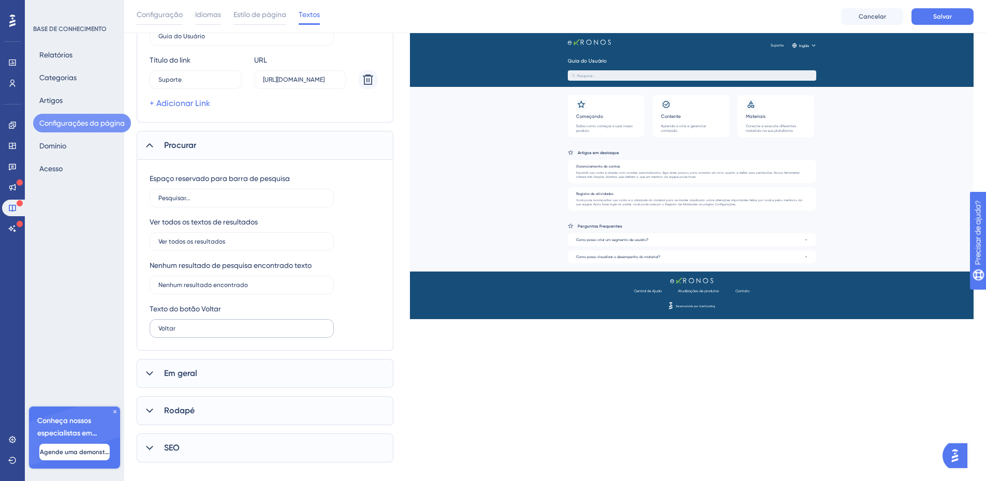
scroll to position [212, 0]
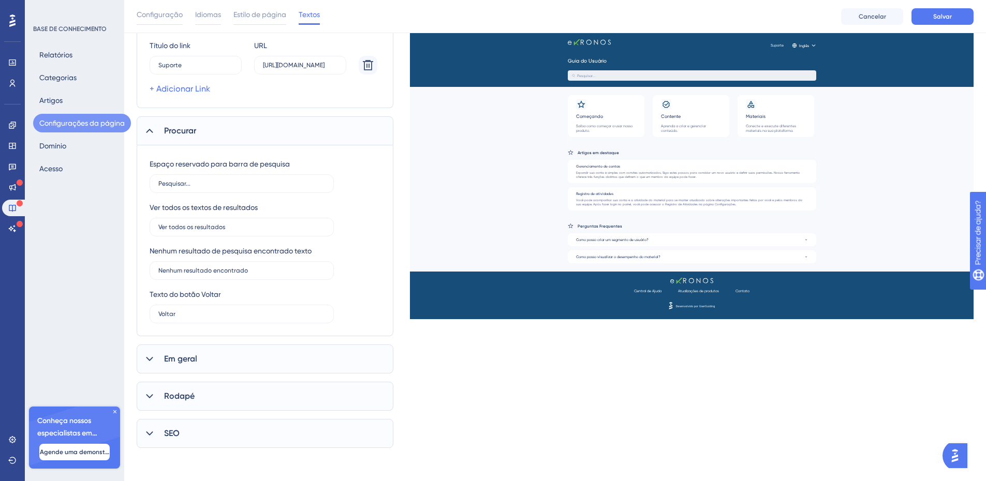
click at [147, 361] on icon at bounding box center [149, 359] width 10 height 10
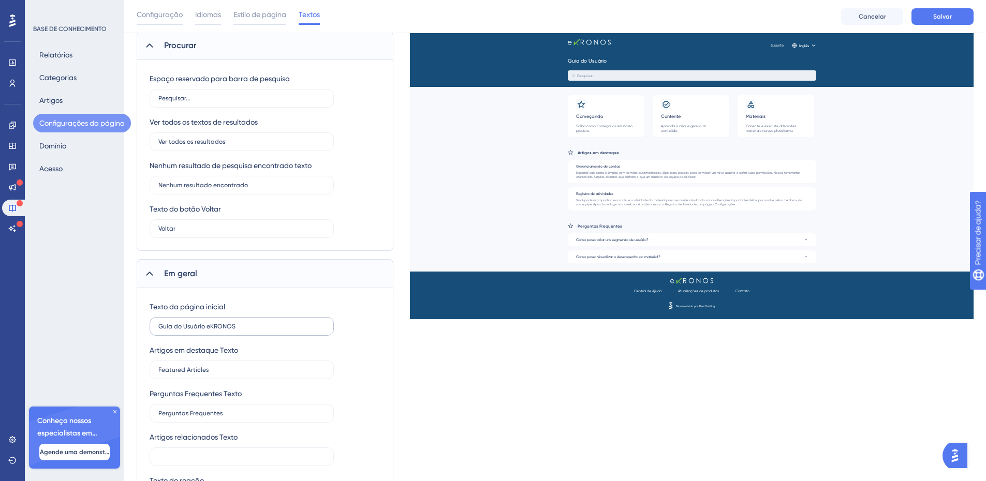
scroll to position [368, 0]
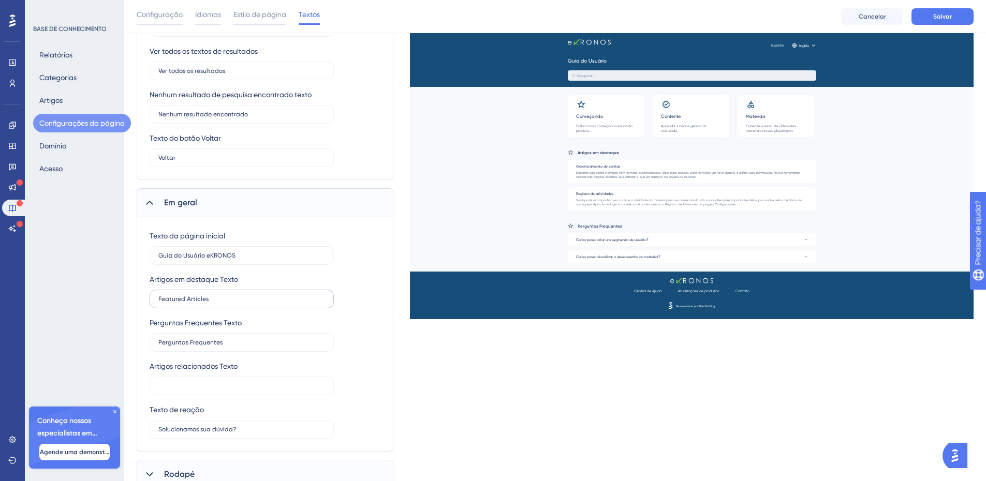
click at [229, 304] on label "Featured Articles" at bounding box center [242, 299] width 184 height 19
click at [229, 303] on input "Featured Articles" at bounding box center [241, 298] width 167 height 7
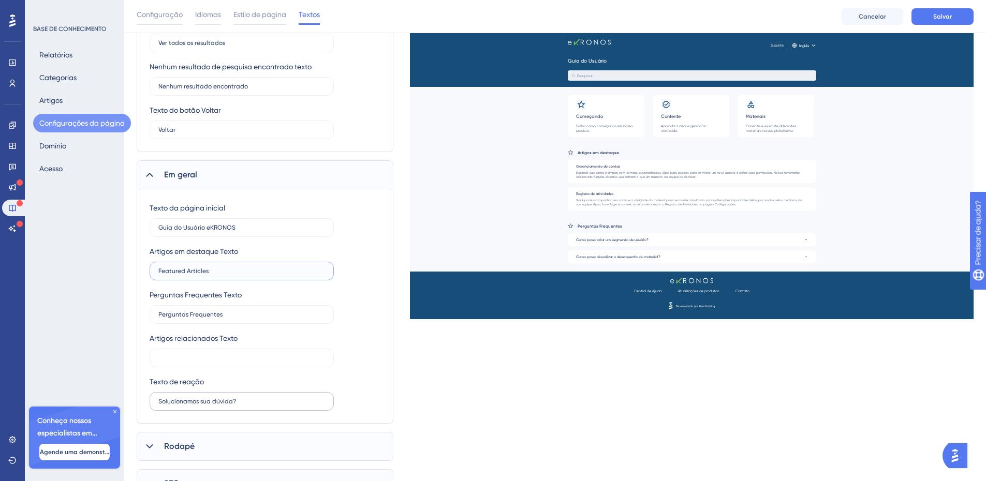
scroll to position [447, 0]
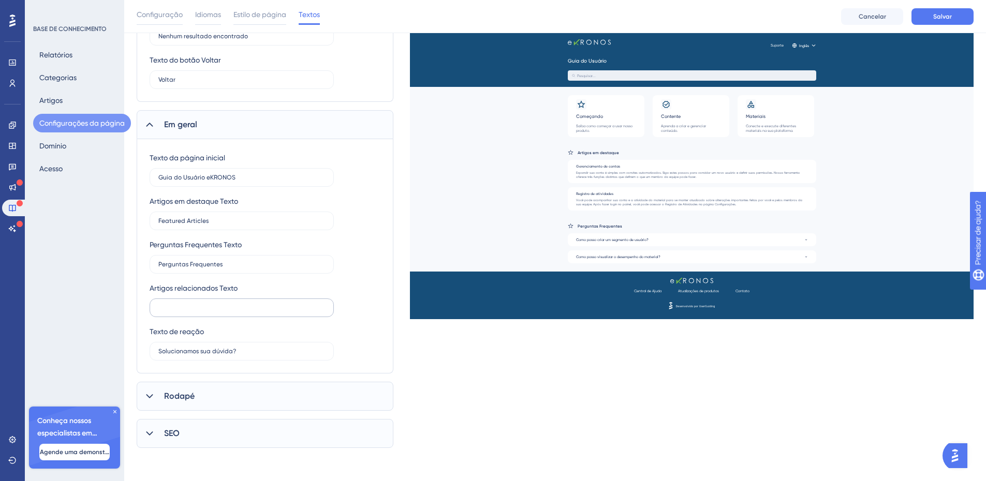
click at [184, 303] on label at bounding box center [242, 308] width 184 height 19
click at [184, 304] on input "text" at bounding box center [241, 307] width 167 height 7
click at [150, 397] on icon at bounding box center [149, 396] width 10 height 10
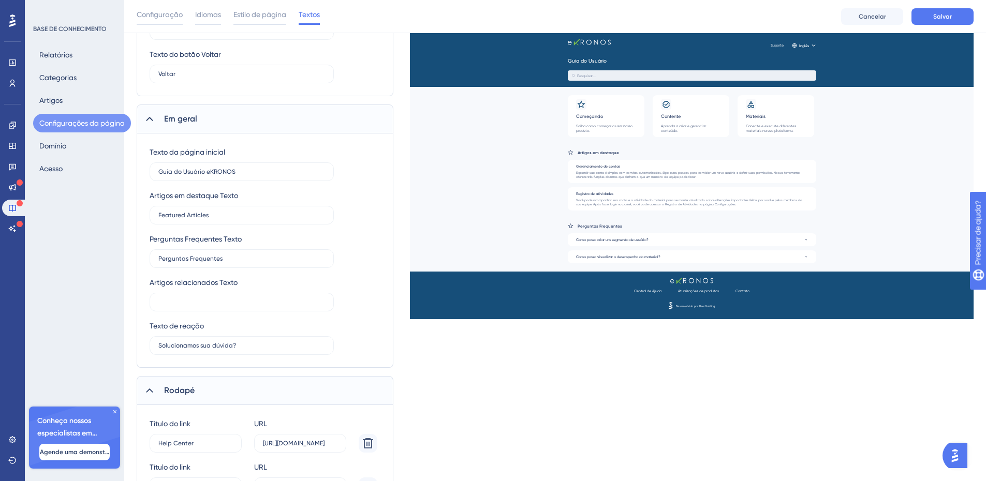
scroll to position [601, 0]
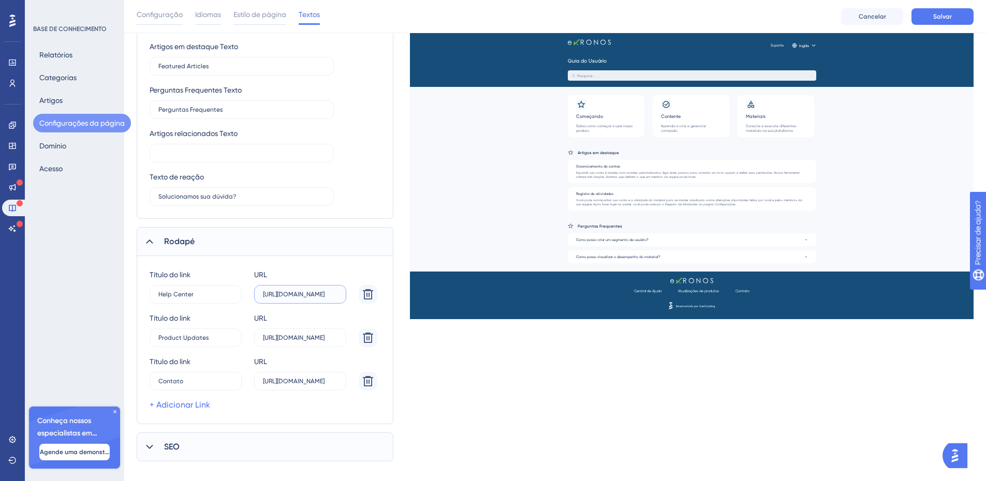
click at [282, 295] on input "[URL][DOMAIN_NAME]" at bounding box center [300, 294] width 75 height 7
drag, startPoint x: 190, startPoint y: 297, endPoint x: 78, endPoint y: 322, distance: 115.1
drag, startPoint x: 186, startPoint y: 299, endPoint x: 128, endPoint y: 298, distance: 58.0
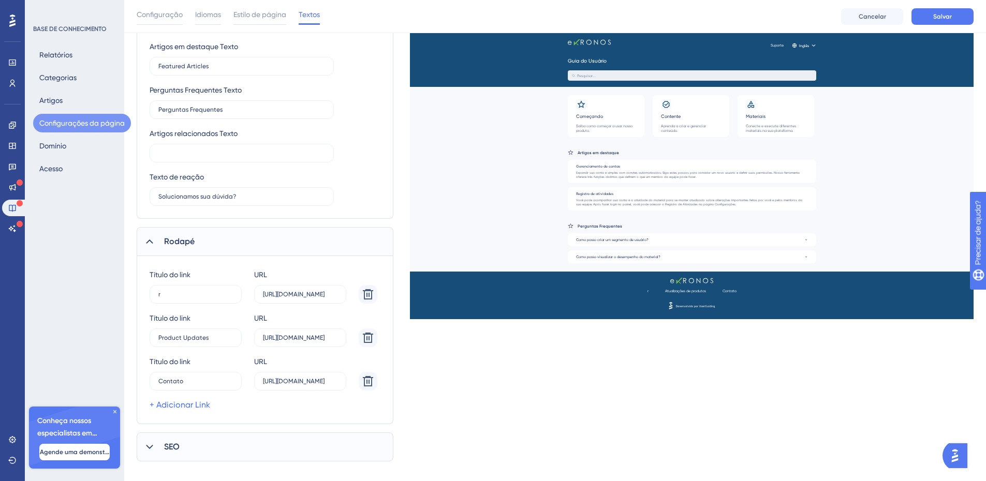
click at [164, 295] on input "r" at bounding box center [190, 294] width 65 height 7
type input "r"
click at [294, 298] on label "[URL][DOMAIN_NAME]" at bounding box center [300, 294] width 92 height 19
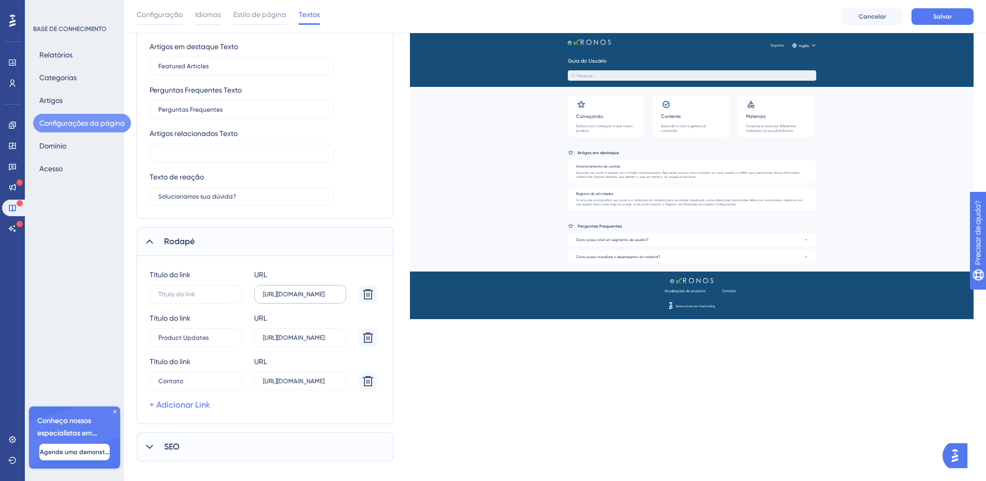
click at [294, 298] on input "[URL][DOMAIN_NAME]" at bounding box center [300, 294] width 75 height 7
click at [294, 298] on label "[URL][DOMAIN_NAME]" at bounding box center [300, 294] width 92 height 19
click at [294, 298] on input "[URL][DOMAIN_NAME]" at bounding box center [300, 294] width 75 height 7
click at [294, 298] on label "[URL][DOMAIN_NAME]" at bounding box center [300, 294] width 92 height 19
click at [294, 298] on input "[URL][DOMAIN_NAME]" at bounding box center [300, 294] width 75 height 7
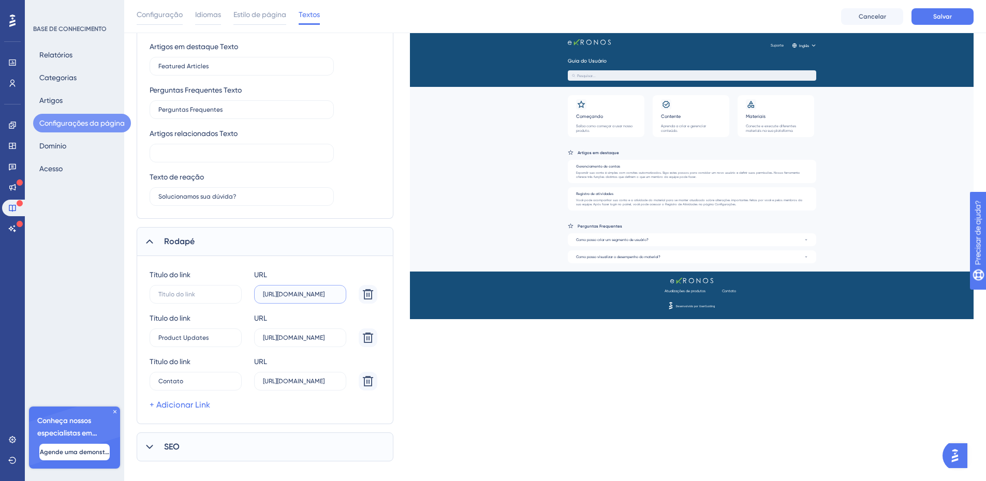
click at [299, 297] on input "[URL][DOMAIN_NAME]" at bounding box center [300, 294] width 75 height 7
drag, startPoint x: 261, startPoint y: 293, endPoint x: 344, endPoint y: 292, distance: 82.8
click at [343, 292] on label "[URL][DOMAIN_NAME]" at bounding box center [300, 294] width 92 height 19
click at [366, 294] on icon at bounding box center [368, 294] width 12 height 12
type input "Product Updates"
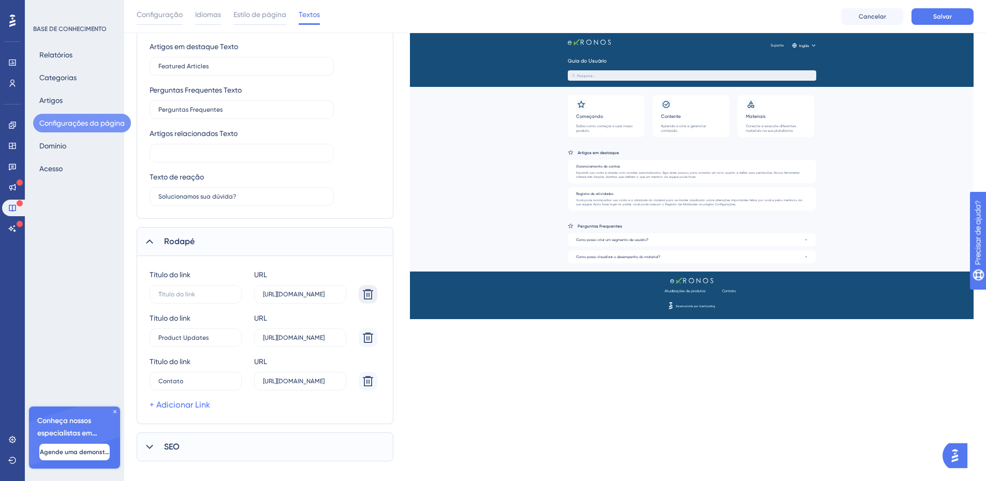
type input "[URL][DOMAIN_NAME]"
type input "Contato"
type input "[URL][DOMAIN_NAME]"
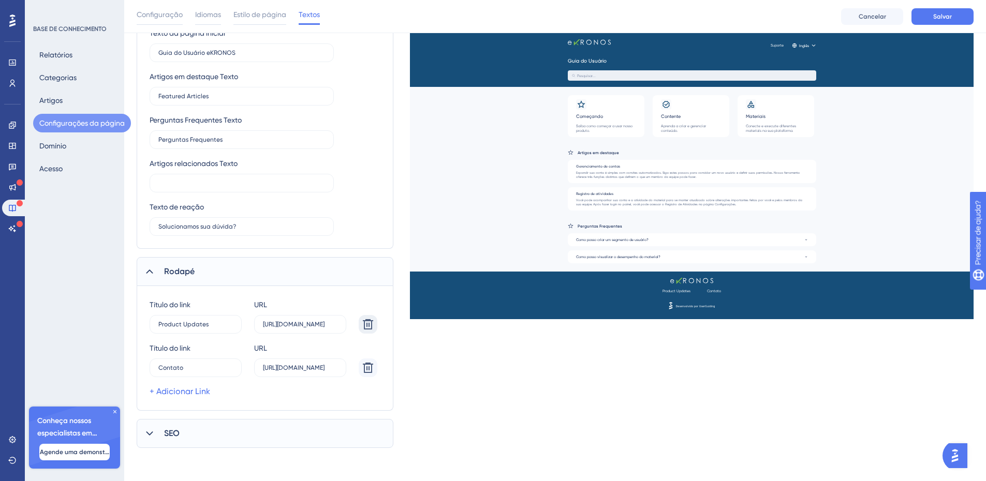
scroll to position [571, 0]
click at [367, 321] on icon at bounding box center [368, 324] width 10 height 10
type input "Contato"
type input "[URL][DOMAIN_NAME]"
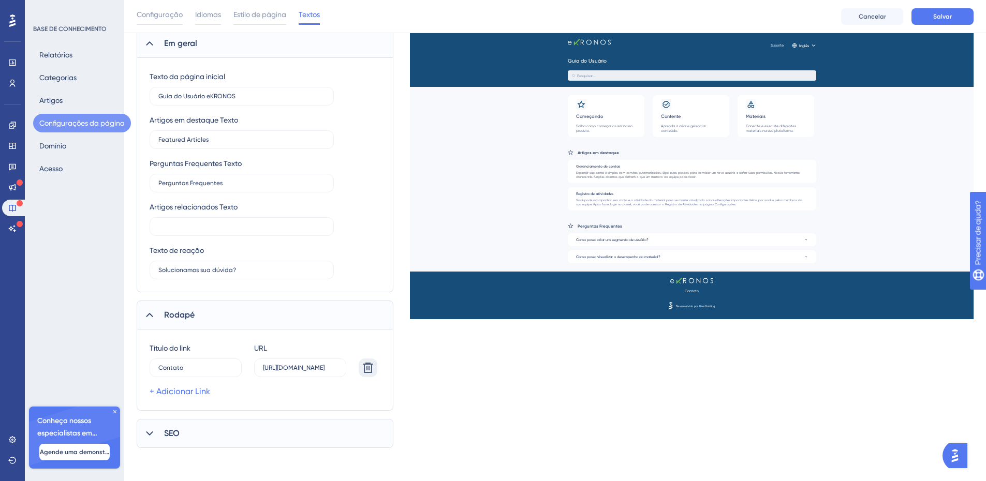
scroll to position [528, 0]
click at [367, 369] on icon at bounding box center [368, 368] width 10 height 10
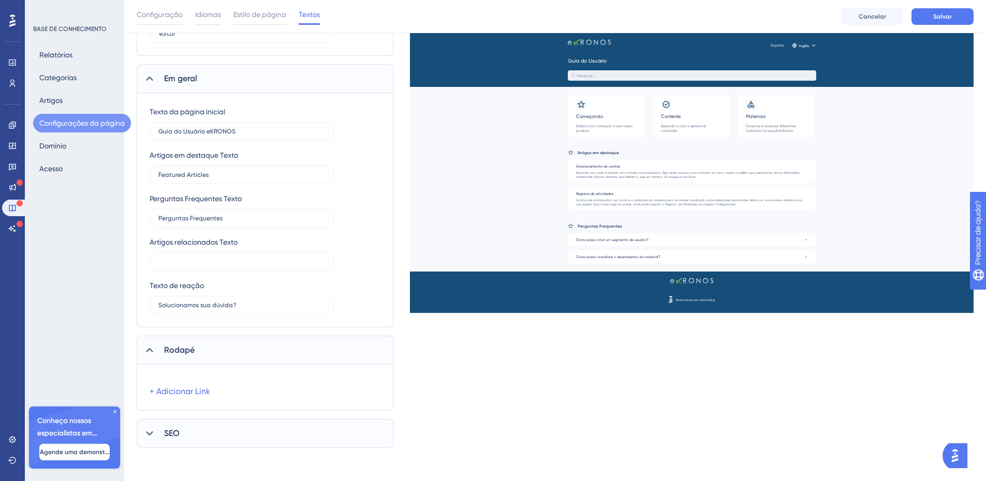
click at [148, 434] on icon at bounding box center [149, 434] width 7 height 4
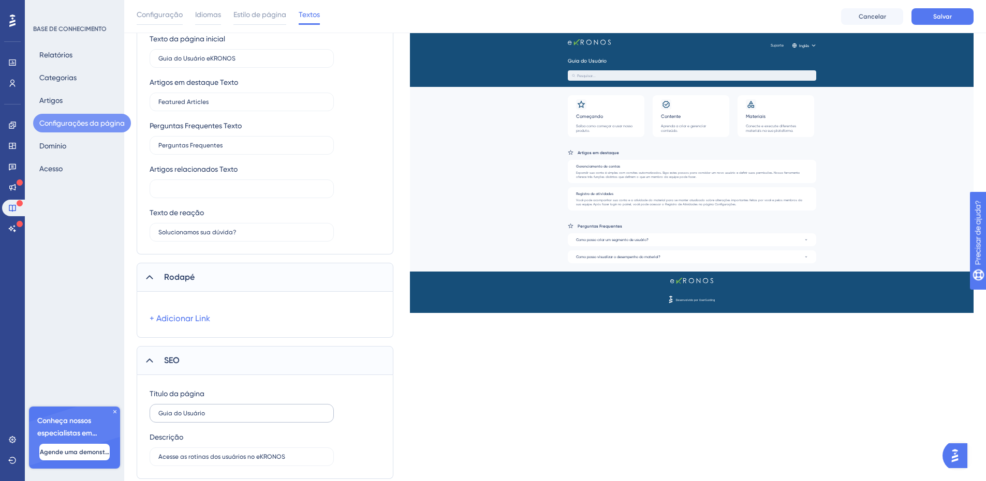
scroll to position [597, 0]
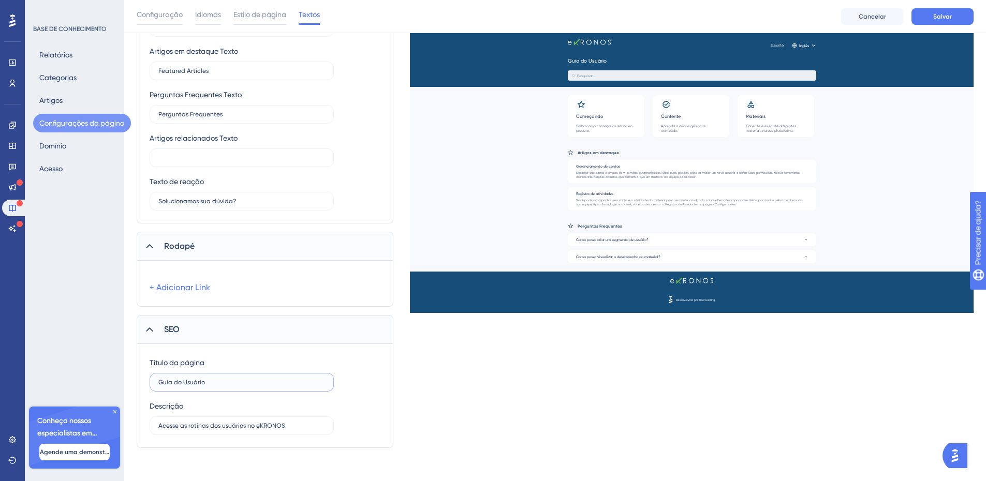
click at [197, 385] on input "Guia do Usuário" at bounding box center [241, 382] width 167 height 7
click at [215, 384] on input "Guia do Usuário" at bounding box center [241, 382] width 167 height 7
click at [248, 427] on input "Acesse as rotinas dos usuários no eKRONOS" at bounding box center [241, 425] width 167 height 7
type input "Acesse as rotinas dos usuários do eKRONOS"
click at [938, 14] on font "Salvar" at bounding box center [942, 16] width 19 height 7
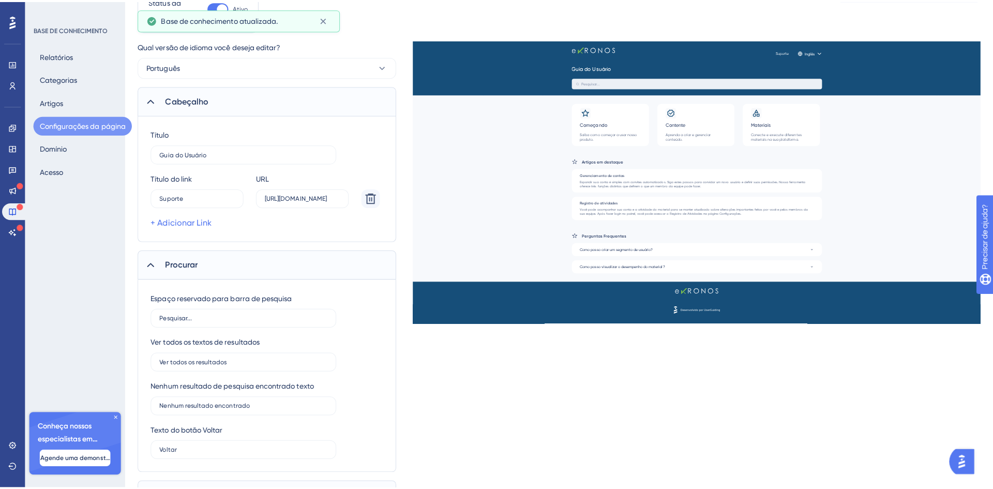
scroll to position [0, 0]
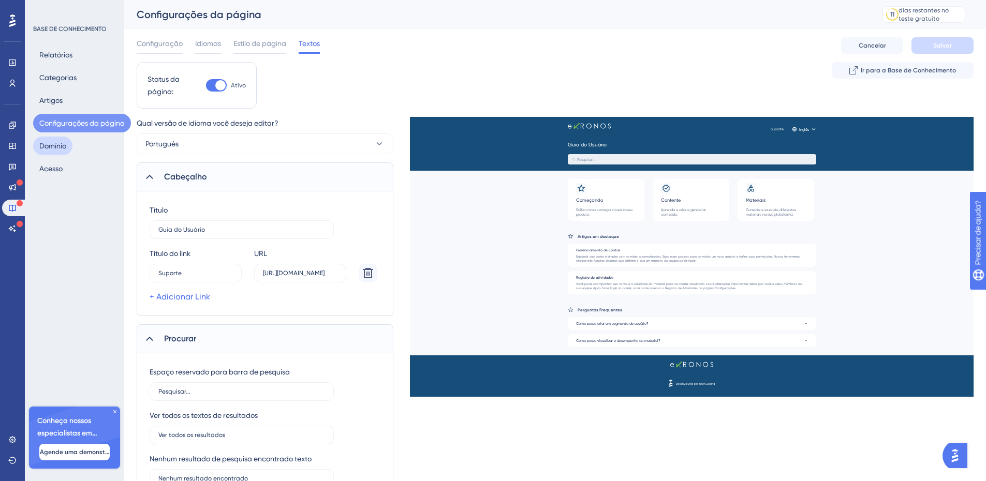
click at [68, 149] on button "Domínio" at bounding box center [52, 146] width 39 height 19
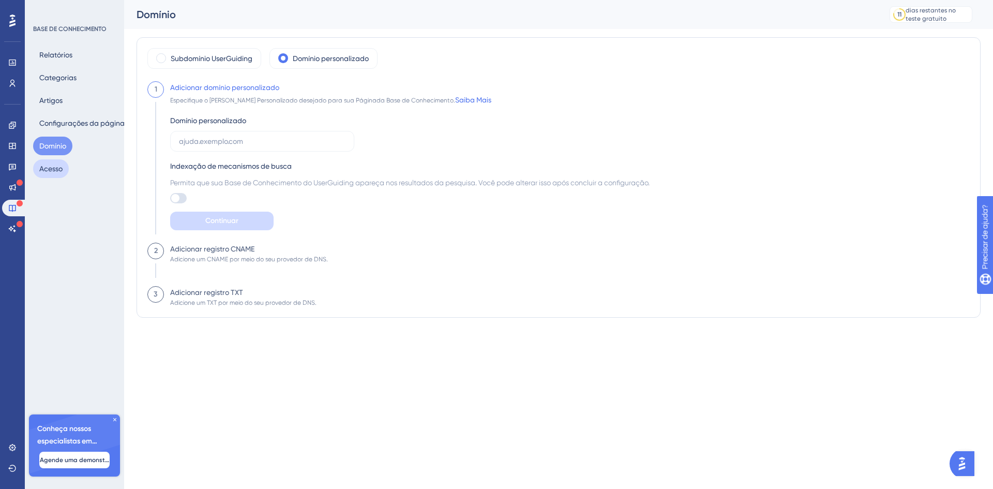
click at [50, 169] on font "Acesso" at bounding box center [50, 169] width 23 height 8
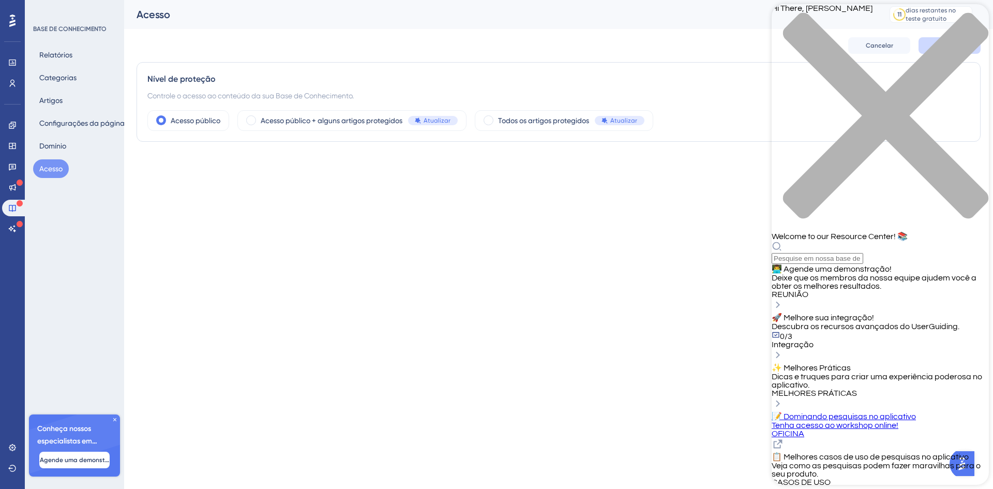
click at [270, 0] on html "Desempenho Usuários Noivado Widgets Opinião Atualizações de produtos Base de co…" at bounding box center [496, 0] width 993 height 0
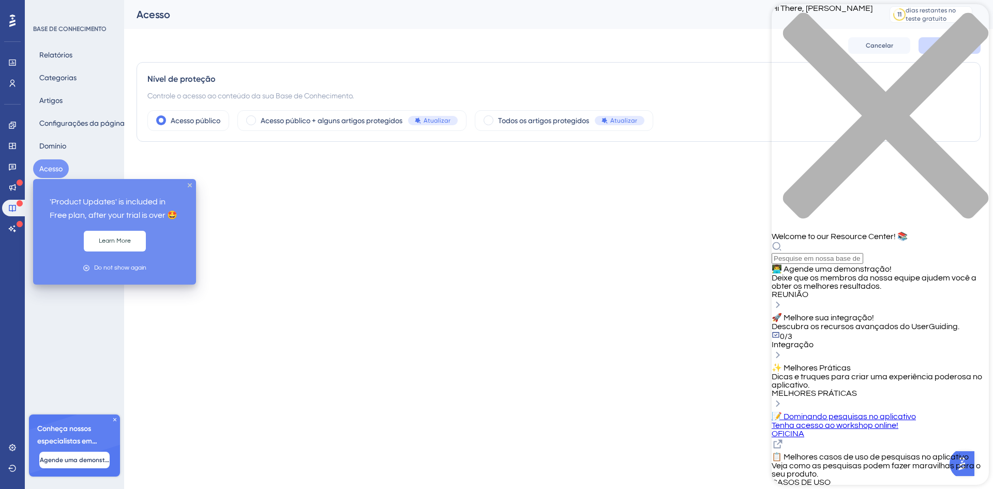
click at [19, 184] on icon at bounding box center [20, 183] width 6 height 6
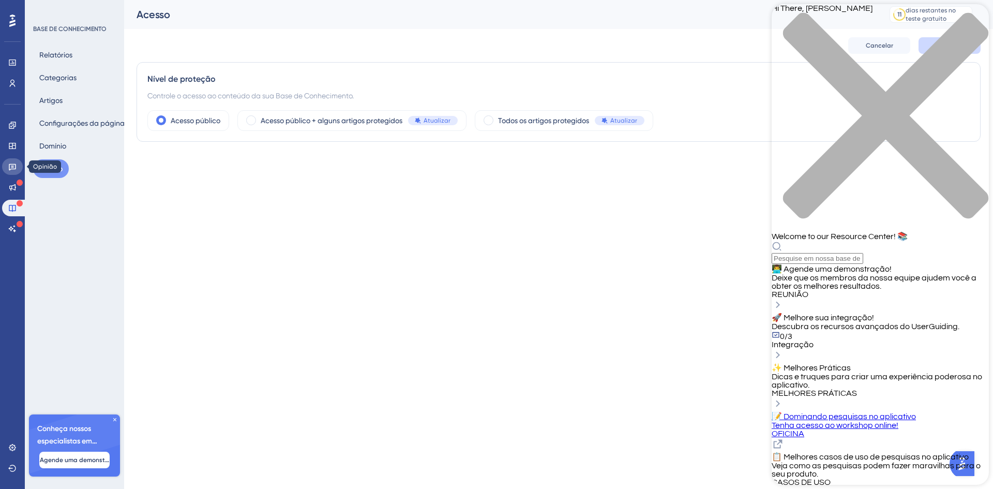
click at [12, 164] on icon at bounding box center [12, 166] width 8 height 8
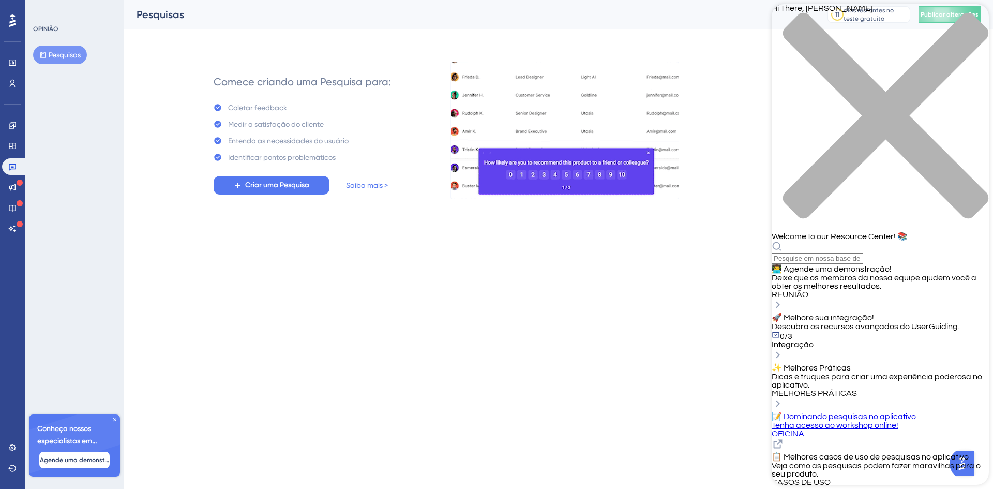
click at [10, 22] on icon at bounding box center [12, 20] width 6 height 12
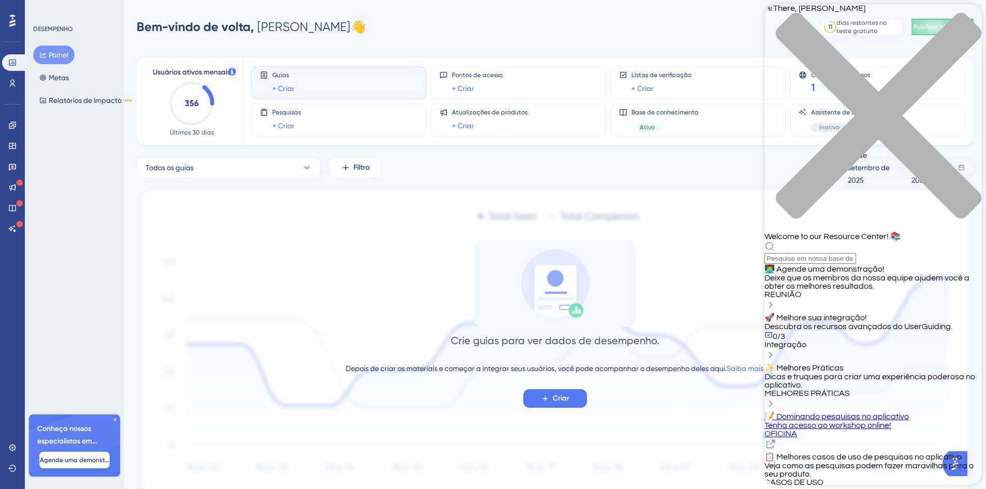
click at [970, 18] on div "close resource center" at bounding box center [872, 121] width 217 height 219
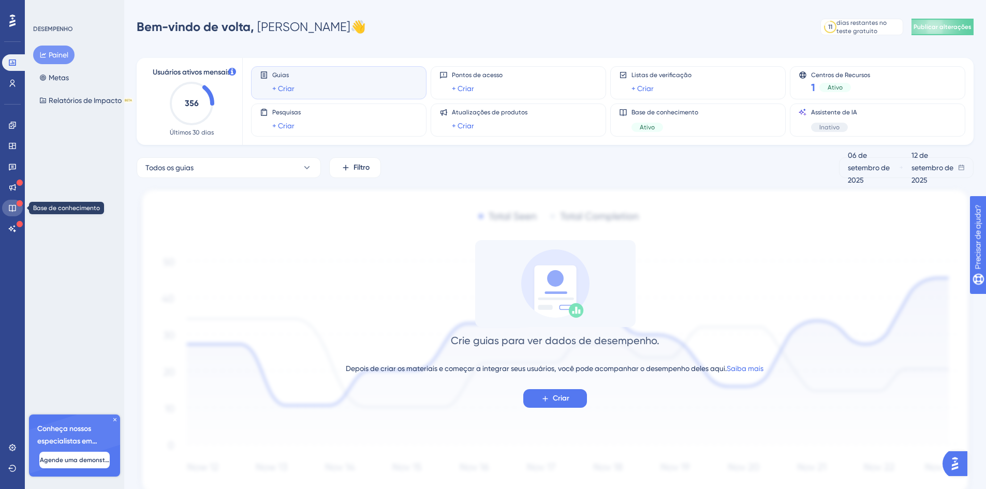
click at [11, 209] on icon at bounding box center [12, 208] width 8 height 8
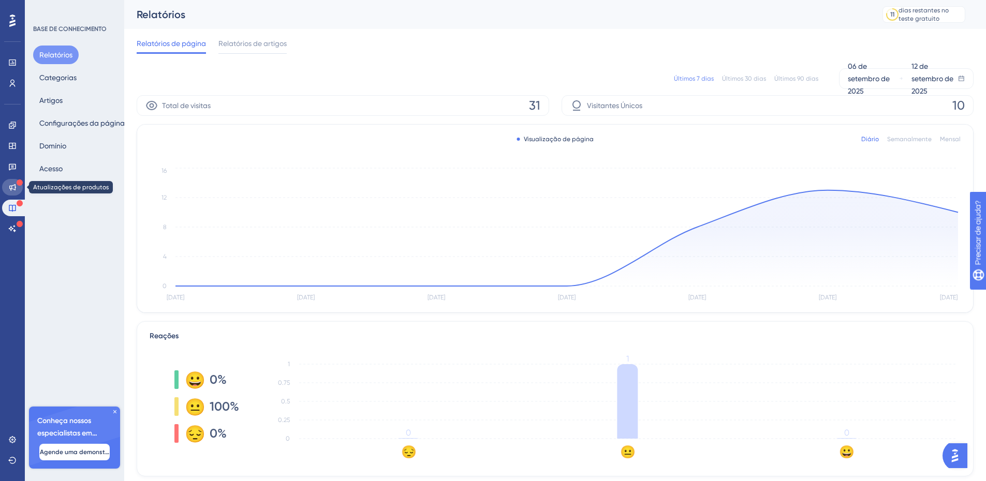
click at [9, 186] on icon at bounding box center [12, 187] width 7 height 7
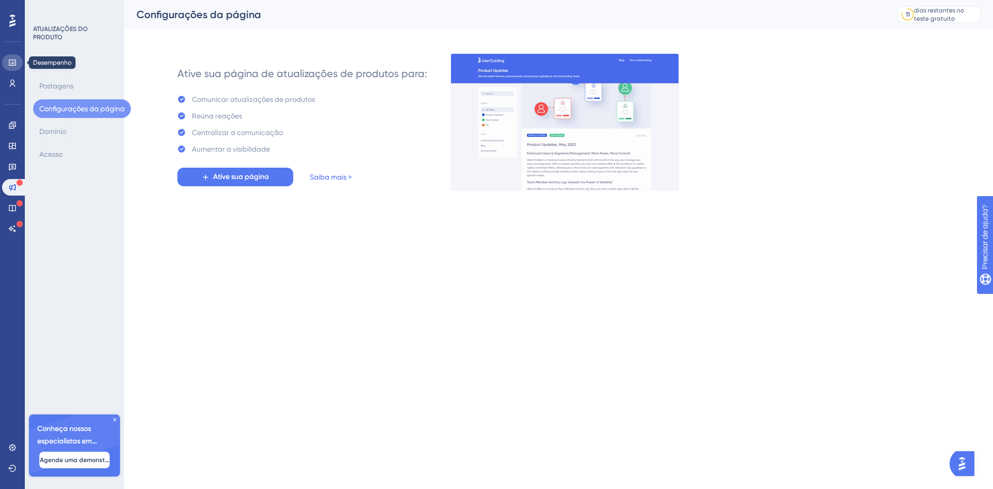
click at [11, 64] on icon at bounding box center [12, 63] width 7 height 6
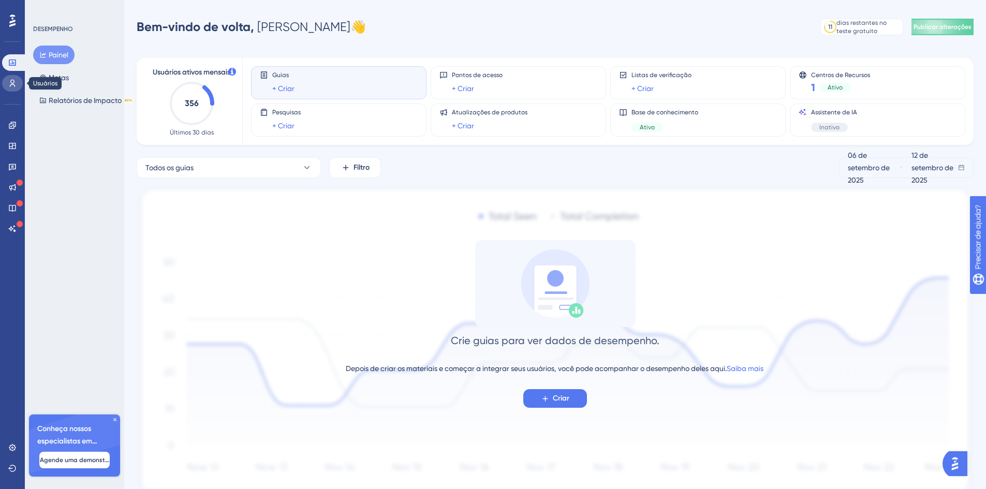
click at [12, 87] on icon at bounding box center [12, 83] width 8 height 8
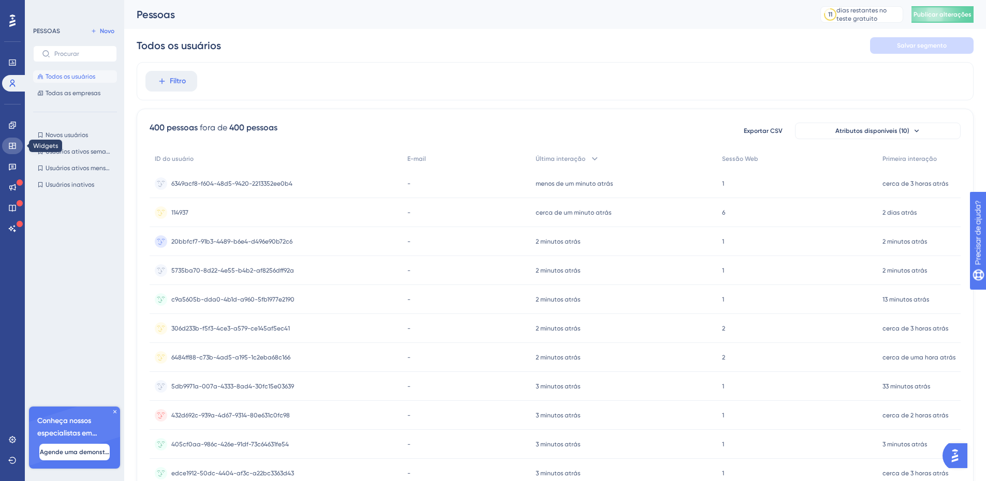
click at [14, 148] on icon at bounding box center [12, 146] width 7 height 6
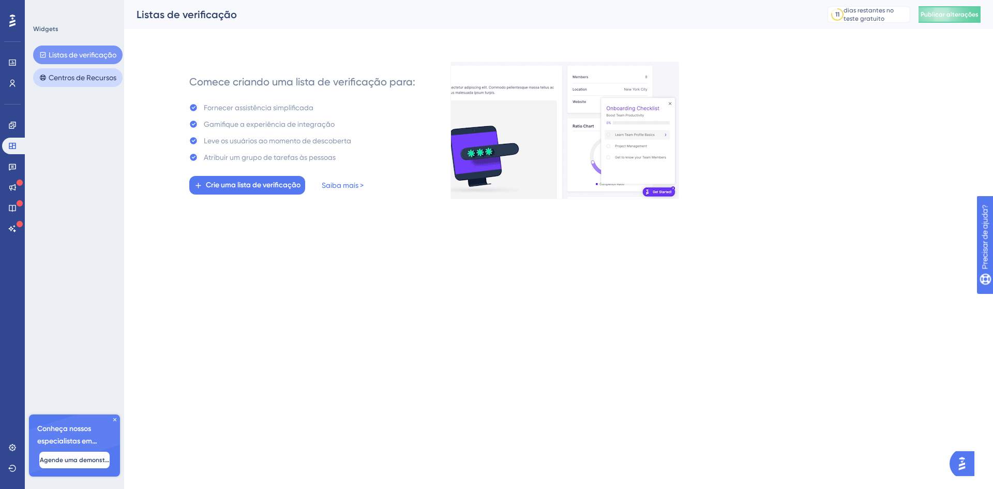
click at [86, 80] on font "Centros de Recursos" at bounding box center [83, 77] width 68 height 8
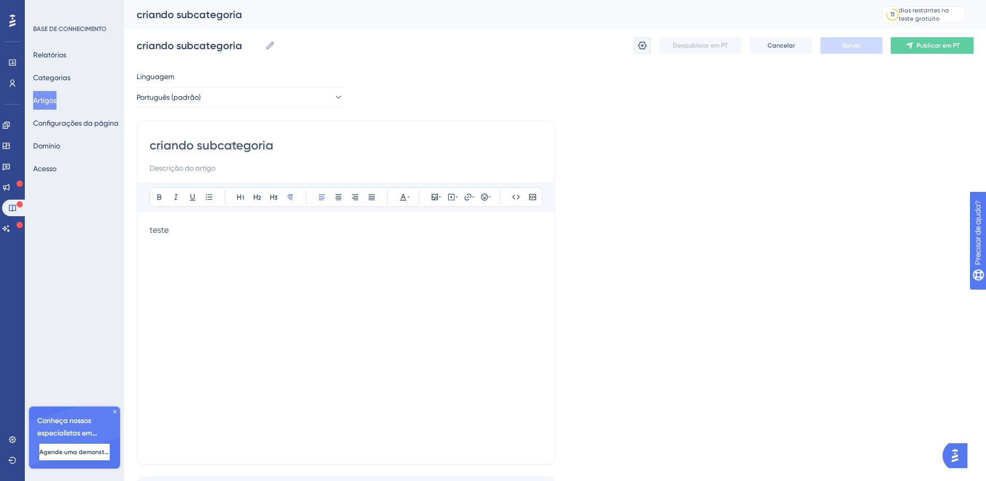
click at [641, 46] on icon at bounding box center [642, 45] width 9 height 8
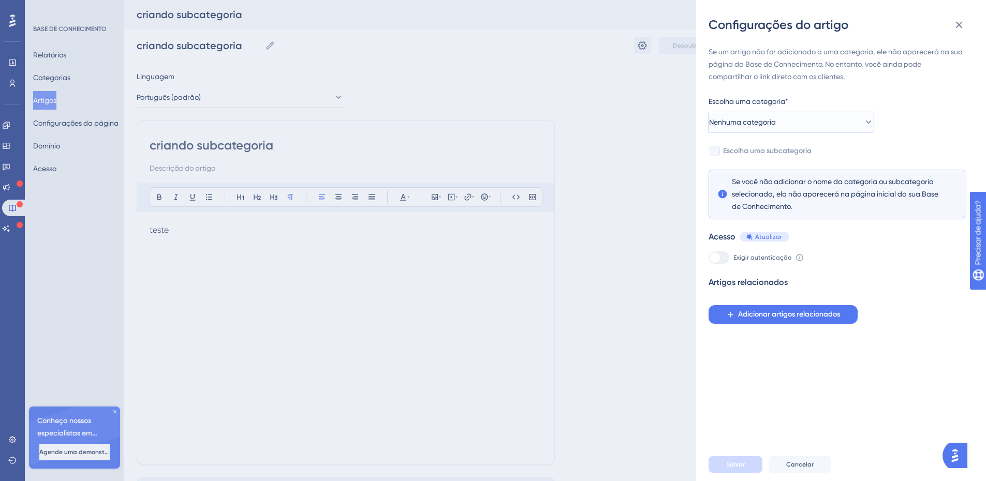
click at [740, 125] on font "Nenhuma categoria" at bounding box center [742, 122] width 67 height 8
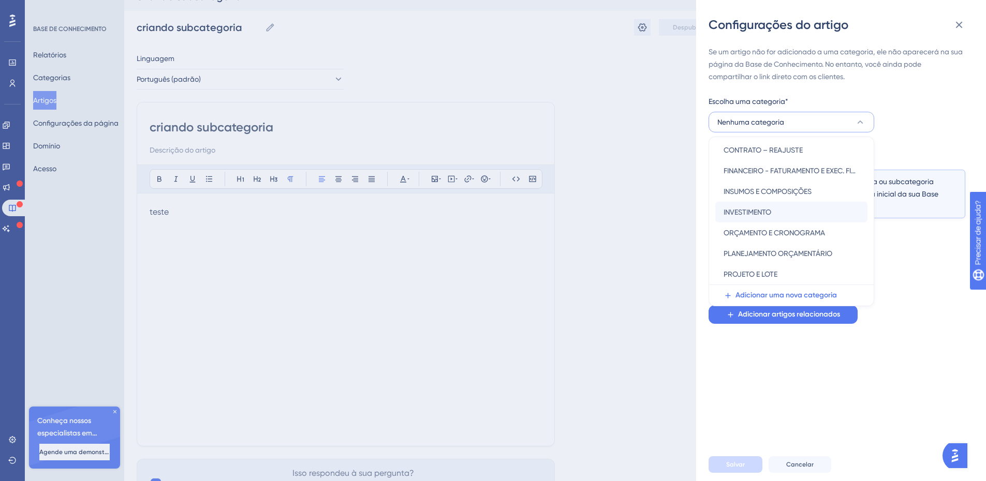
scroll to position [19, 0]
click at [754, 193] on font "INSUMOS E COMPOSIÇÕES" at bounding box center [767, 191] width 88 height 8
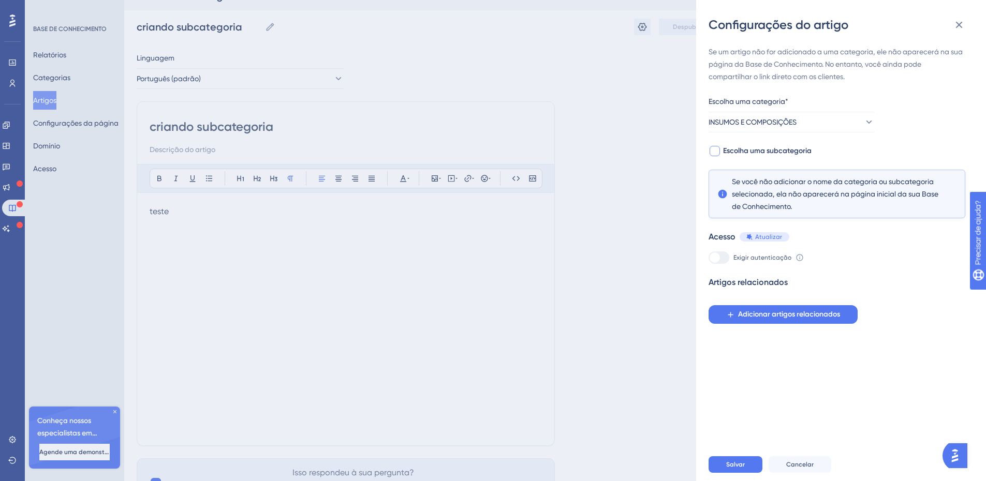
click at [729, 151] on font "Escolha uma subcategoria" at bounding box center [767, 150] width 88 height 9
checkbox input "true"
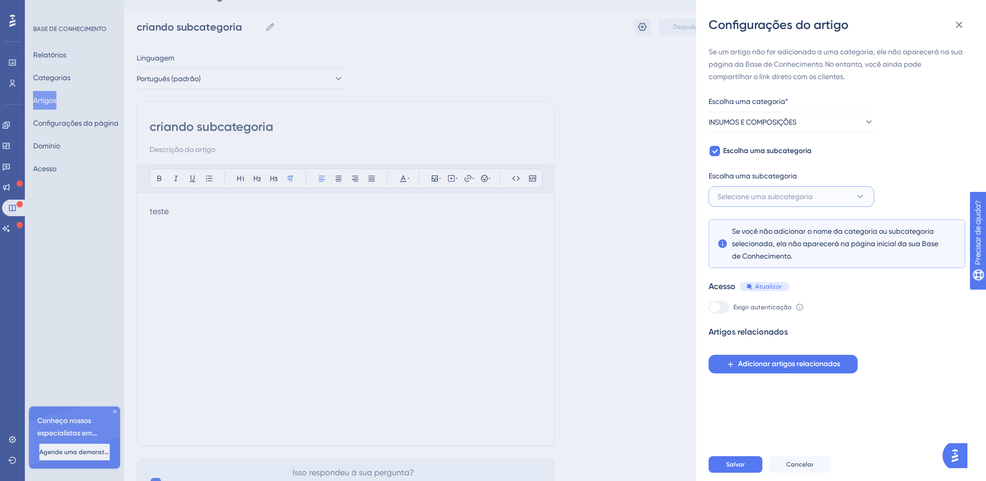
click at [858, 197] on icon at bounding box center [860, 196] width 10 height 10
click at [760, 269] on font "Adicionar uma nova subcategoria" at bounding box center [791, 269] width 113 height 9
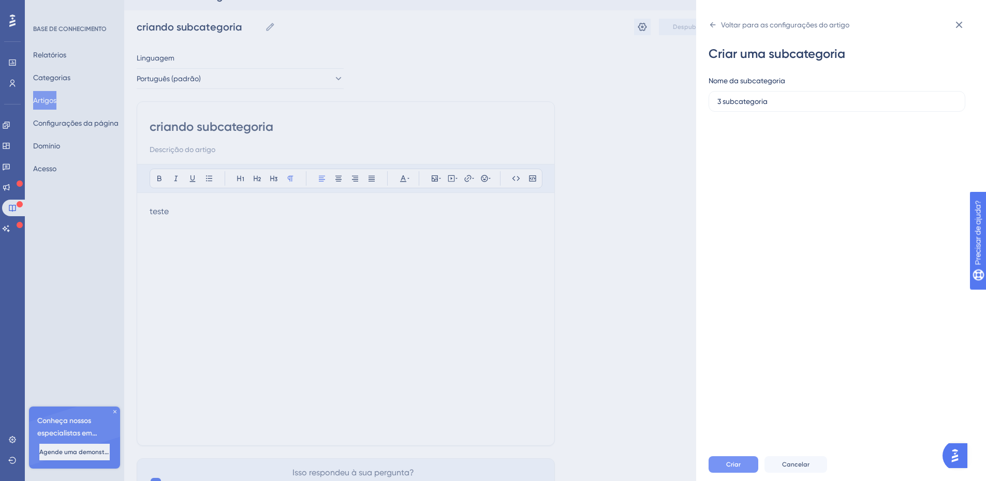
type input "3 subcategoria"
click at [735, 468] on font "Criar" at bounding box center [733, 464] width 14 height 7
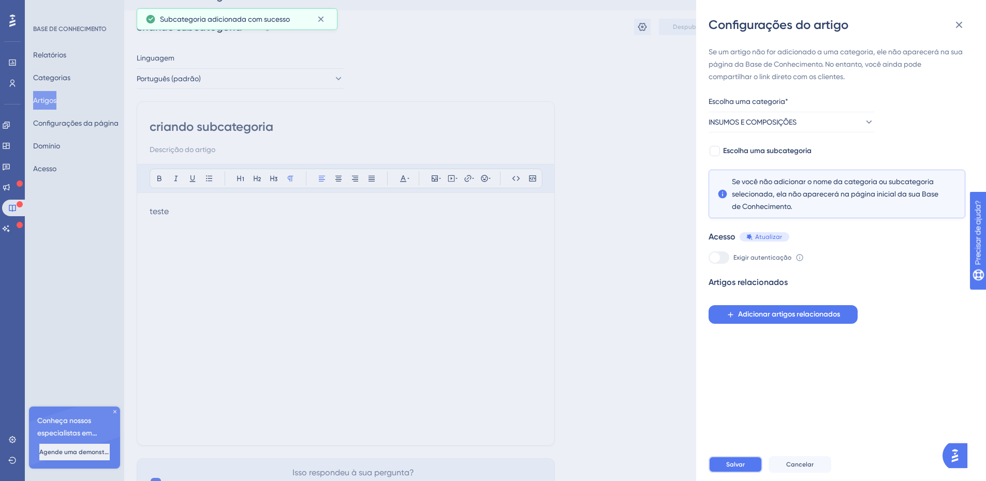
click at [740, 468] on font "Salvar" at bounding box center [735, 464] width 19 height 7
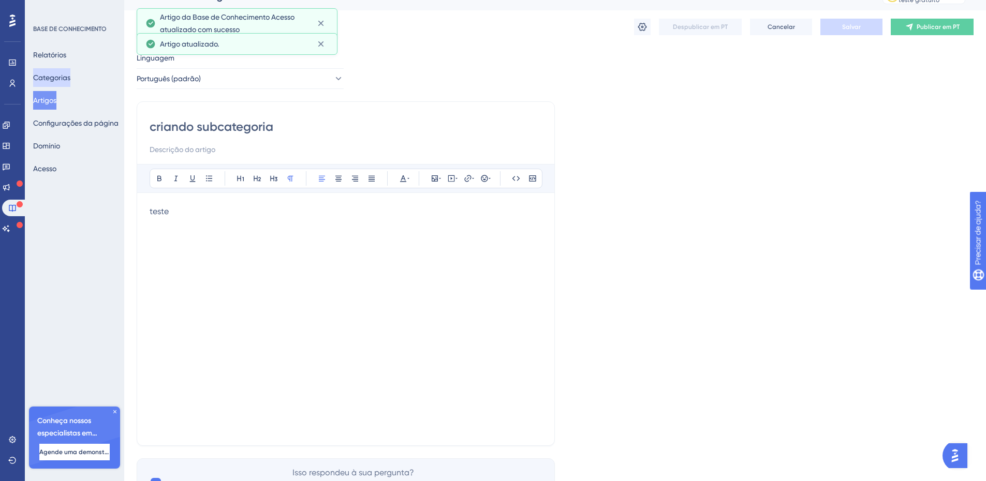
click at [58, 78] on font "Categorias" at bounding box center [51, 77] width 37 height 8
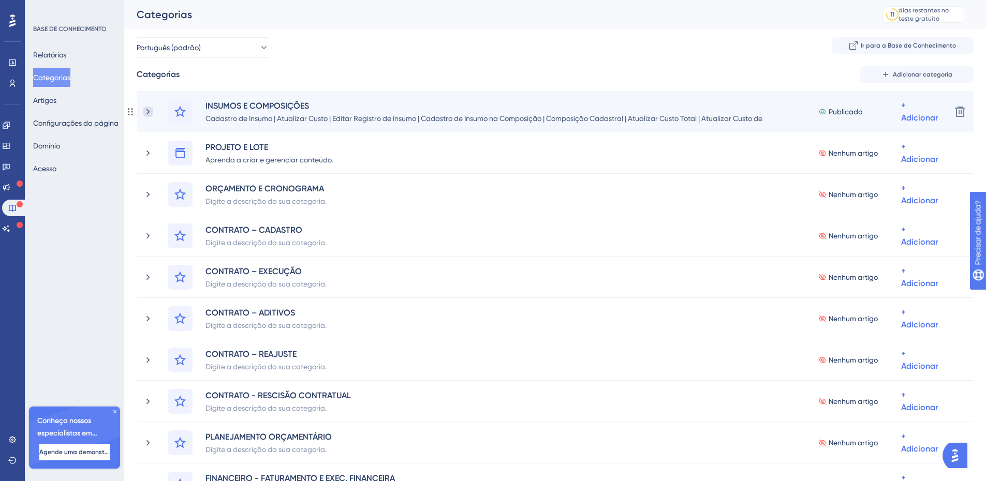
click at [150, 111] on icon at bounding box center [148, 112] width 10 height 10
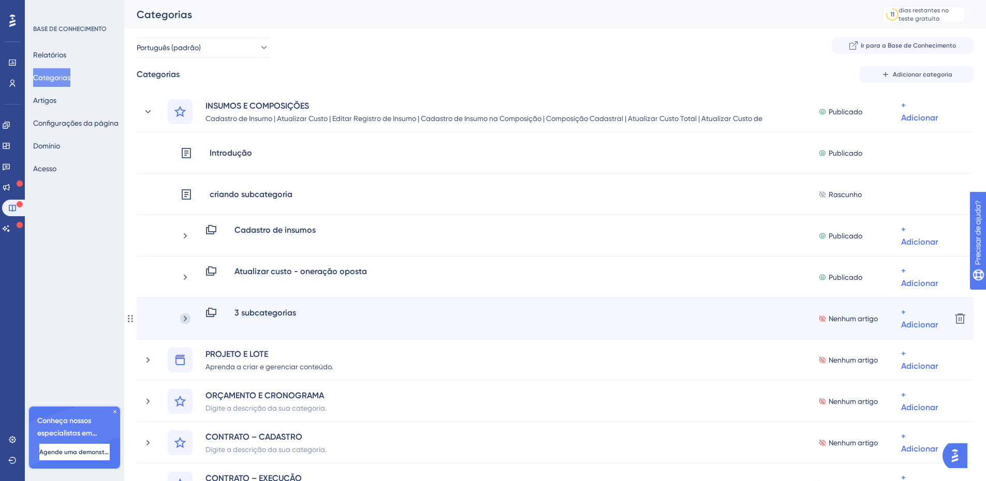
click at [183, 321] on icon at bounding box center [185, 319] width 10 height 10
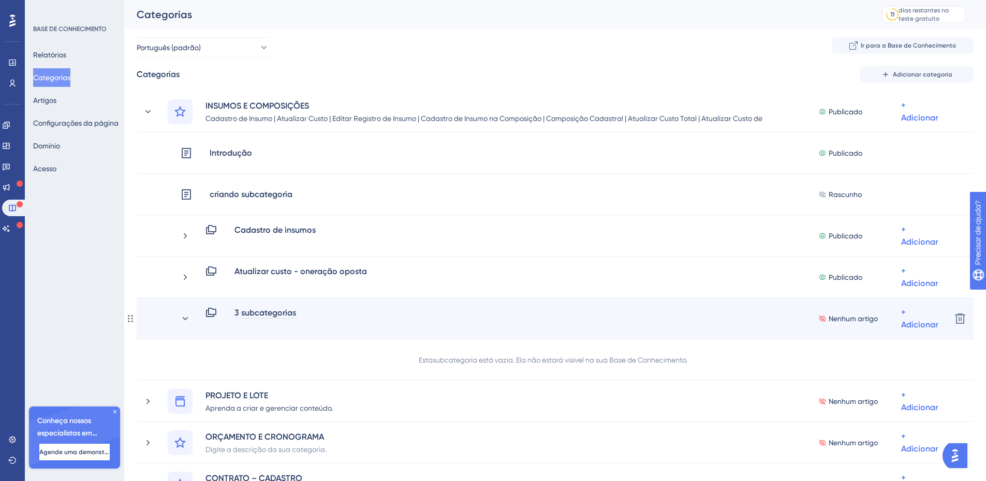
click at [252, 313] on font "3 subcategorias" at bounding box center [265, 313] width 62 height 10
click at [271, 314] on font "3 subcategorias" at bounding box center [265, 313] width 62 height 10
click at [398, 332] on div "3 subcategorias Nenhum artigo + Adicionar Excluir" at bounding box center [555, 318] width 837 height 41
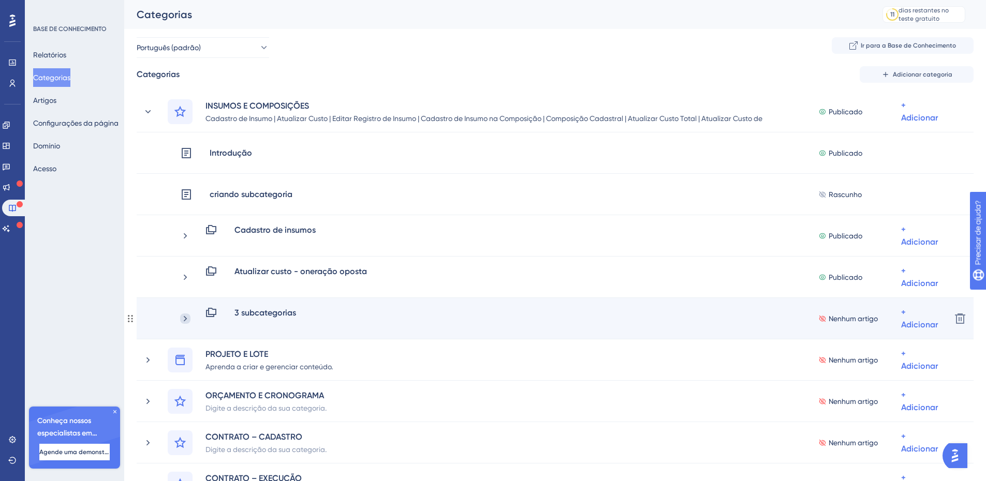
click at [185, 315] on icon at bounding box center [185, 319] width 10 height 10
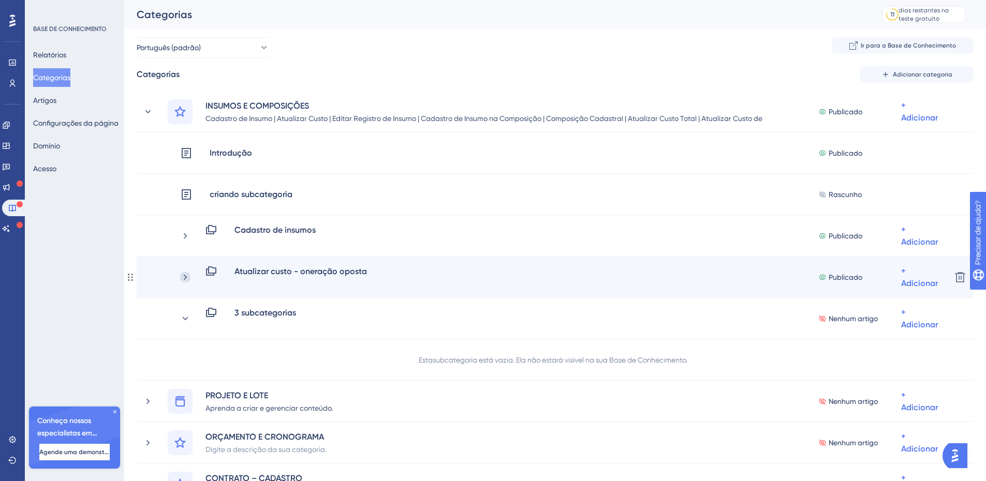
click at [185, 276] on icon at bounding box center [185, 277] width 3 height 6
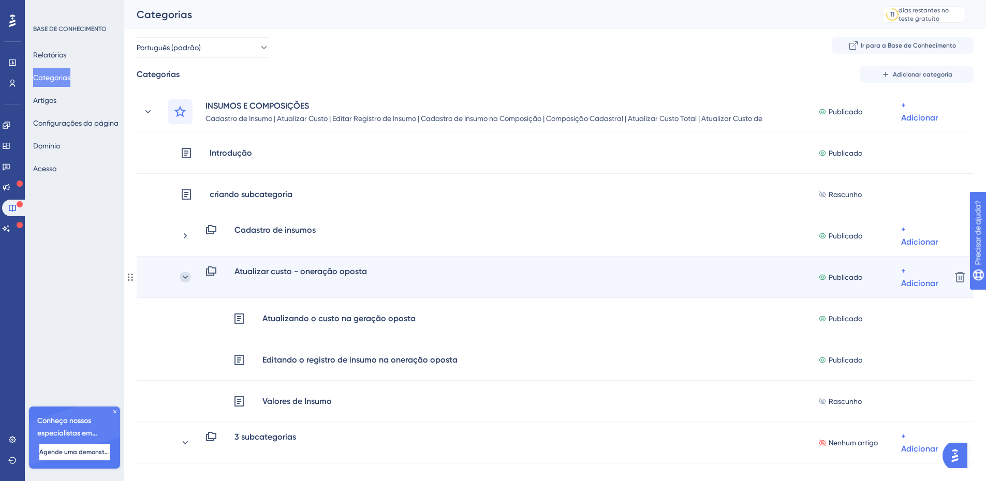
click at [186, 278] on icon at bounding box center [186, 276] width 6 height 3
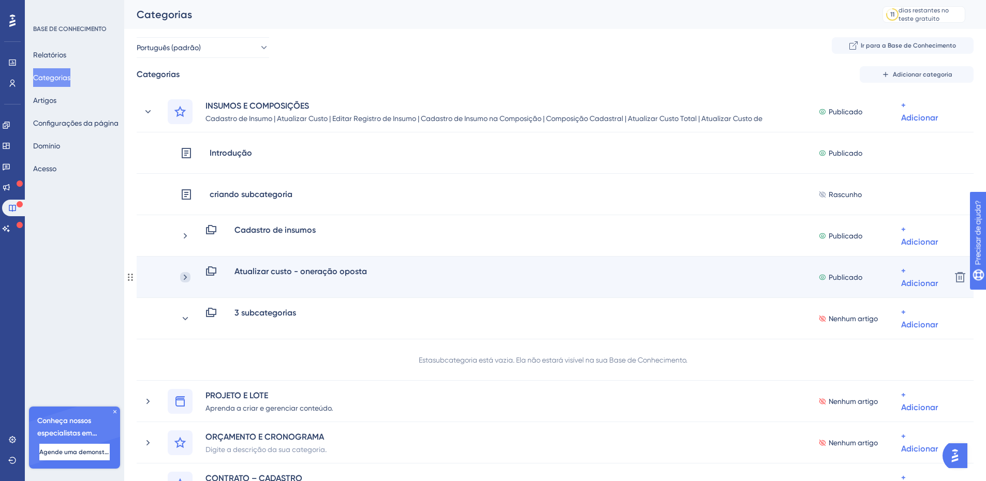
click at [189, 278] on icon at bounding box center [185, 277] width 10 height 10
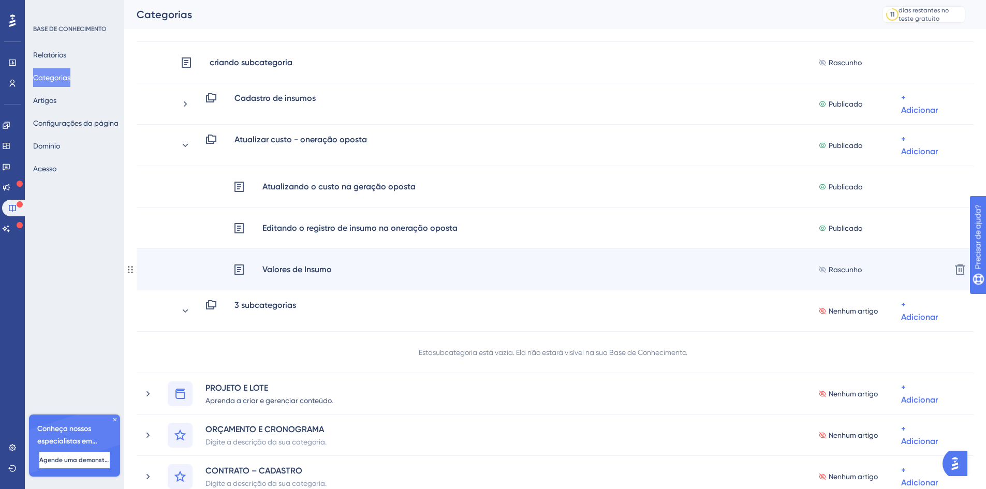
scroll to position [46, 0]
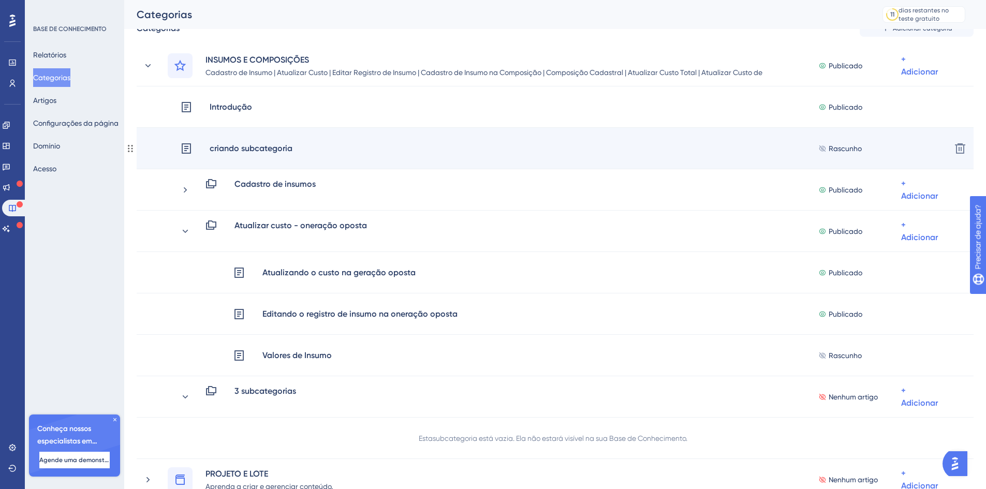
click at [623, 151] on div "criando subcategoria Rascunho + Adicionar" at bounding box center [561, 148] width 762 height 25
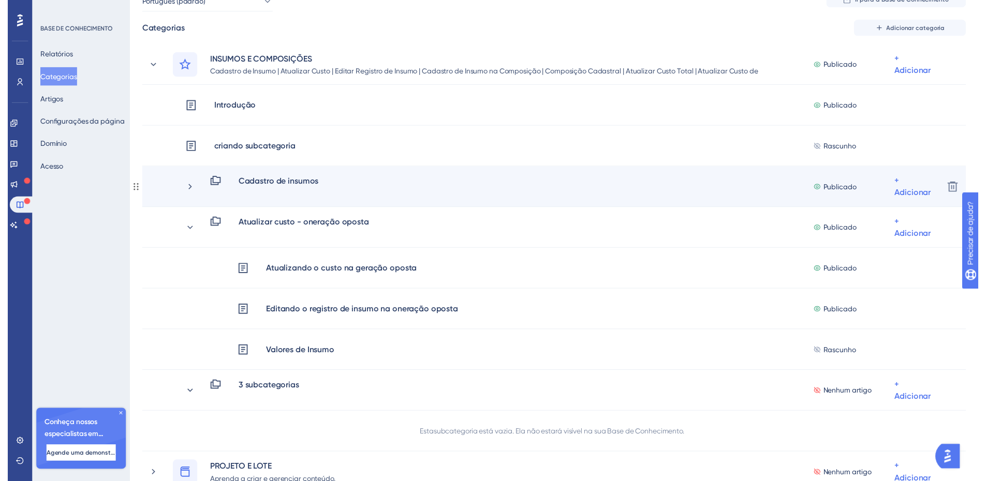
scroll to position [0, 0]
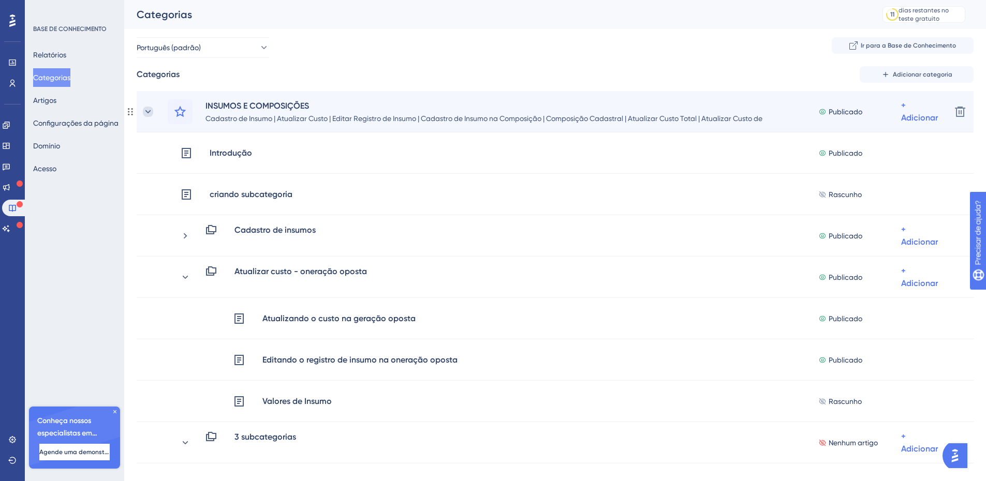
click at [148, 115] on icon at bounding box center [148, 112] width 10 height 10
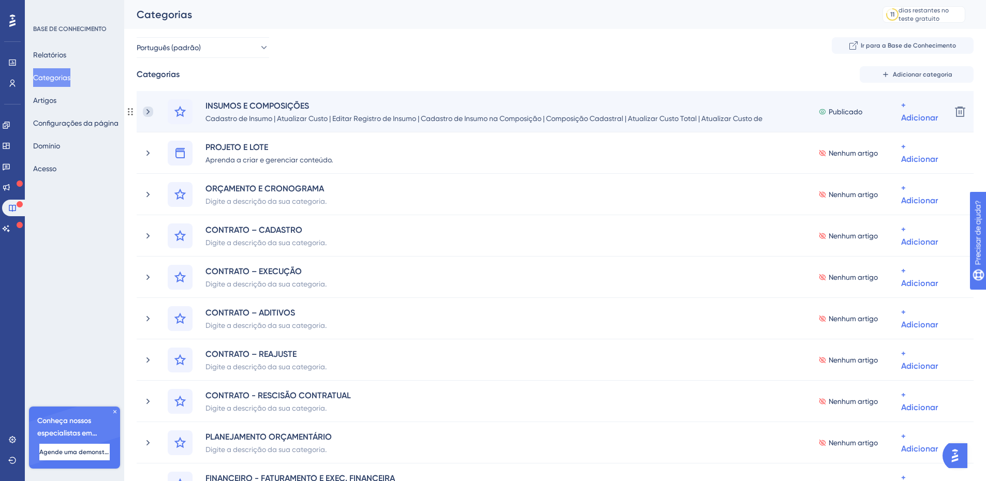
click at [146, 112] on icon at bounding box center [148, 112] width 10 height 10
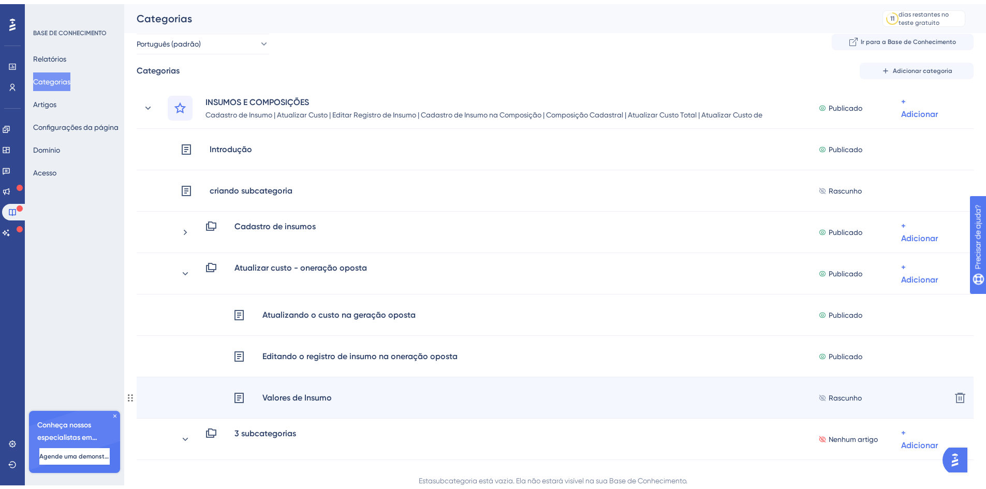
scroll to position [53, 0]
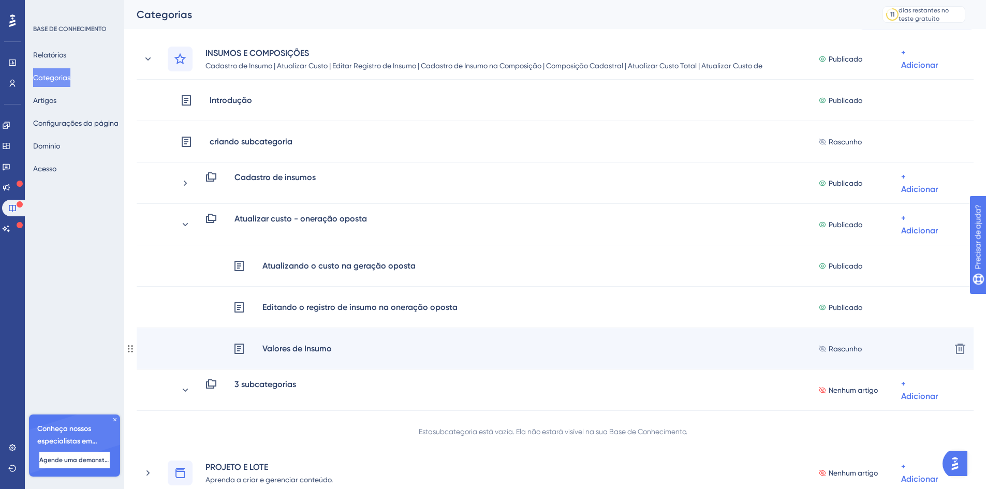
click at [279, 349] on font "Valores de Insumo" at bounding box center [296, 349] width 69 height 10
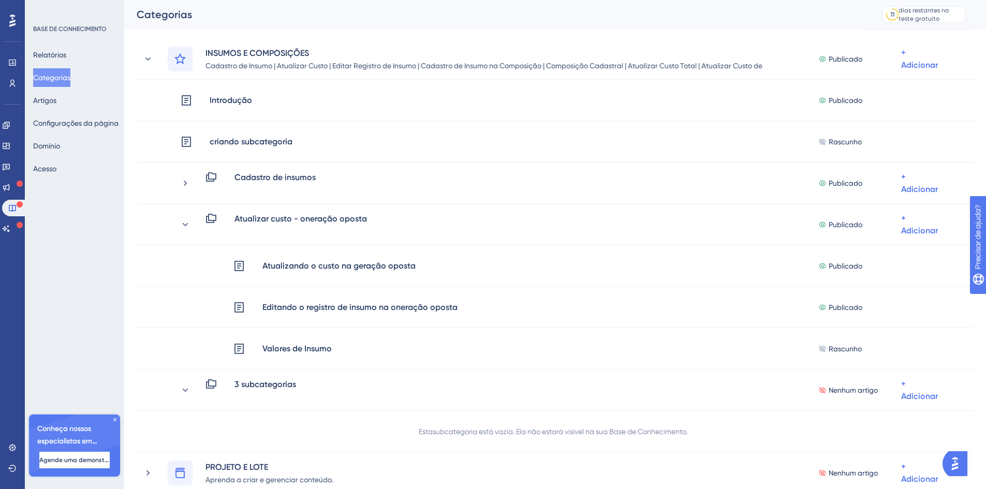
drag, startPoint x: 7, startPoint y: 20, endPoint x: 9, endPoint y: 29, distance: 9.5
click at [7, 20] on div at bounding box center [12, 20] width 17 height 17
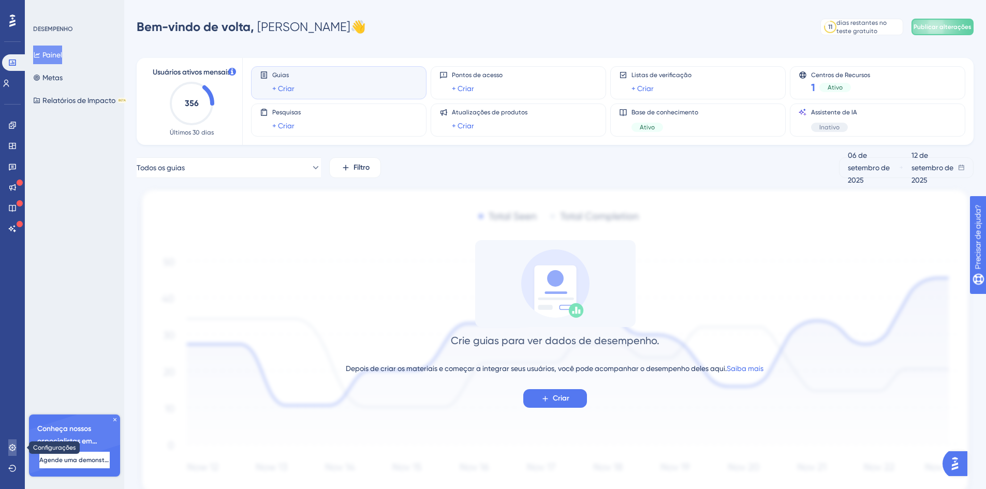
click at [8, 444] on link at bounding box center [12, 447] width 8 height 17
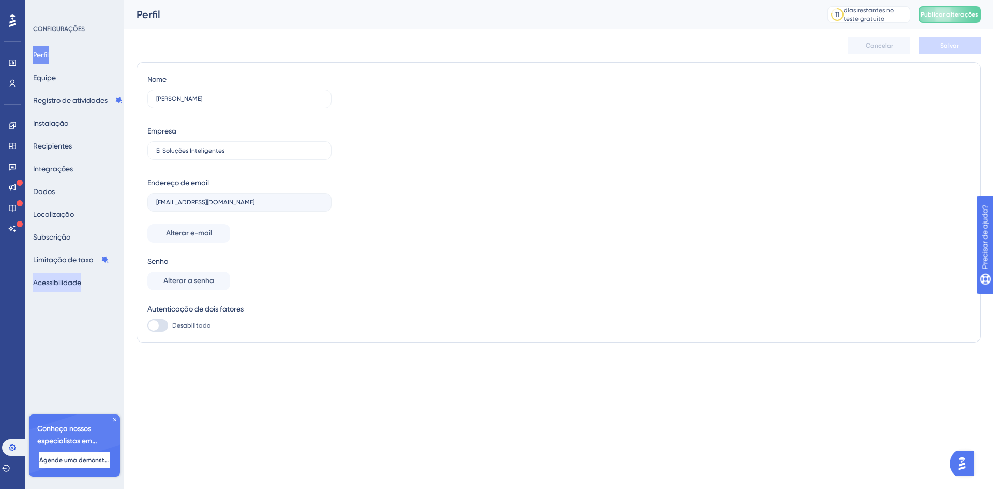
click at [68, 283] on font "Acessibilidade" at bounding box center [57, 282] width 48 height 8
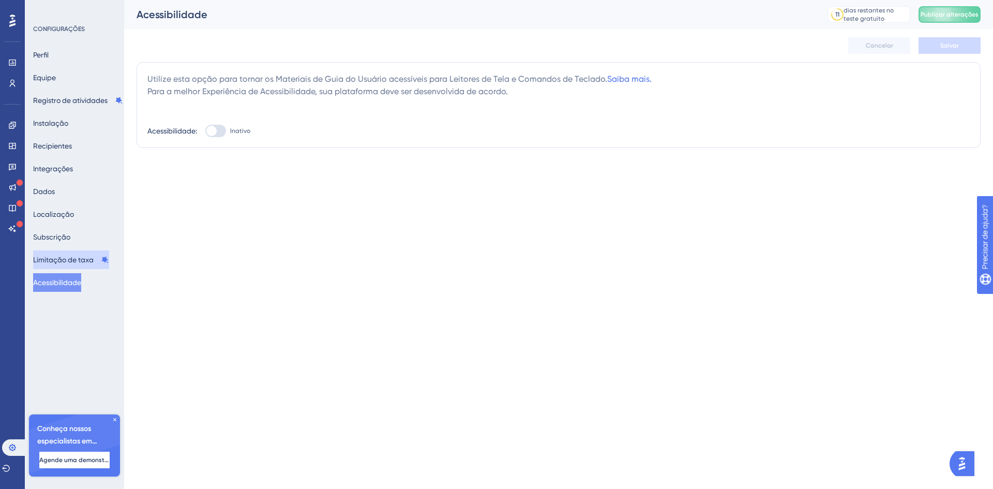
click at [62, 256] on font "Limitação de taxa" at bounding box center [63, 260] width 61 height 8
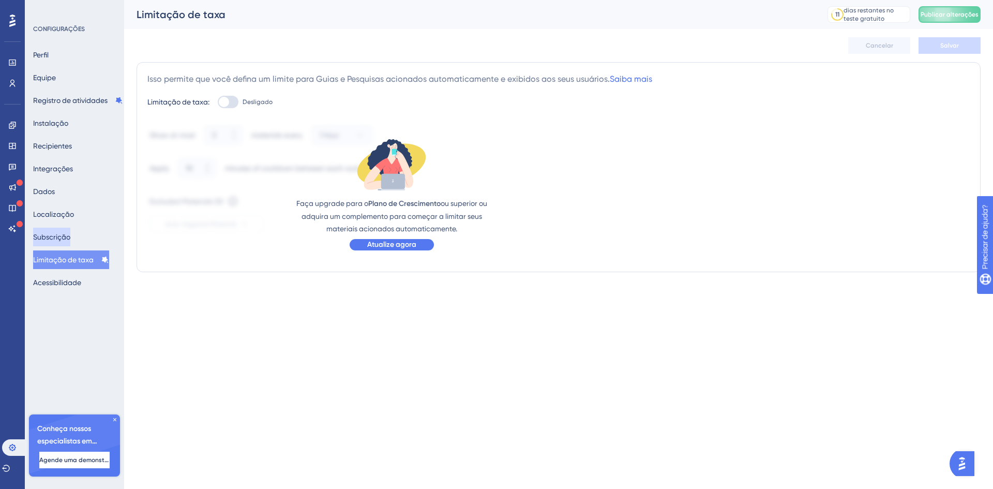
click at [51, 236] on font "Subscrição" at bounding box center [51, 237] width 37 height 8
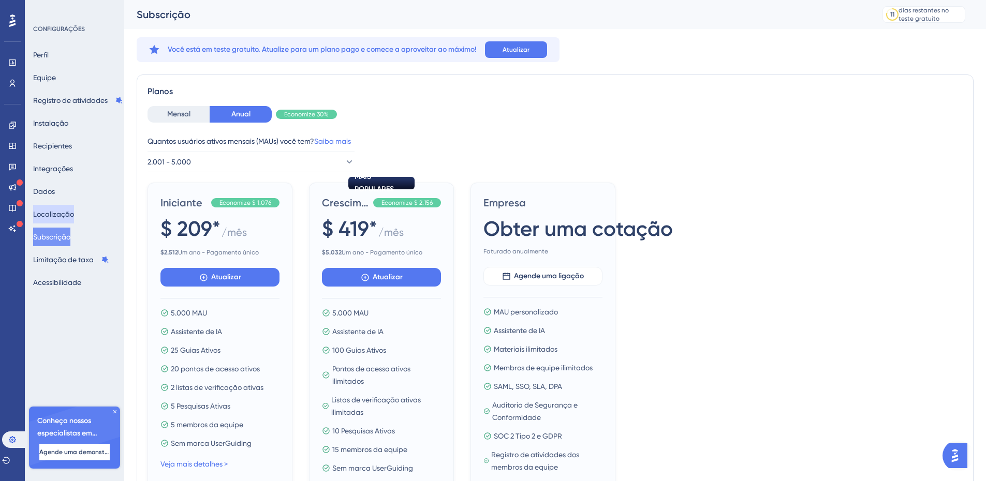
click at [48, 211] on font "Localização" at bounding box center [53, 214] width 41 height 8
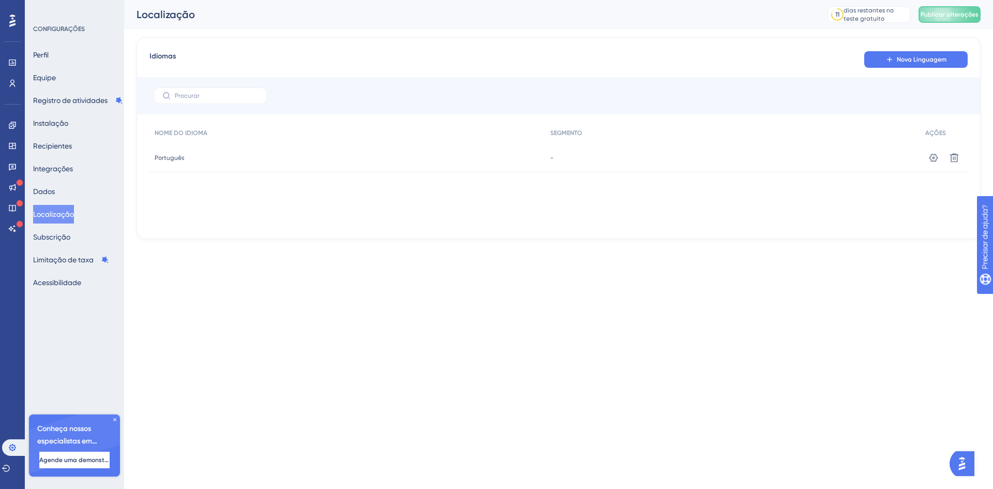
click at [11, 25] on icon at bounding box center [12, 20] width 6 height 12
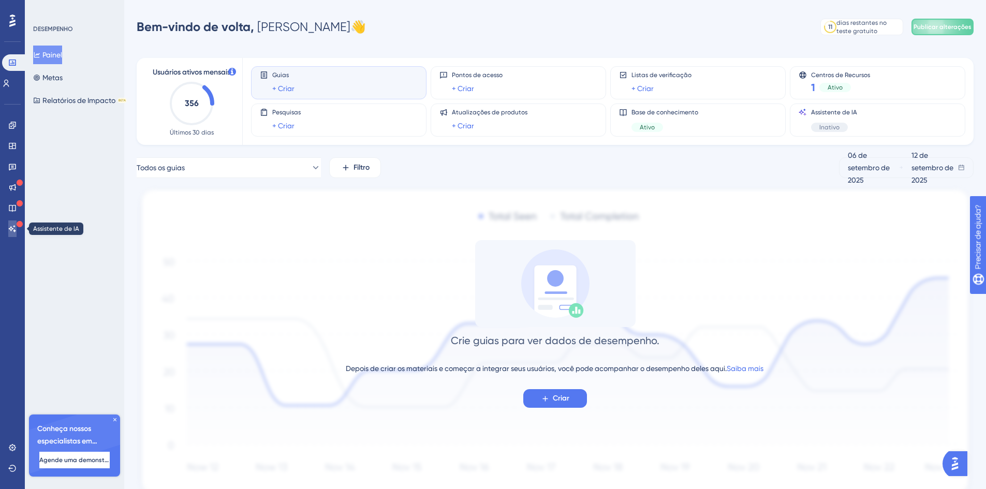
click at [14, 228] on icon at bounding box center [12, 229] width 8 height 8
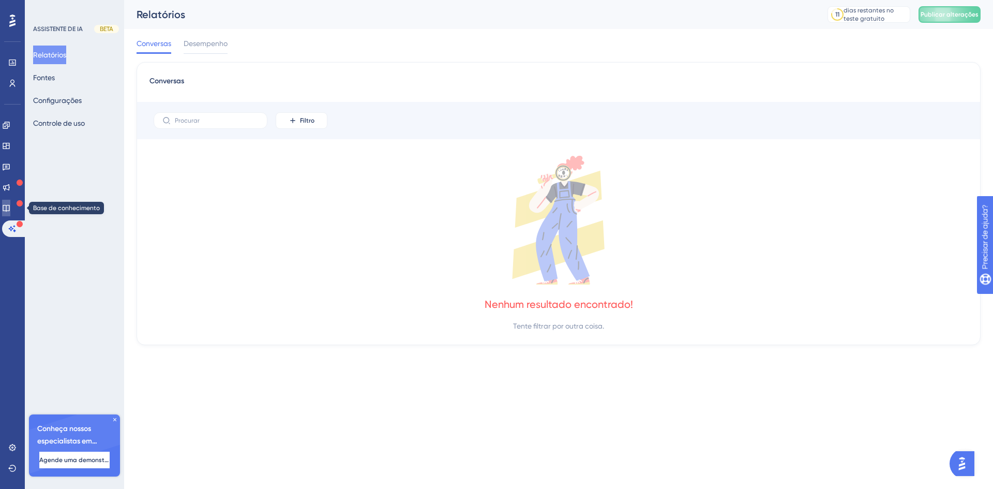
click at [10, 206] on icon at bounding box center [6, 208] width 8 height 8
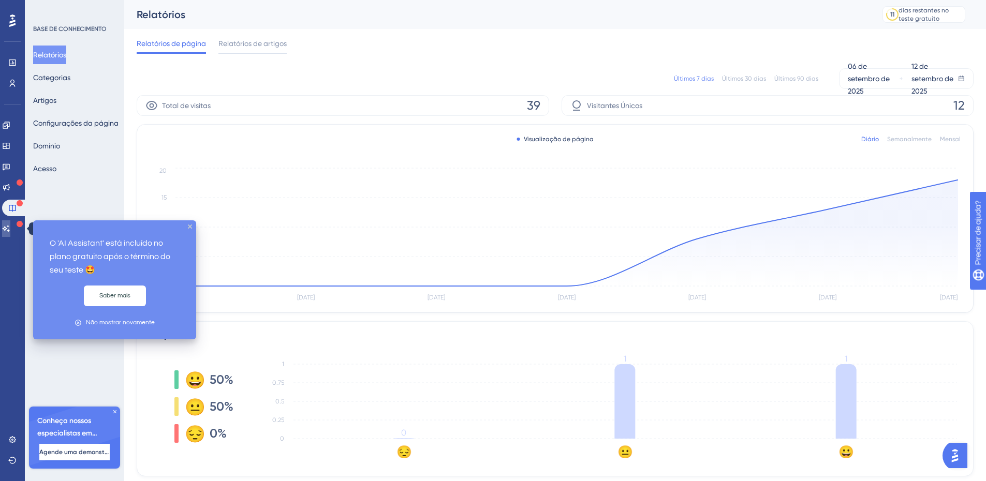
click at [10, 233] on link at bounding box center [6, 228] width 8 height 17
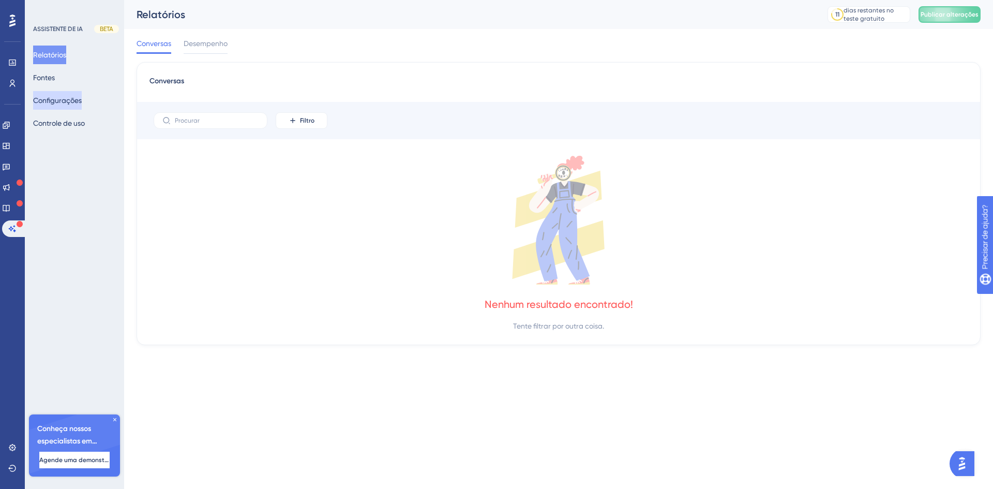
click at [60, 101] on font "Configurações" at bounding box center [57, 100] width 49 height 8
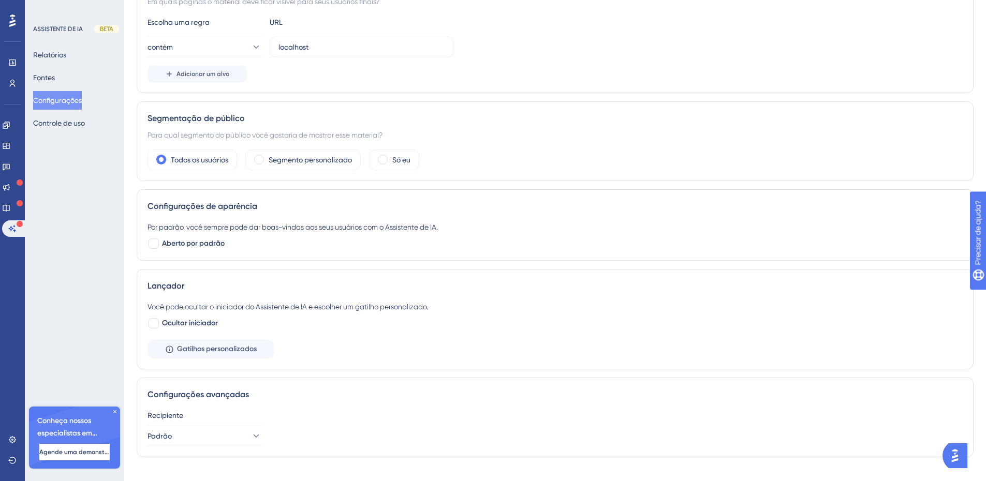
scroll to position [158, 0]
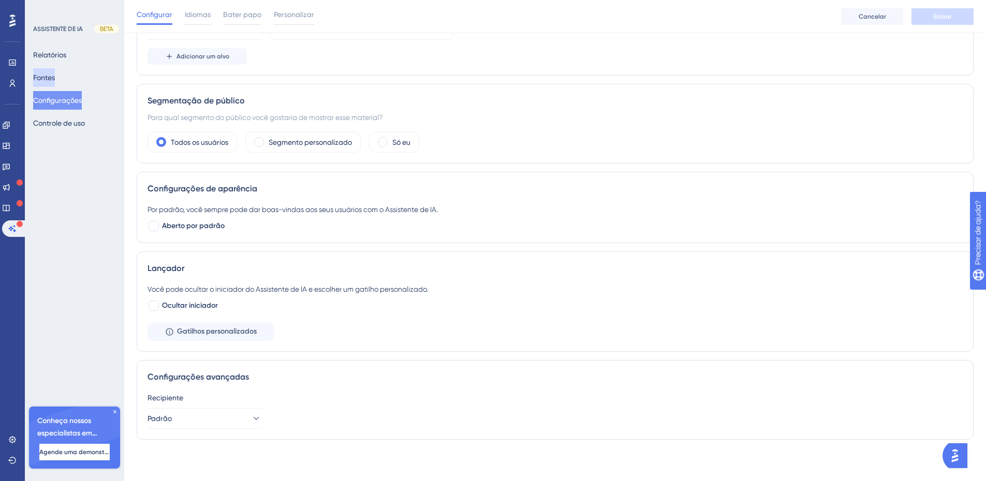
click at [55, 80] on font "Fontes" at bounding box center [44, 77] width 22 height 8
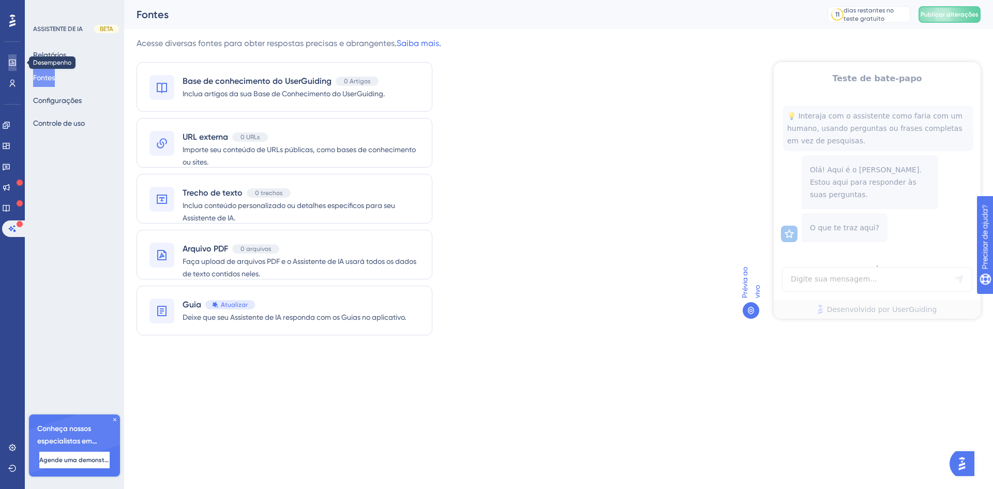
click at [17, 68] on link at bounding box center [12, 62] width 8 height 17
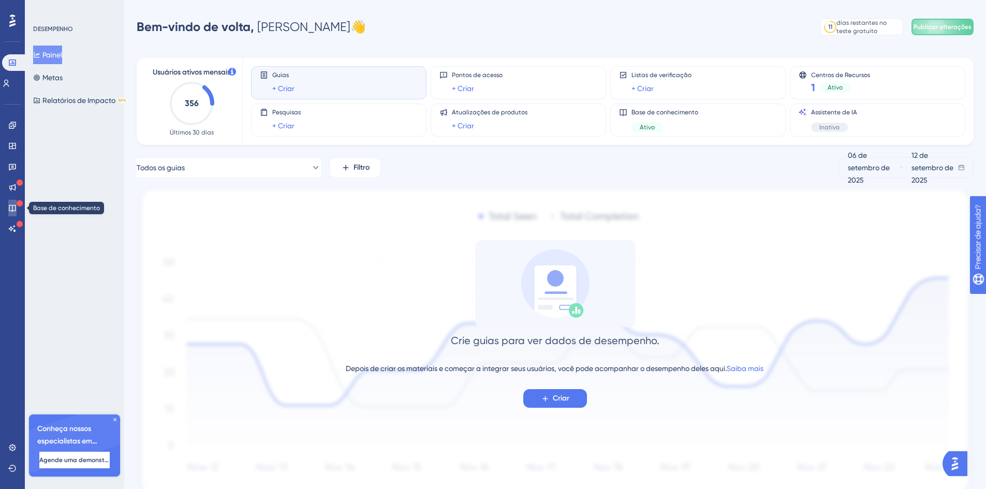
click at [13, 210] on icon at bounding box center [12, 208] width 8 height 8
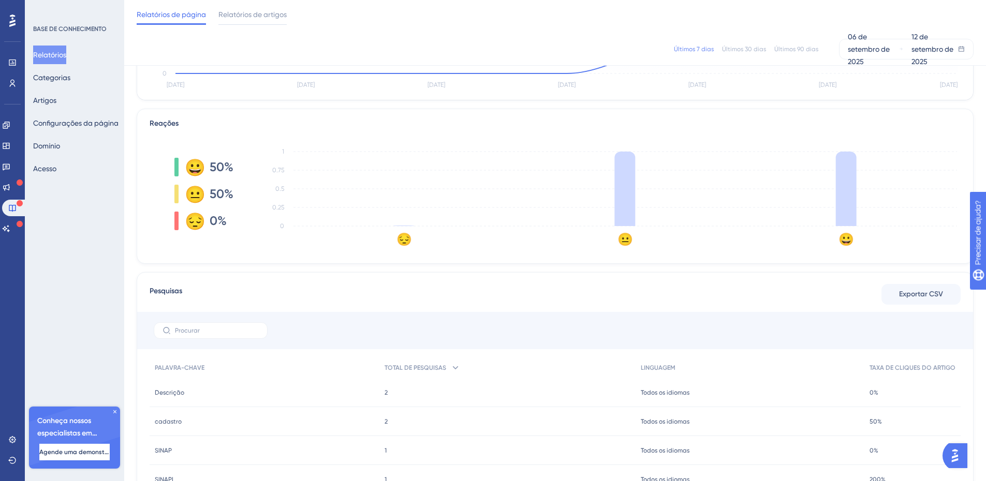
scroll to position [80, 0]
